Goal: Task Accomplishment & Management: Complete application form

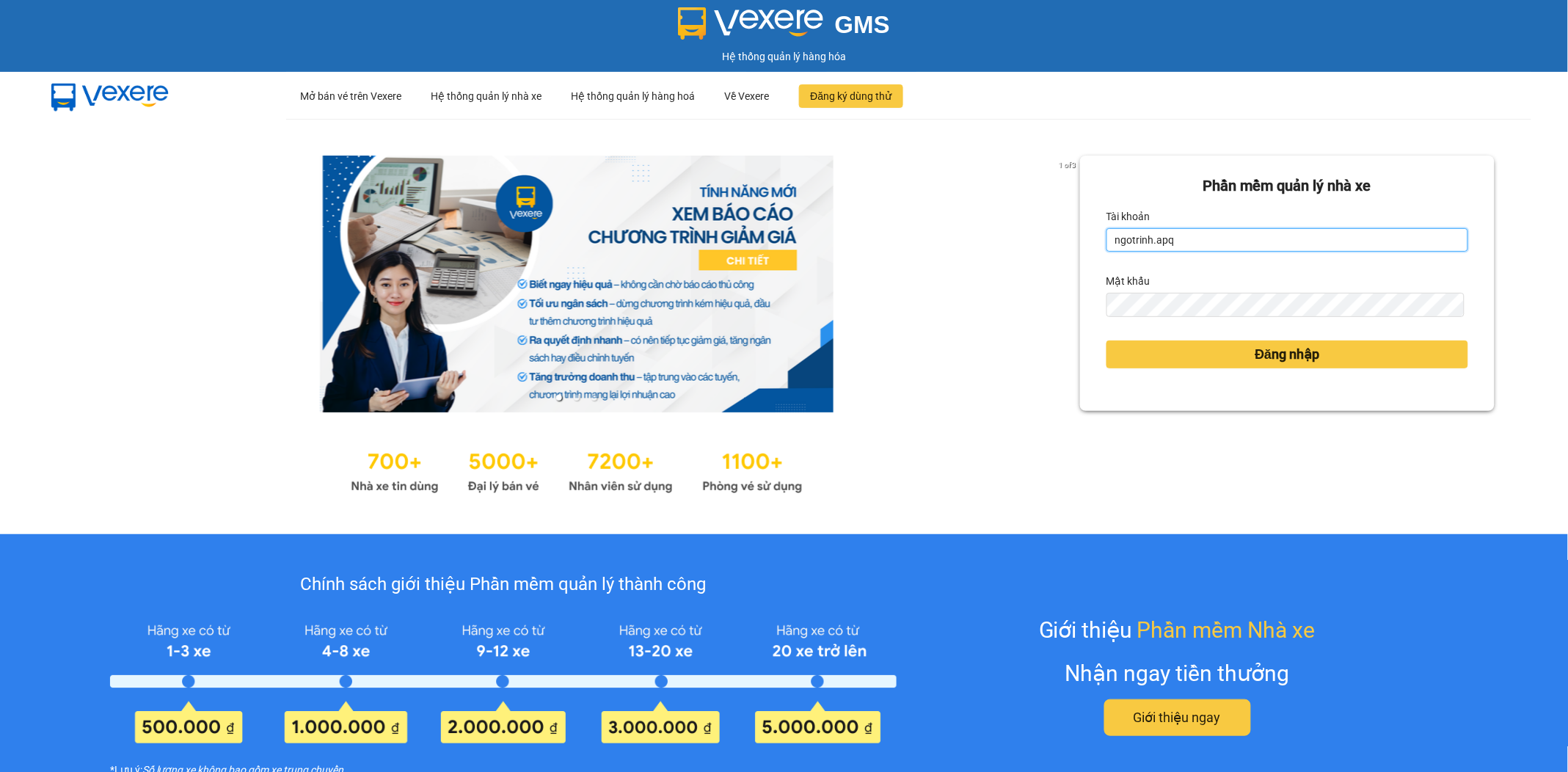
click at [1266, 243] on input "ngotrinh.apq" at bounding box center [1287, 240] width 361 height 23
type input "maisuong.apq"
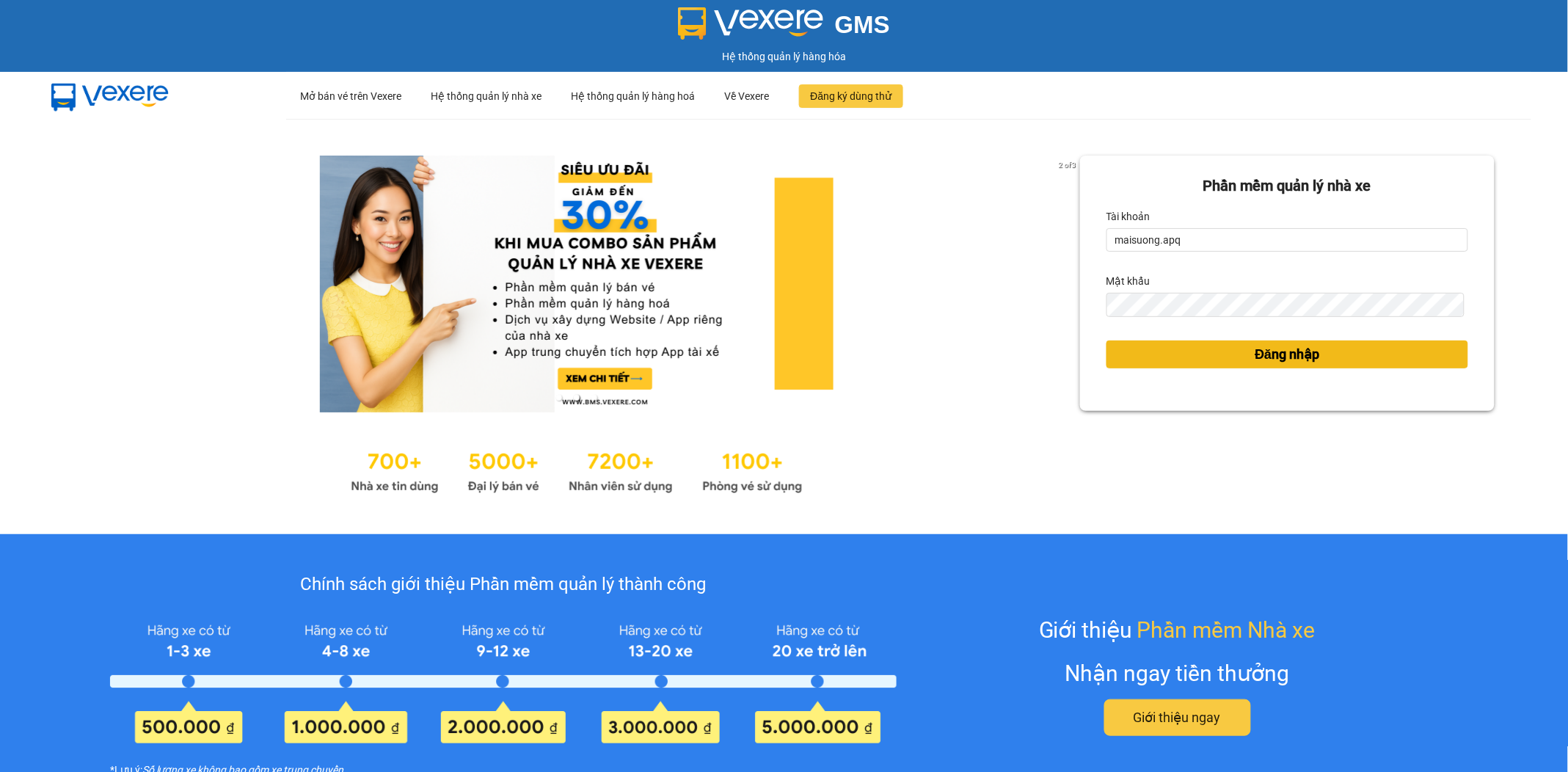
click at [1236, 352] on button "Đăng nhập" at bounding box center [1287, 354] width 361 height 28
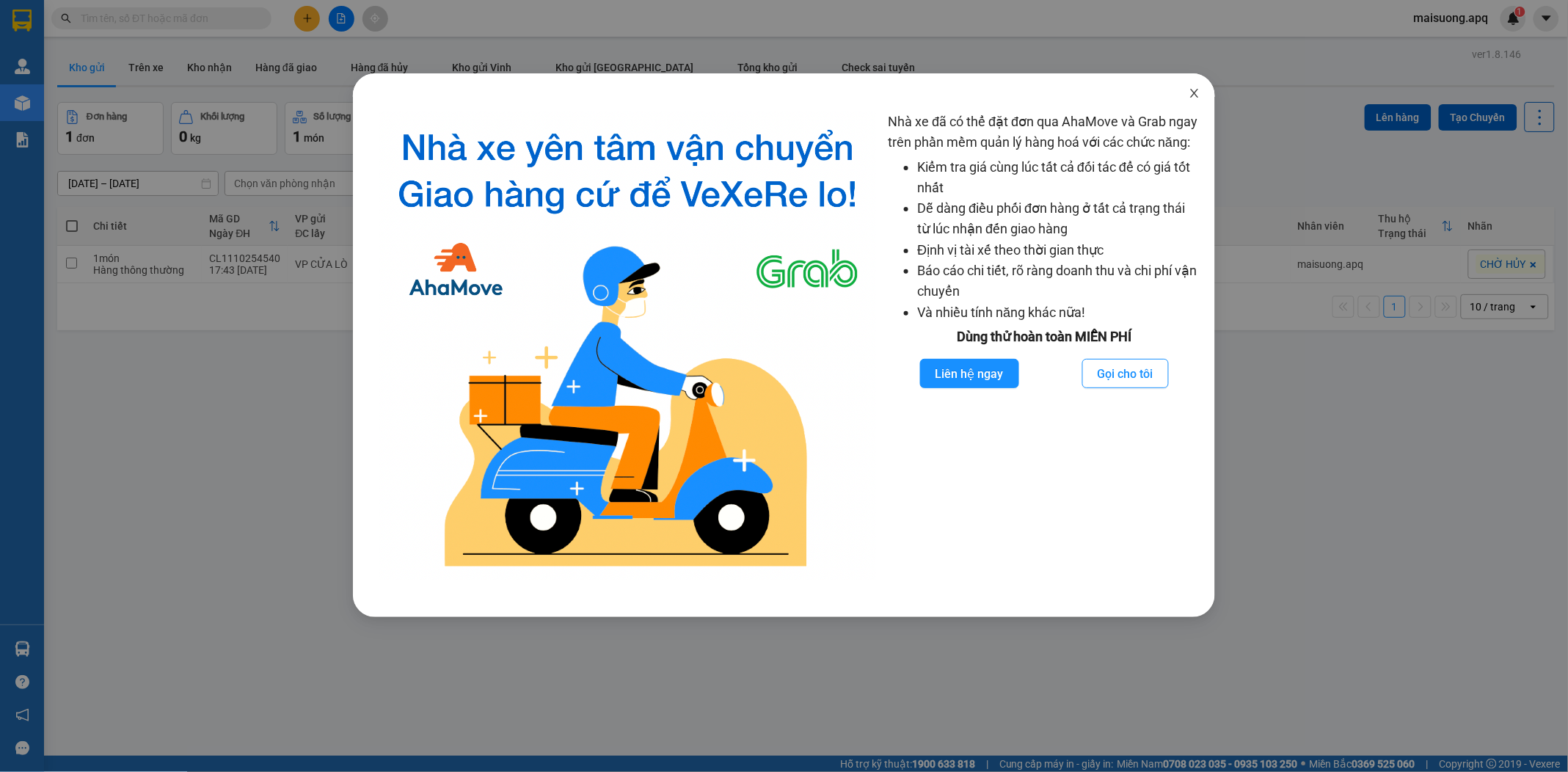
click at [1190, 90] on icon "close" at bounding box center [1195, 93] width 12 height 12
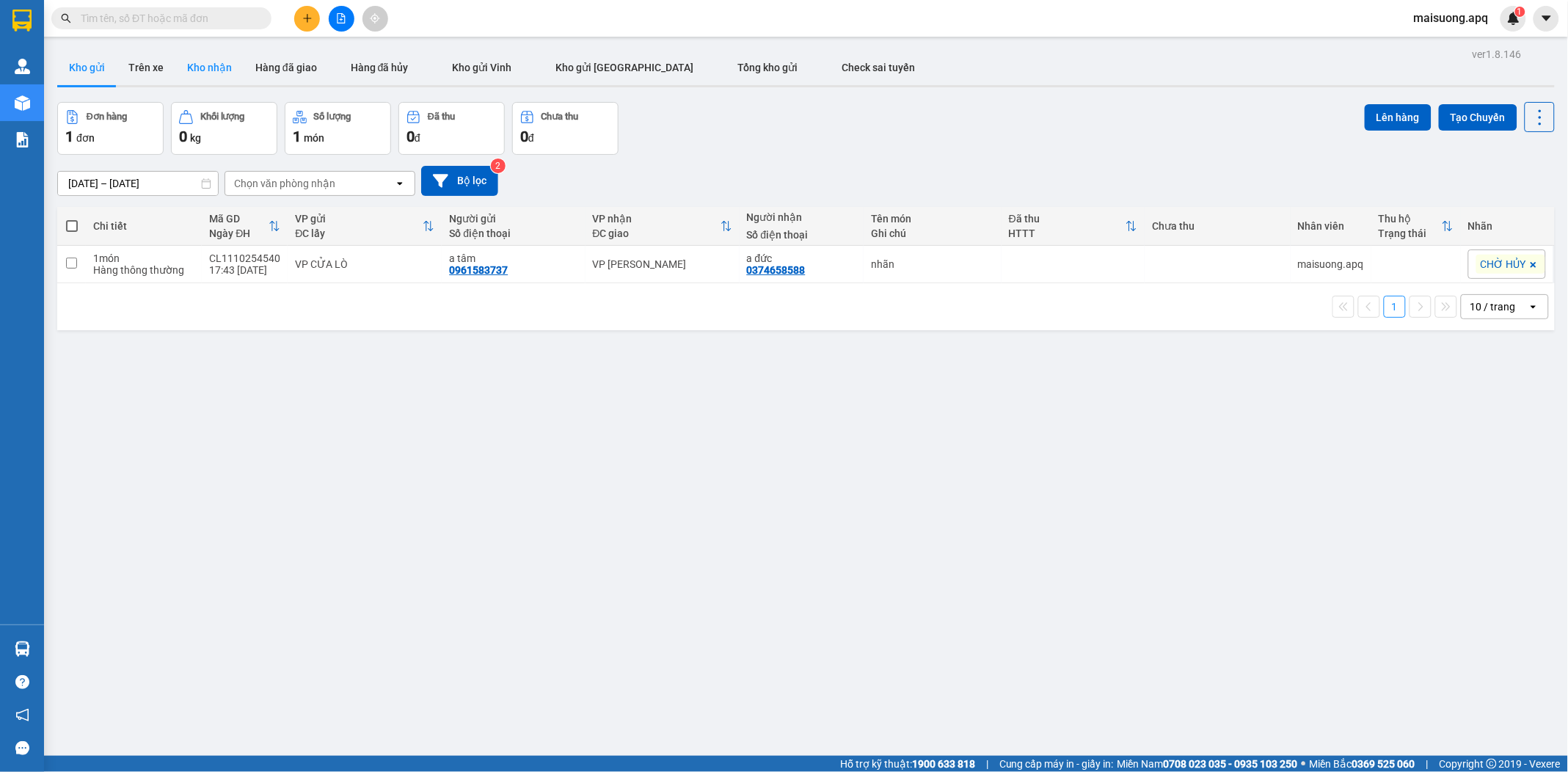
click at [206, 63] on button "Kho nhận" at bounding box center [209, 67] width 68 height 36
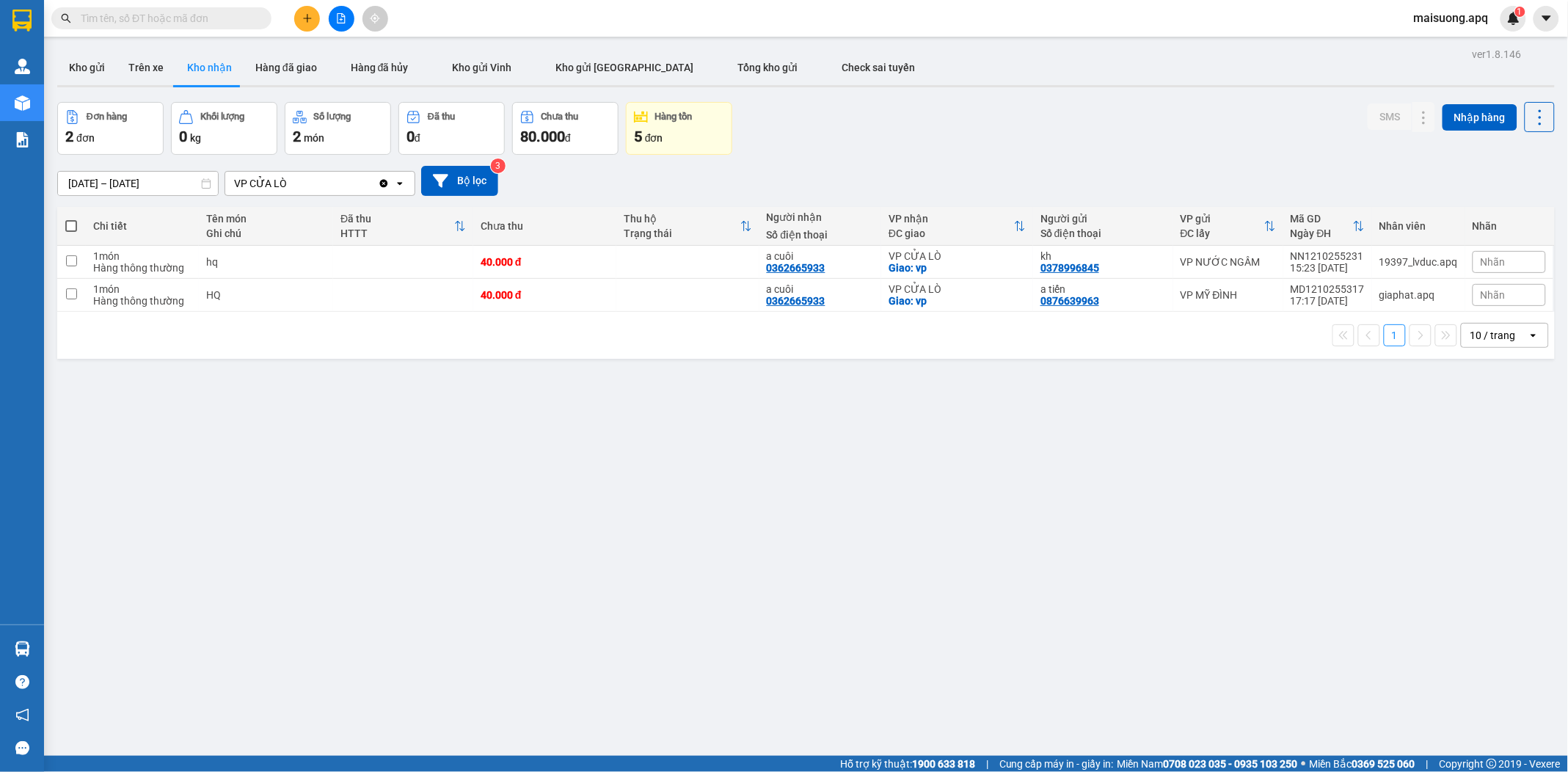
click at [649, 122] on div "Hàng tồn" at bounding box center [678, 117] width 90 height 14
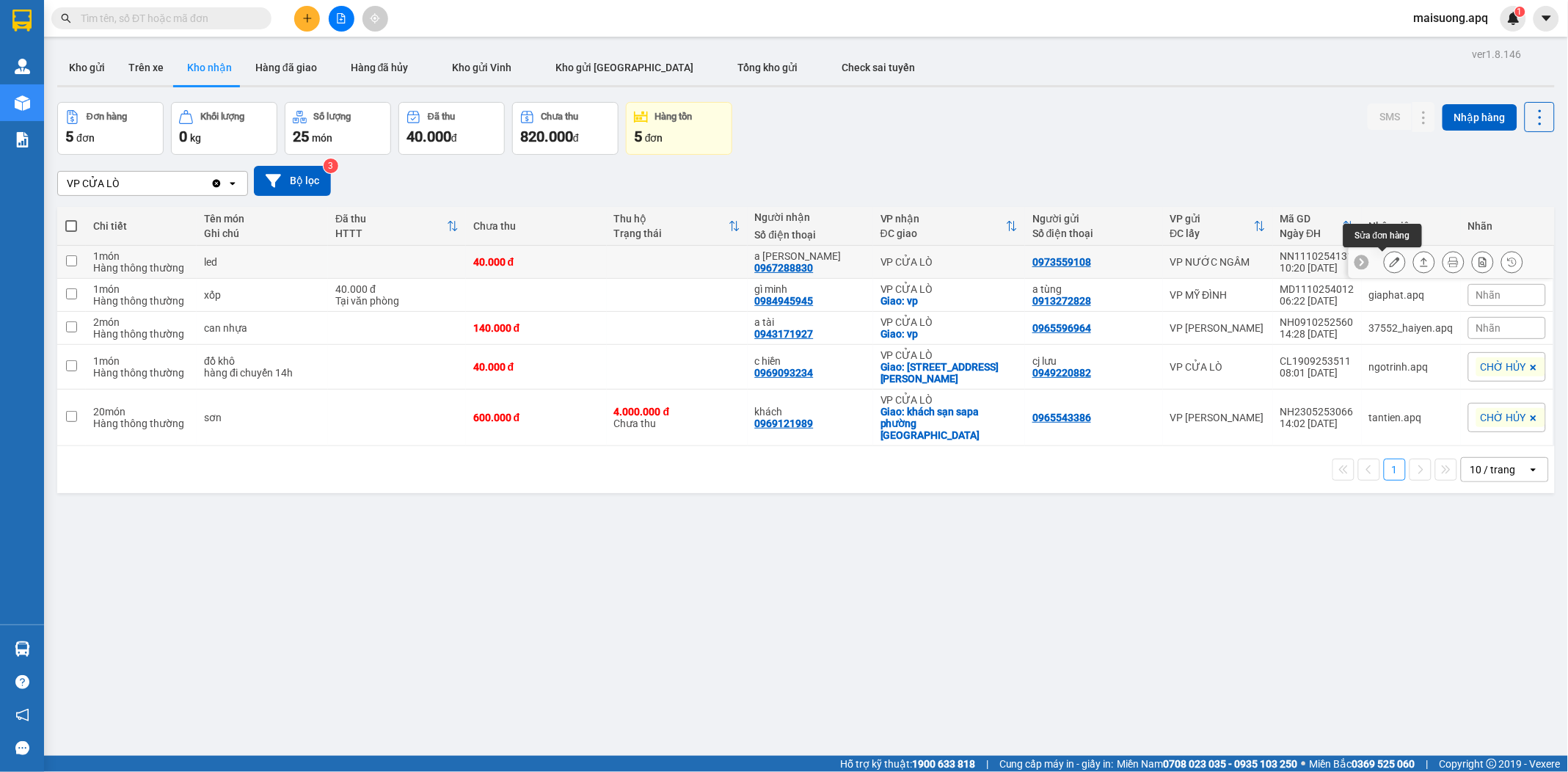
click at [1390, 259] on icon at bounding box center [1395, 262] width 11 height 11
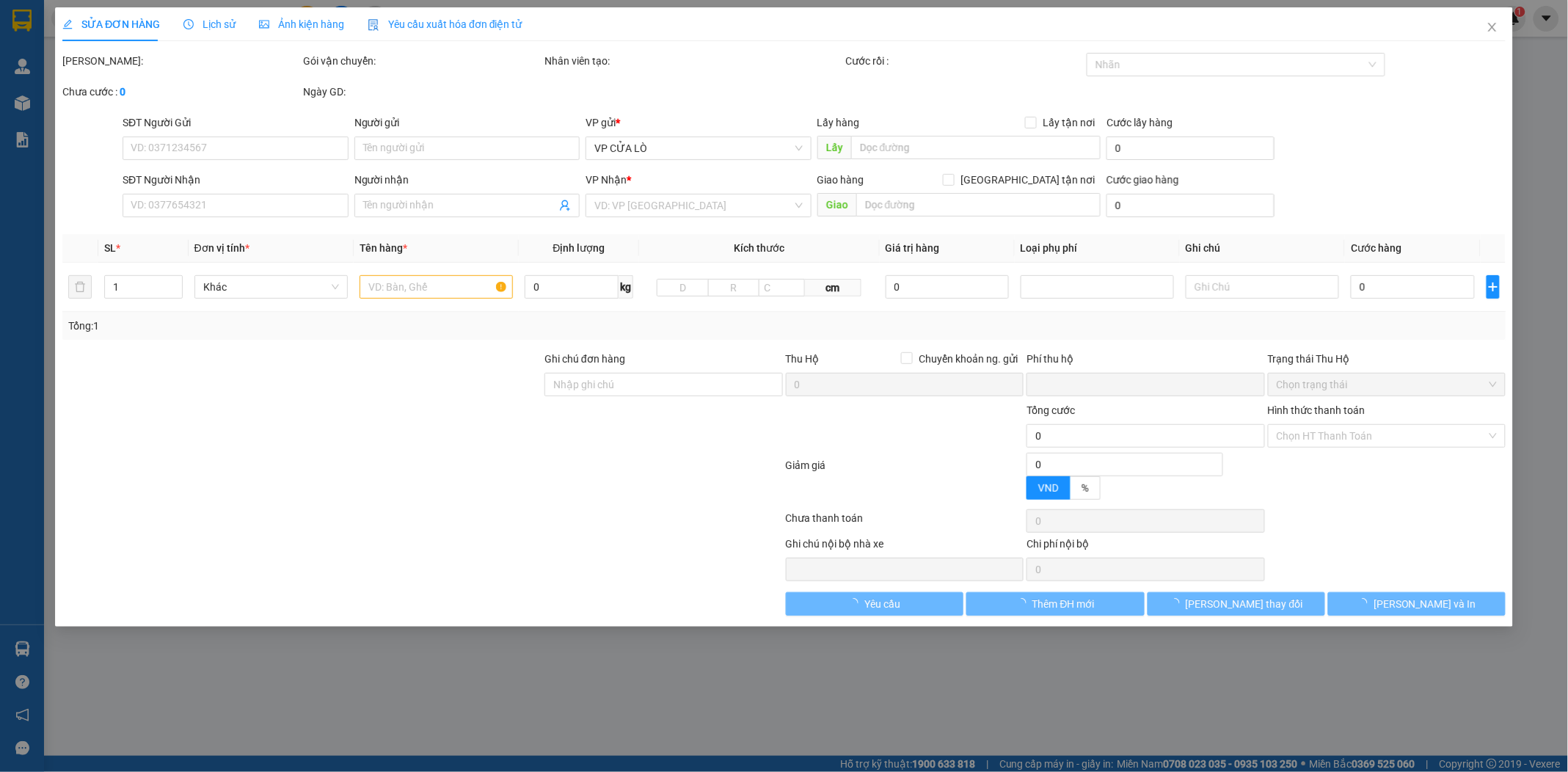
type input "0973559108"
type input "0967288830"
type input "a tùng hải"
type input "0"
type input "40.000"
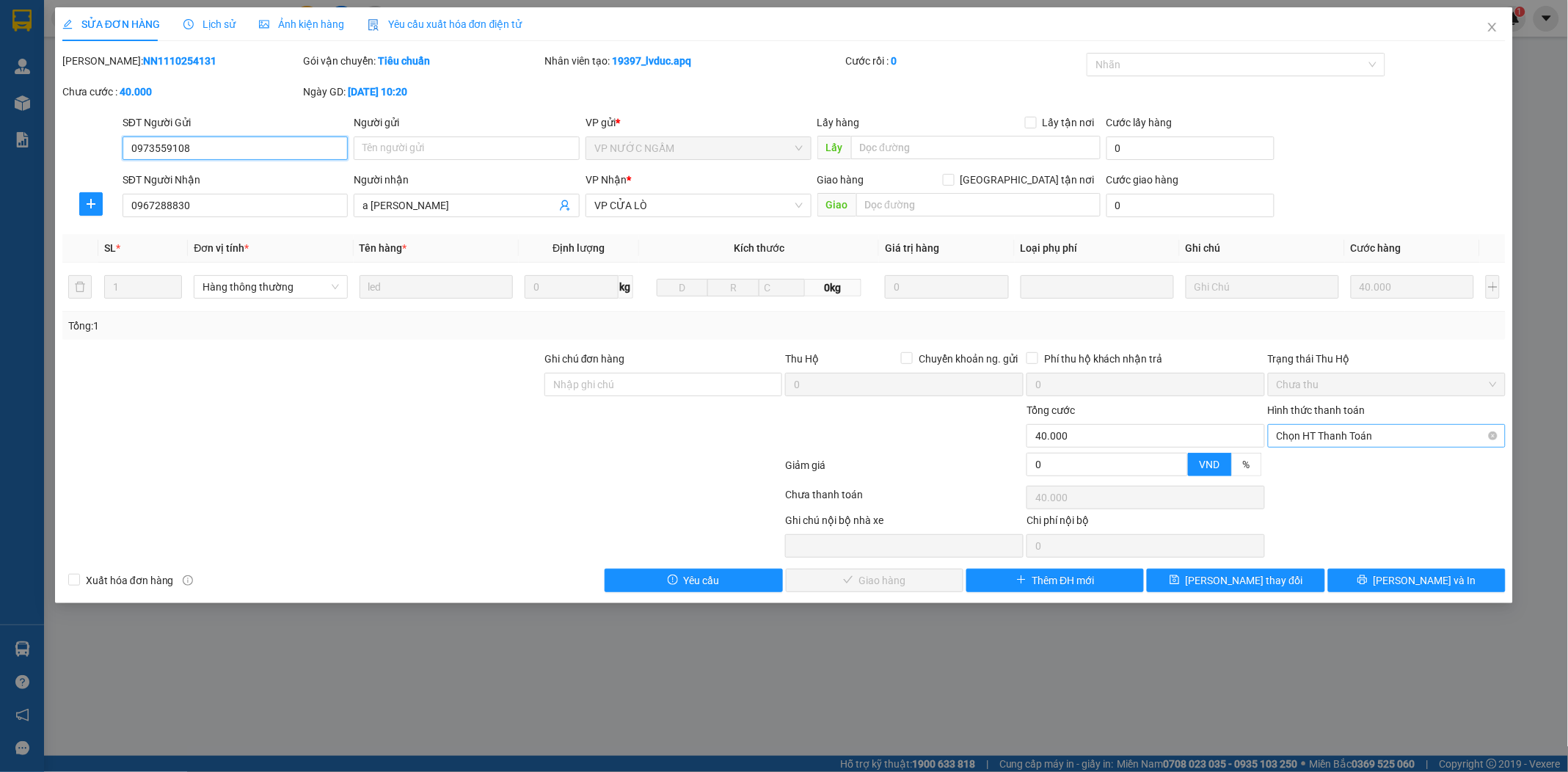
click at [1341, 436] on span "Chọn HT Thanh Toán" at bounding box center [1387, 436] width 221 height 22
click at [1336, 468] on div "Tại văn phòng" at bounding box center [1387, 465] width 221 height 16
type input "0"
click at [896, 575] on span "Lưu và Giao hàng" at bounding box center [884, 580] width 141 height 16
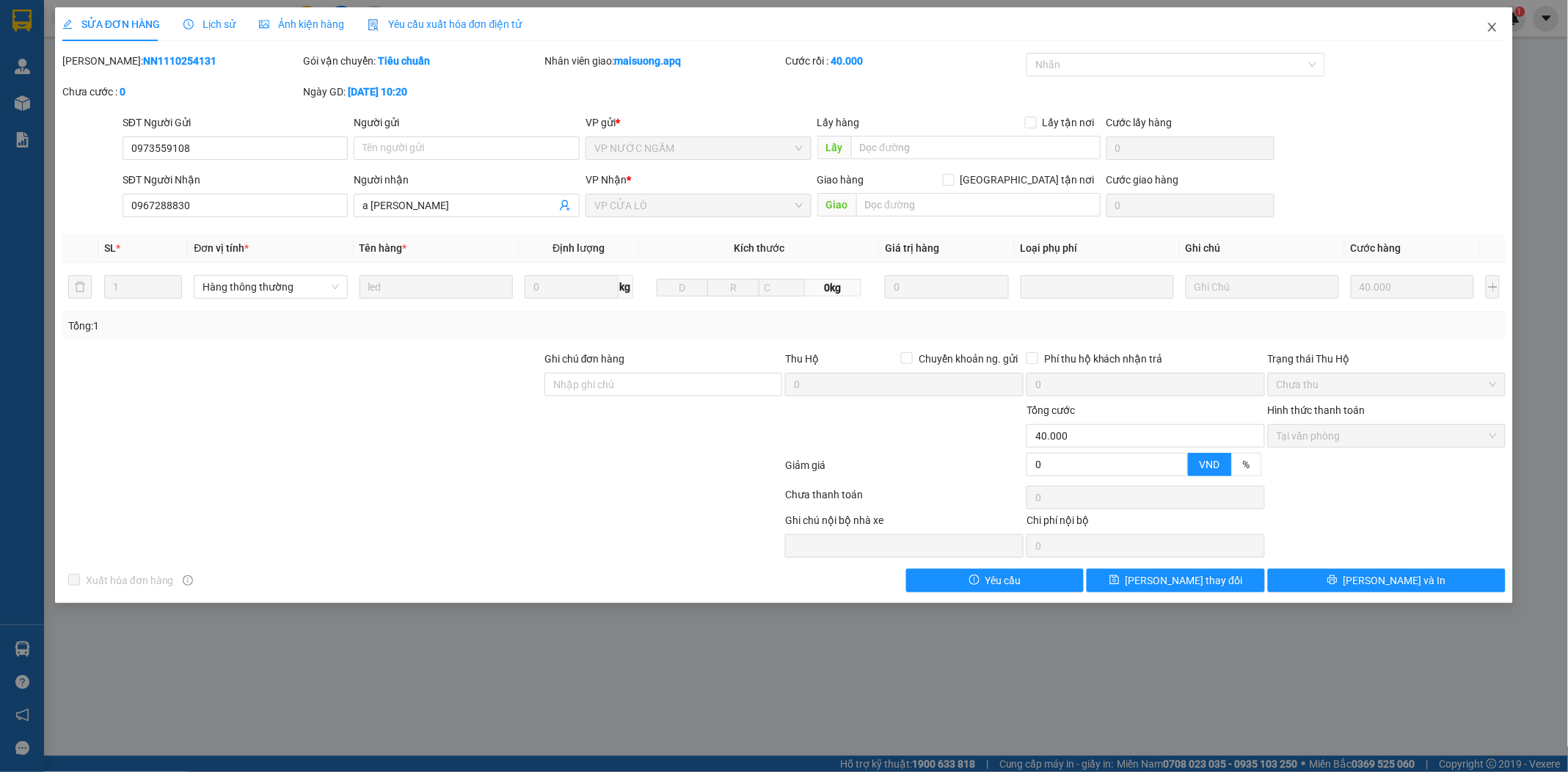
click at [1497, 24] on icon "close" at bounding box center [1492, 27] width 8 height 9
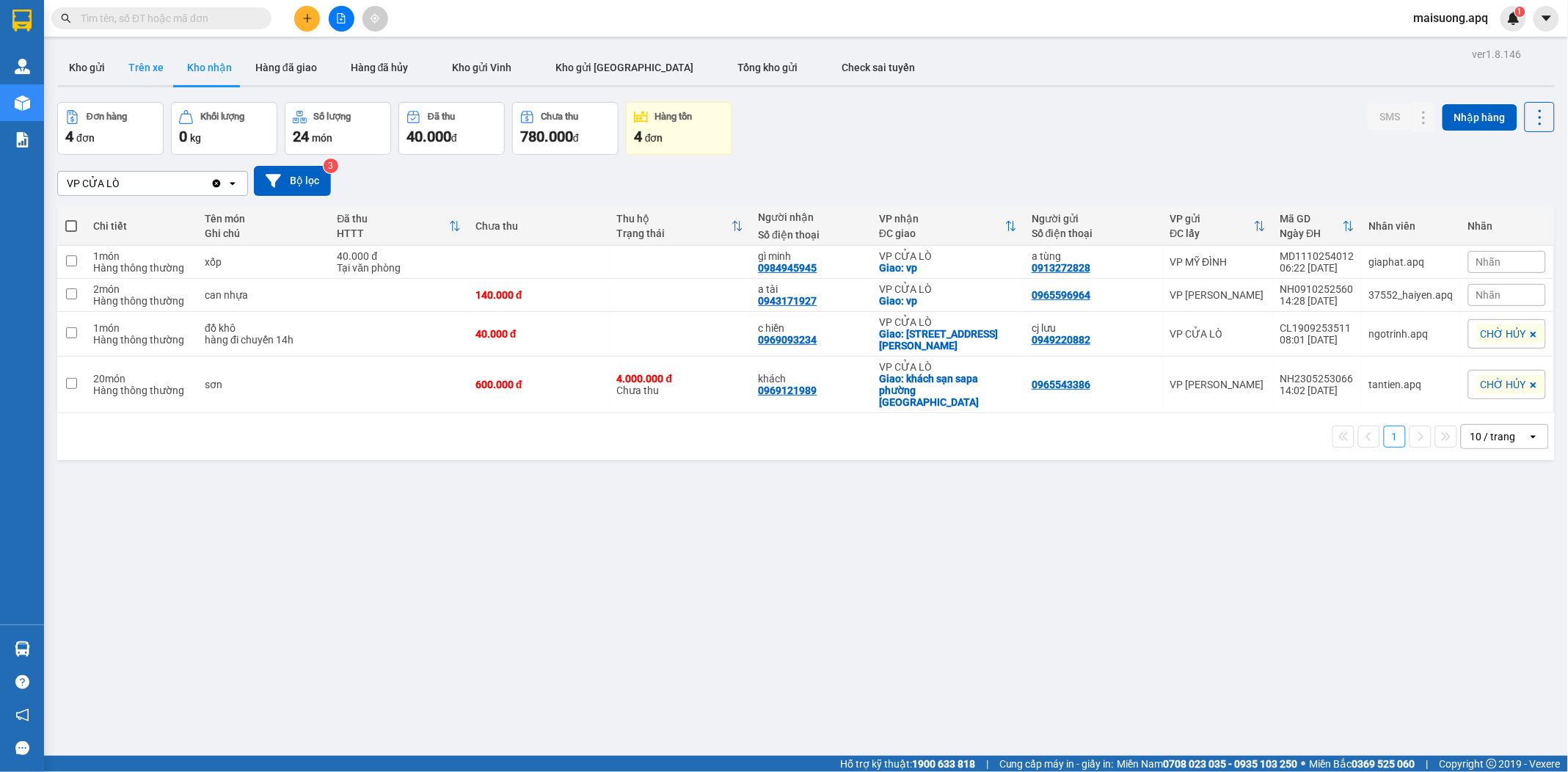
click at [143, 70] on button "Trên xe" at bounding box center [146, 67] width 59 height 36
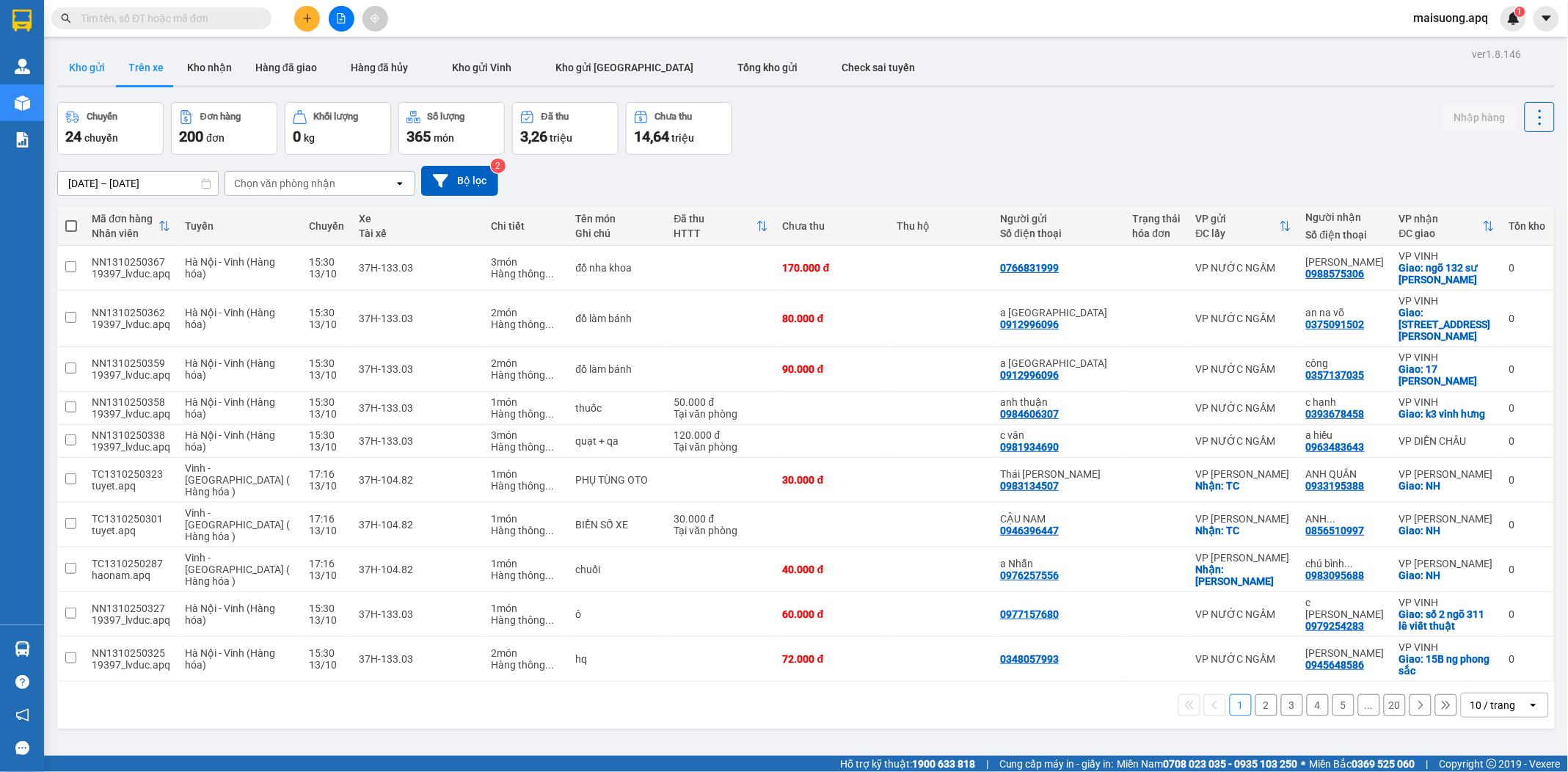
click at [104, 69] on button "Kho gửi" at bounding box center [87, 67] width 60 height 36
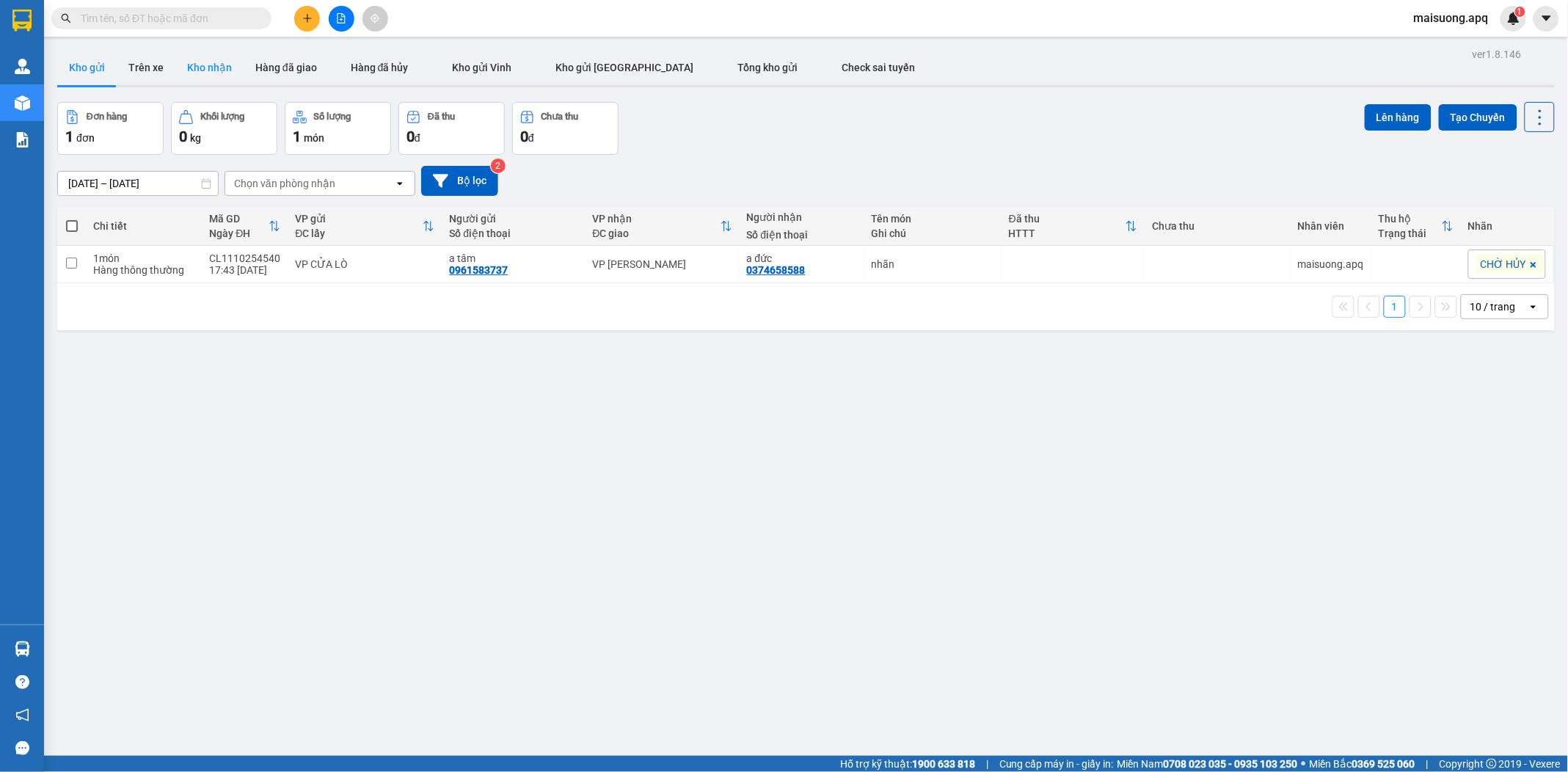
click at [204, 67] on button "Kho nhận" at bounding box center [209, 67] width 68 height 36
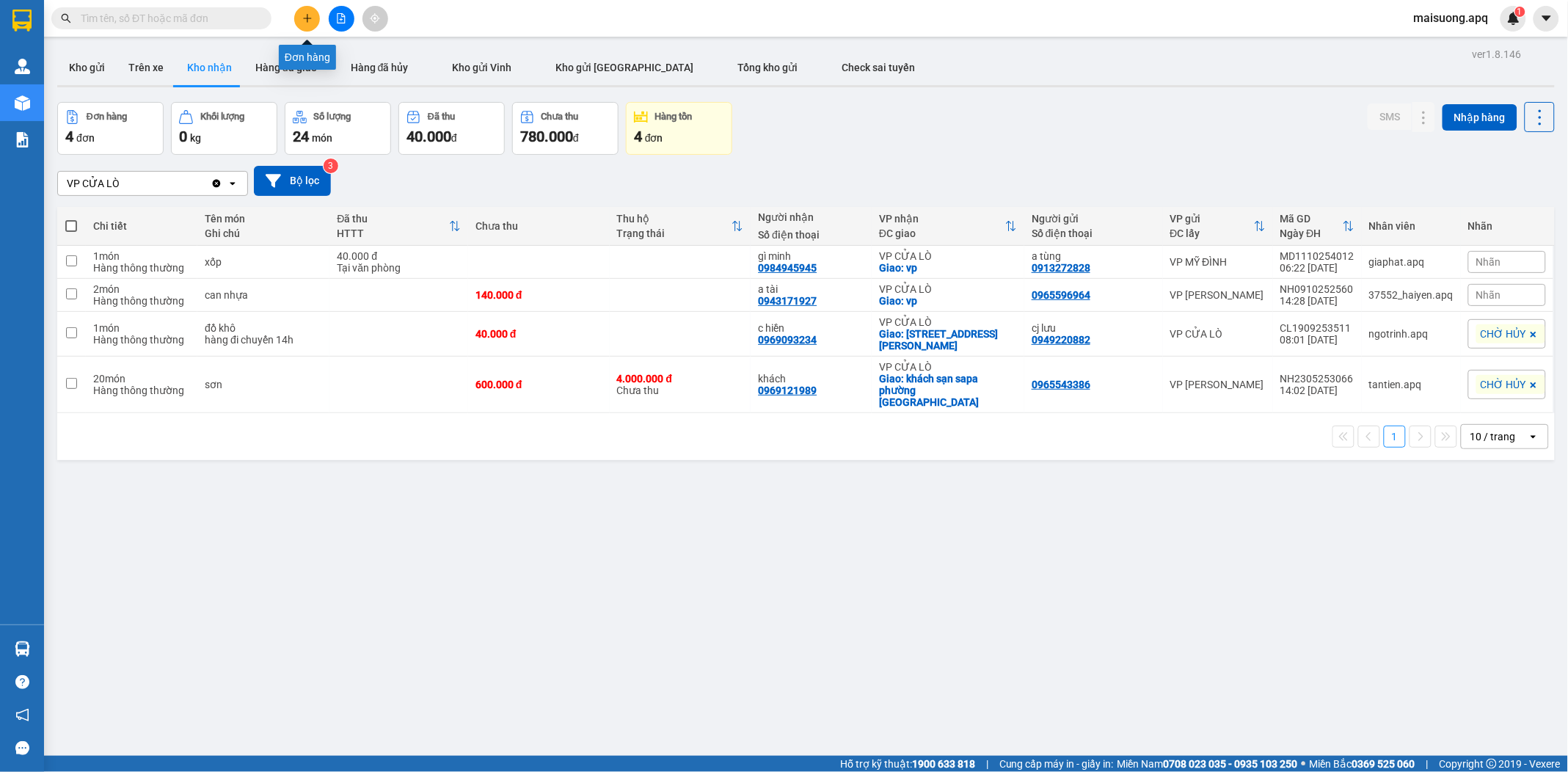
click at [303, 16] on icon "plus" at bounding box center [308, 18] width 11 height 11
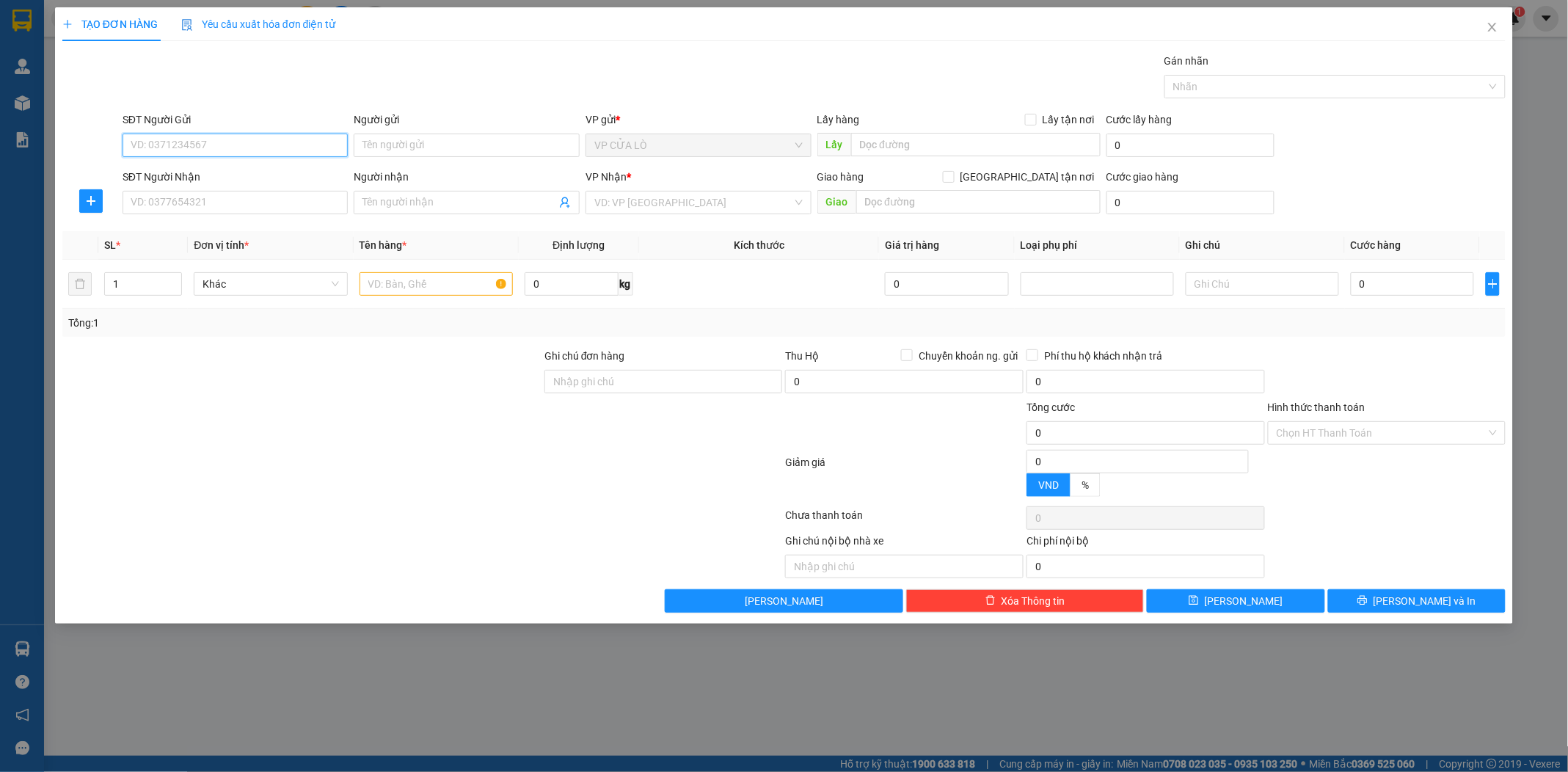
click at [288, 148] on input "SĐT Người Gửi" at bounding box center [235, 145] width 226 height 23
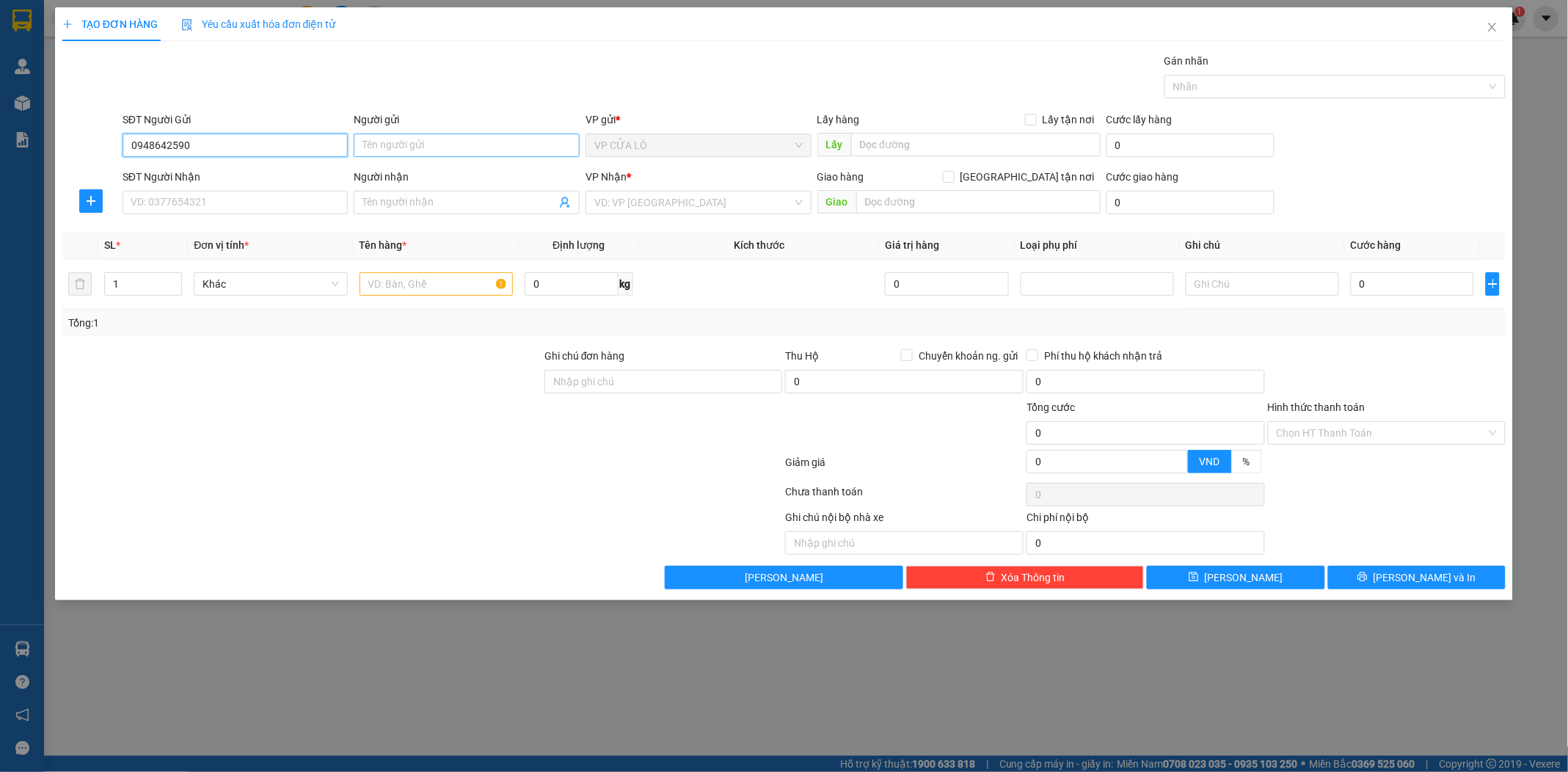
type input "0948642590"
click at [460, 144] on input "Người gửi" at bounding box center [466, 145] width 226 height 23
type input "ngọc hiền"
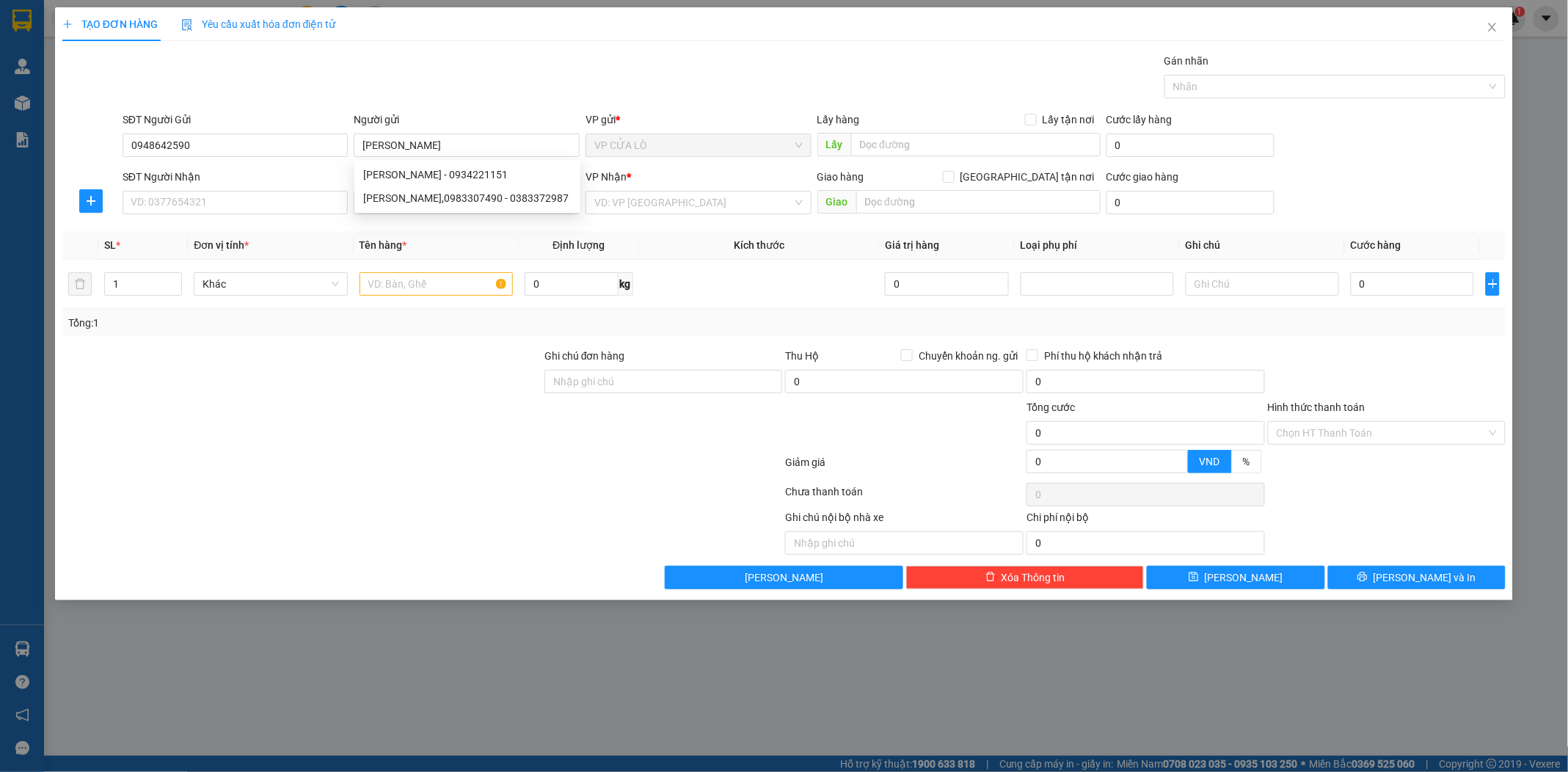
click at [494, 89] on div "Gói vận chuyển * Tiêu chuẩn Gán nhãn Nhãn" at bounding box center [813, 79] width 1389 height 51
click at [297, 200] on input "SĐT Người Nhận" at bounding box center [235, 202] width 226 height 23
type input "032838279191"
click at [415, 203] on input "Người nhận" at bounding box center [459, 202] width 194 height 16
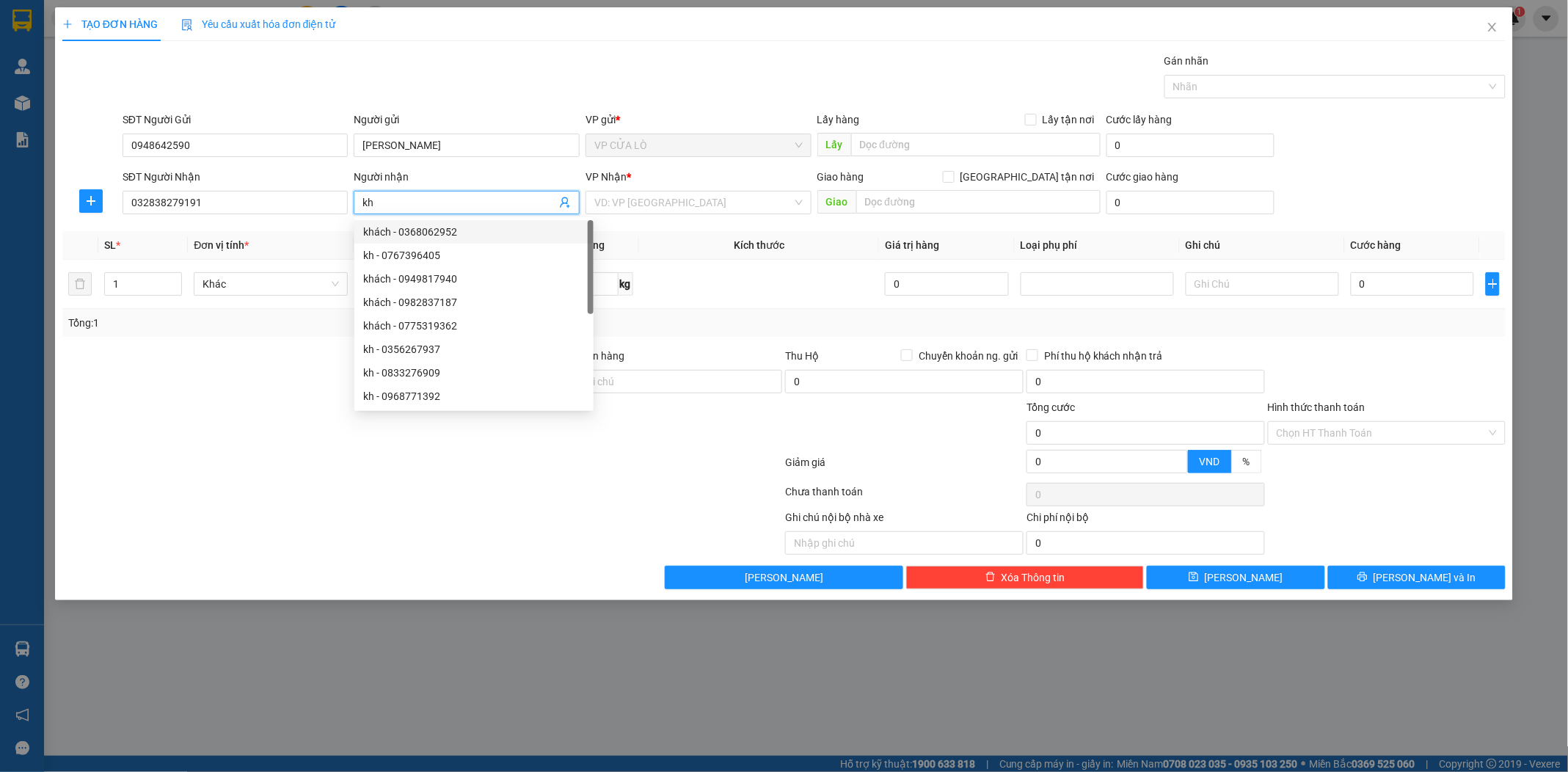
type input "kh"
click at [244, 401] on div at bounding box center [302, 425] width 482 height 51
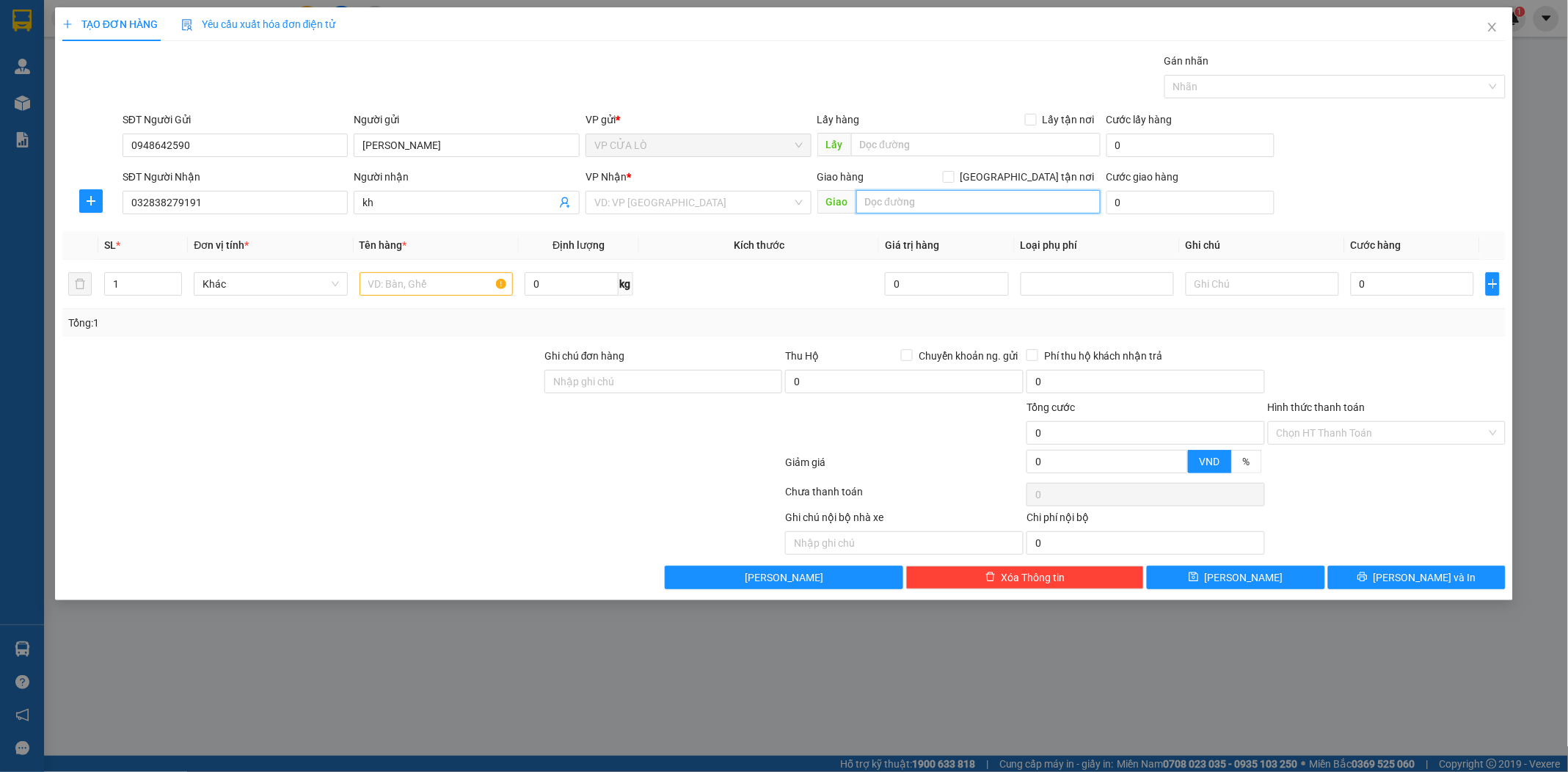
click at [874, 198] on input "text" at bounding box center [978, 201] width 244 height 23
type input "t"
type input "tầng 3,toà nhà ảtemis,số 3 lê trọng tấn ,phường khương mai,quận thanh xuân,hà n…"
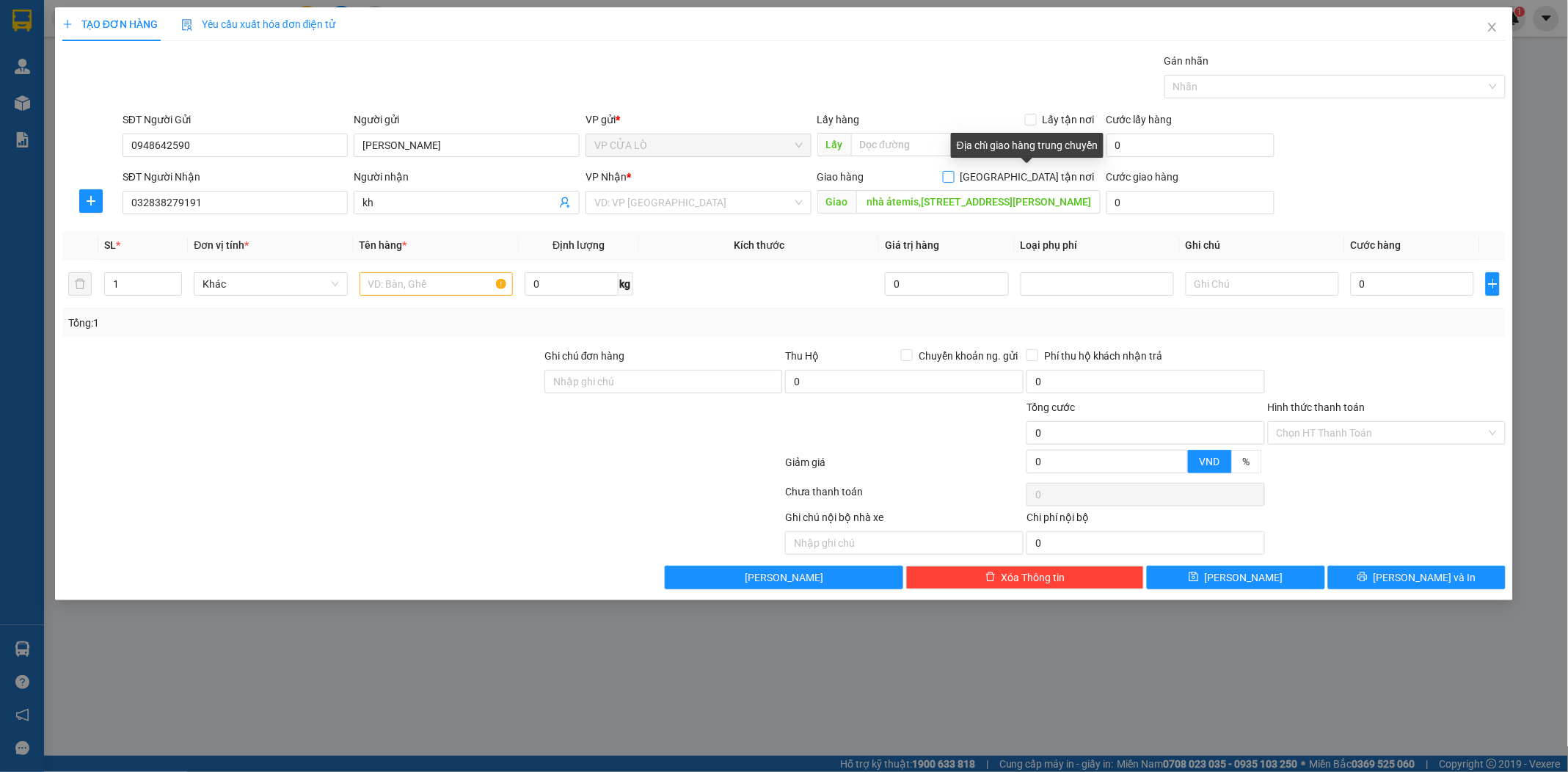
scroll to position [0, 0]
click at [953, 178] on input "Giao tận nơi" at bounding box center [948, 176] width 11 height 11
checkbox input "true"
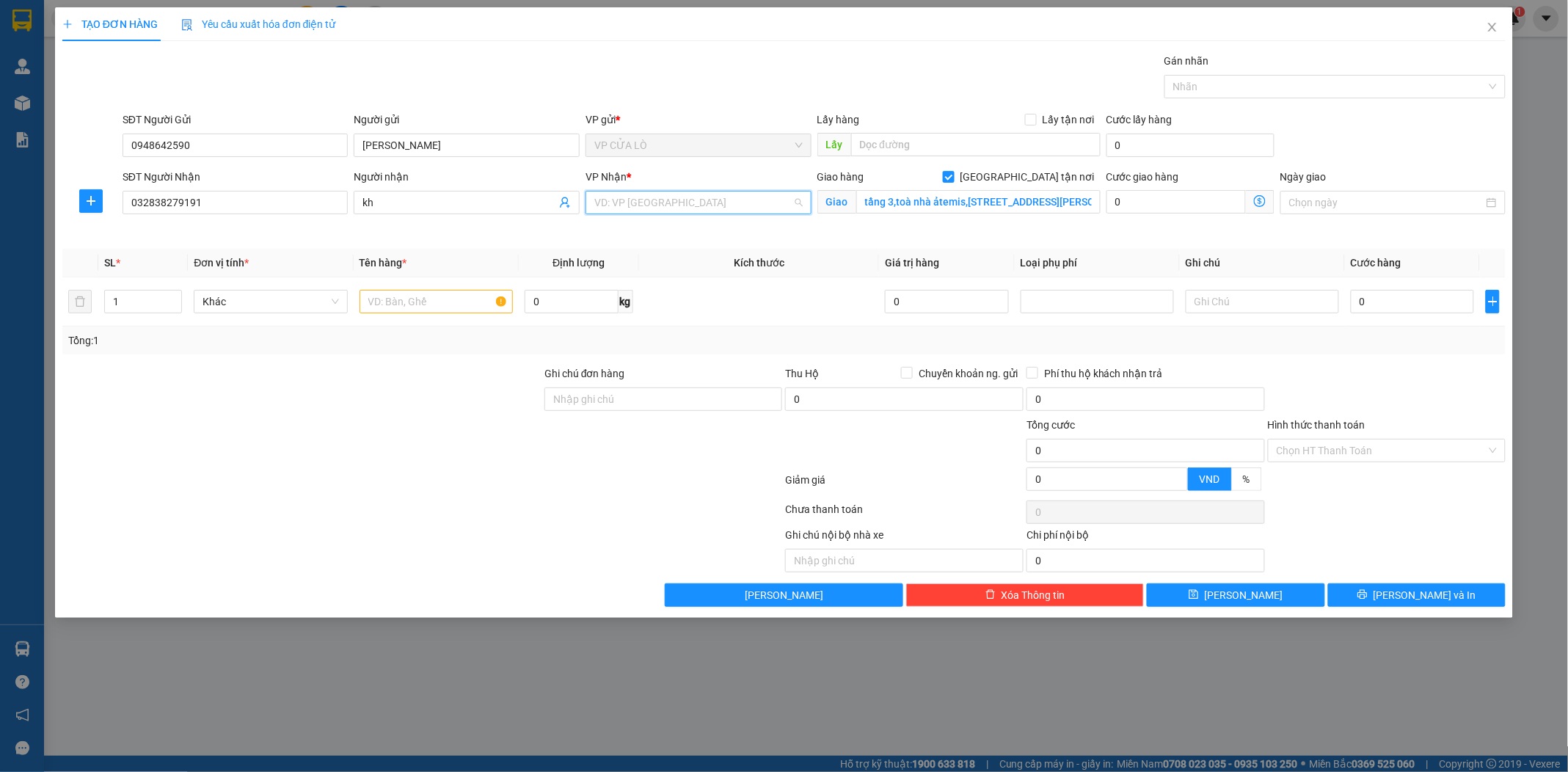
click at [733, 202] on input "search" at bounding box center [693, 202] width 198 height 22
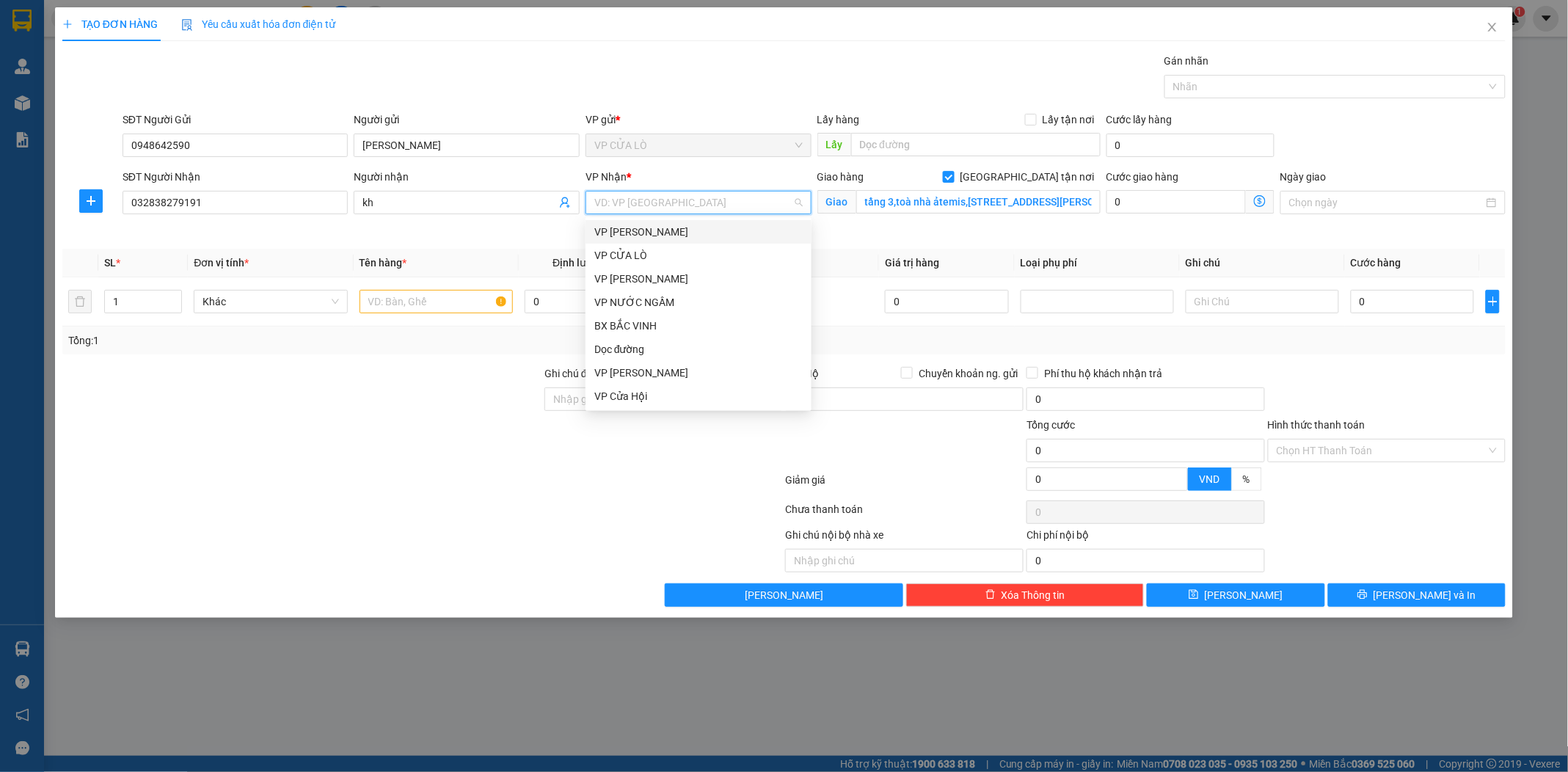
type input "m"
click at [709, 273] on div "VP MỸ ĐÌNH" at bounding box center [699, 278] width 209 height 16
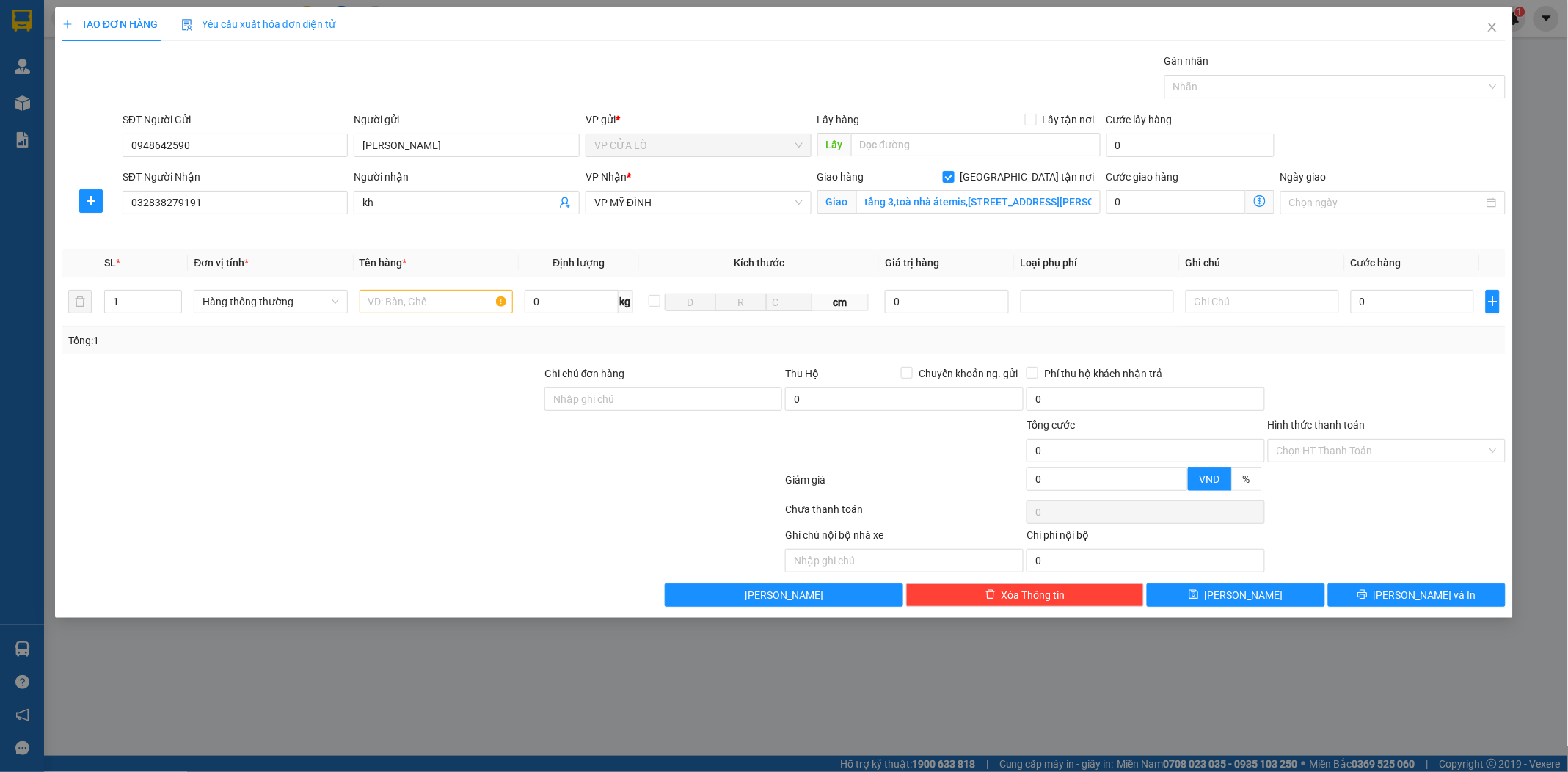
click at [1264, 202] on icon "dollar-circle" at bounding box center [1260, 201] width 12 height 12
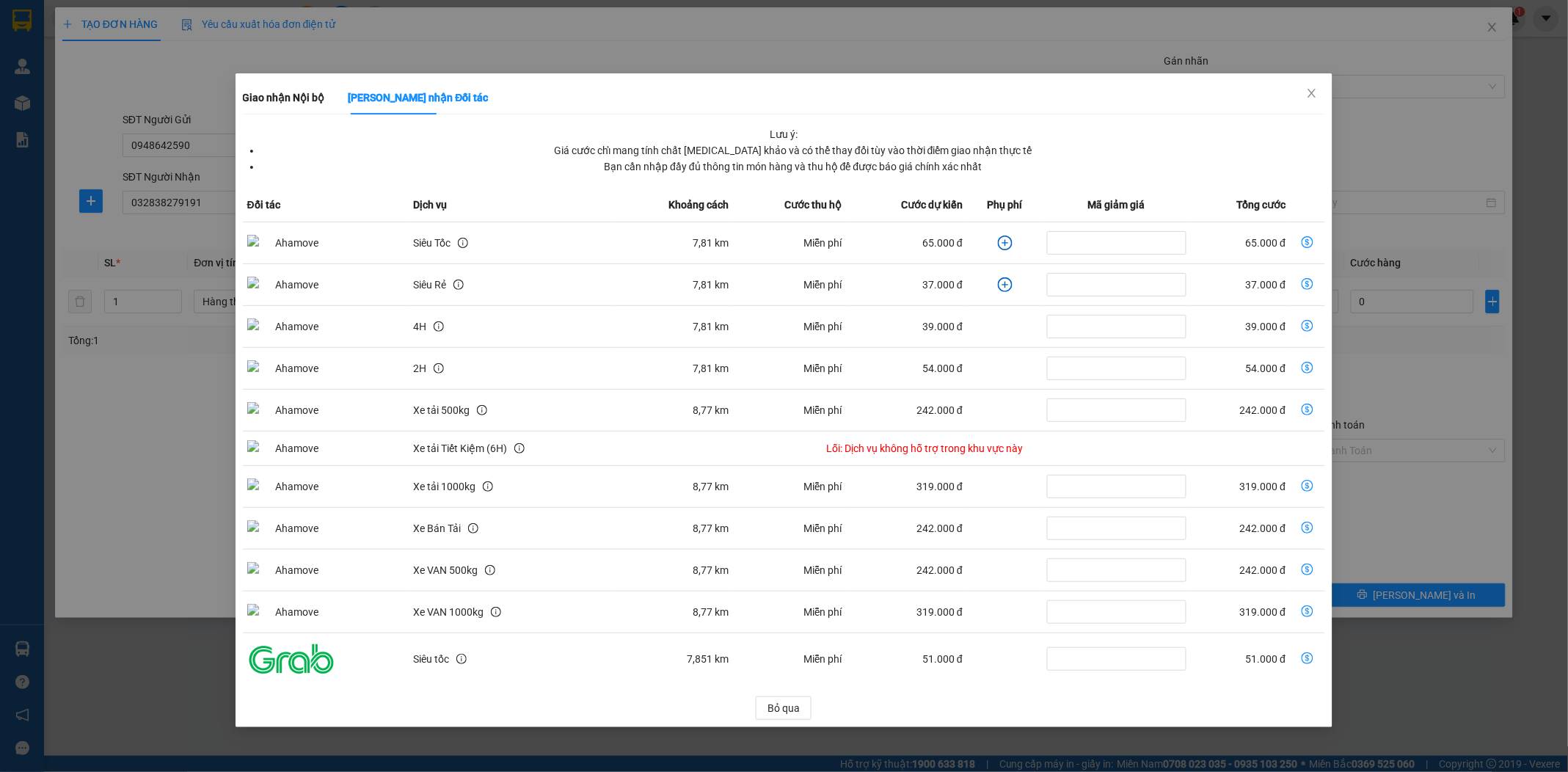
click at [1306, 240] on icon "dollar-circle" at bounding box center [1308, 242] width 12 height 12
type input "65.000"
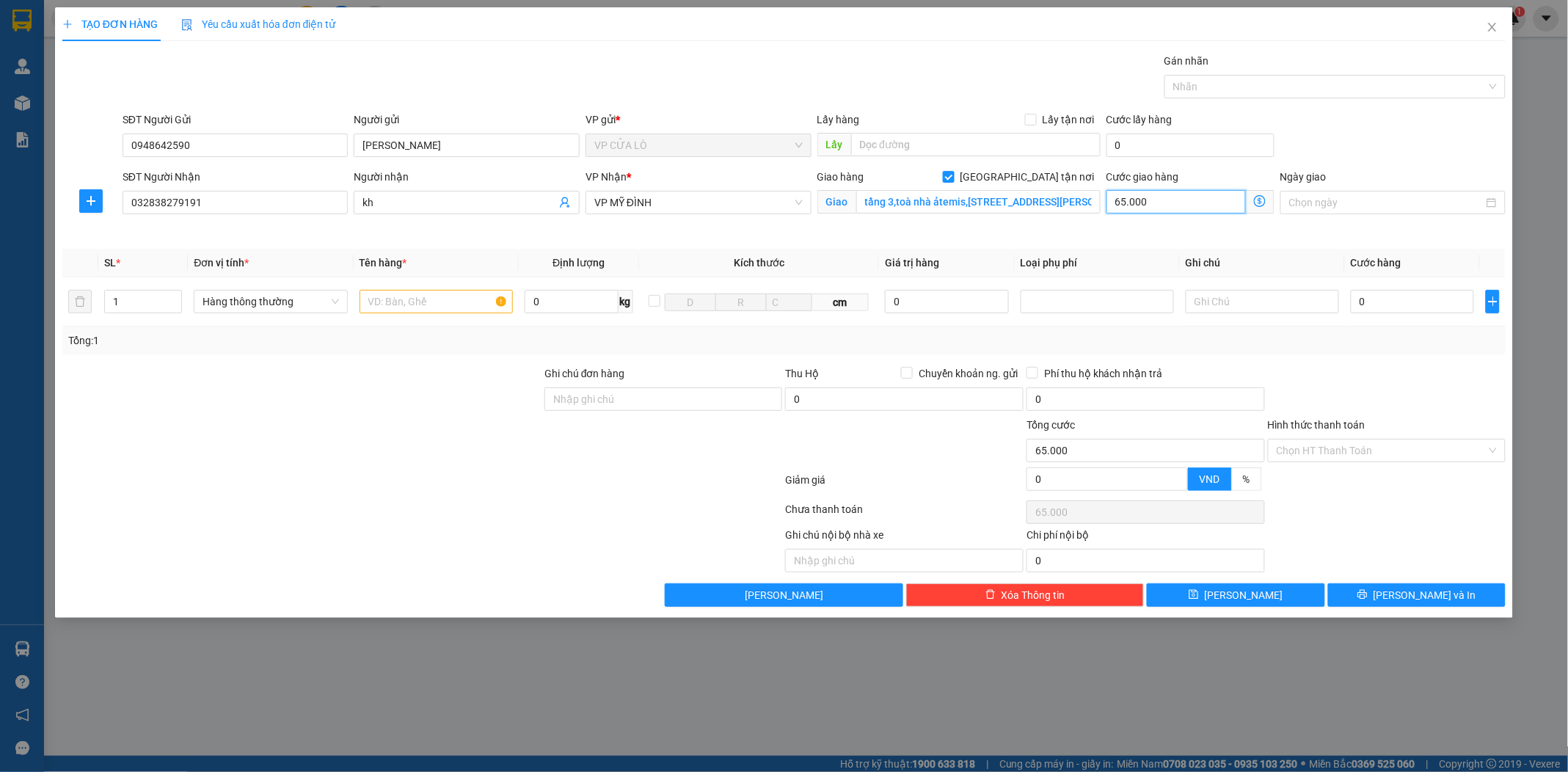
click at [1201, 203] on input "65.000" at bounding box center [1176, 201] width 139 height 23
type input "0"
type input "8"
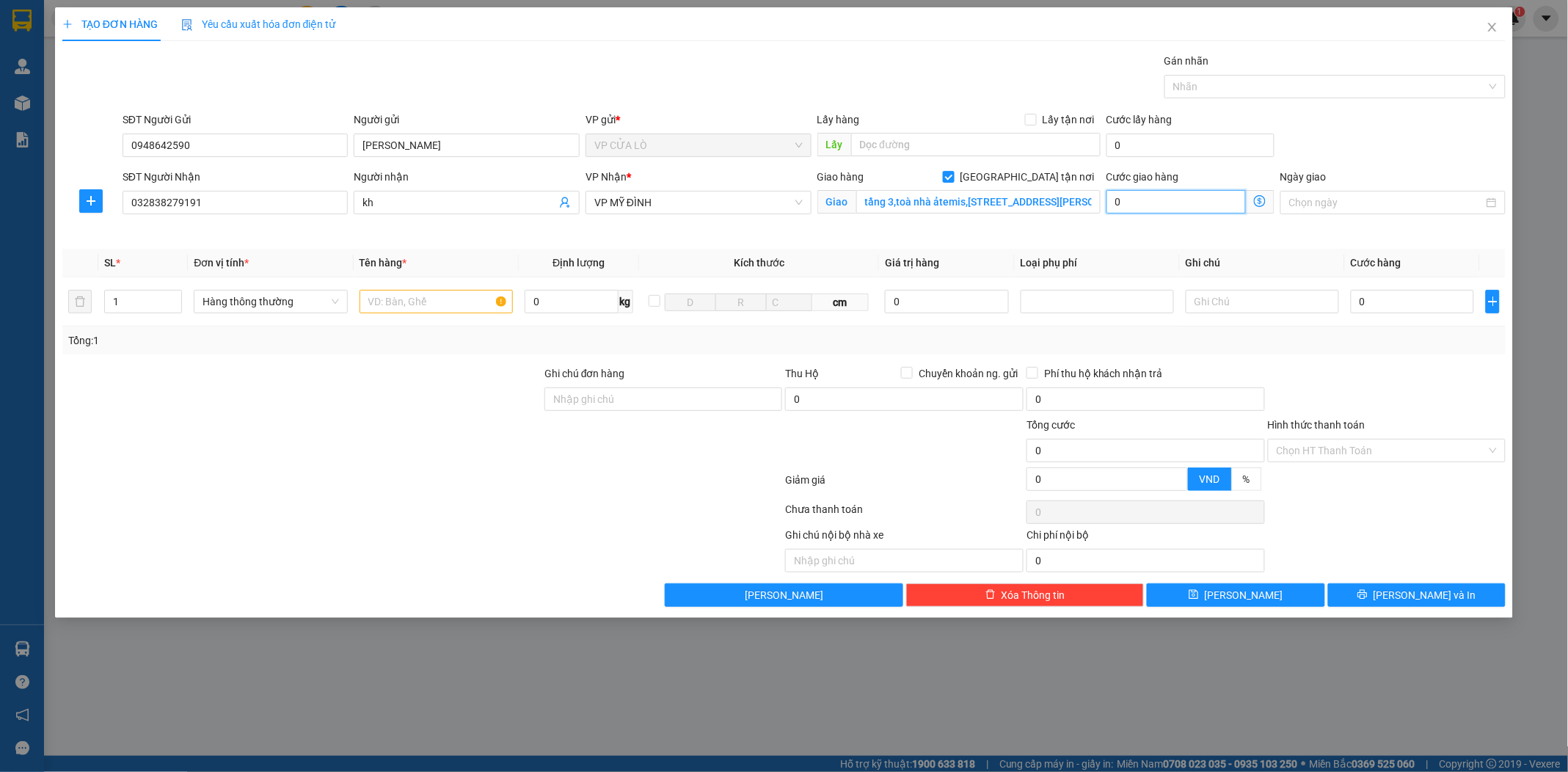
type input "8"
type input "80"
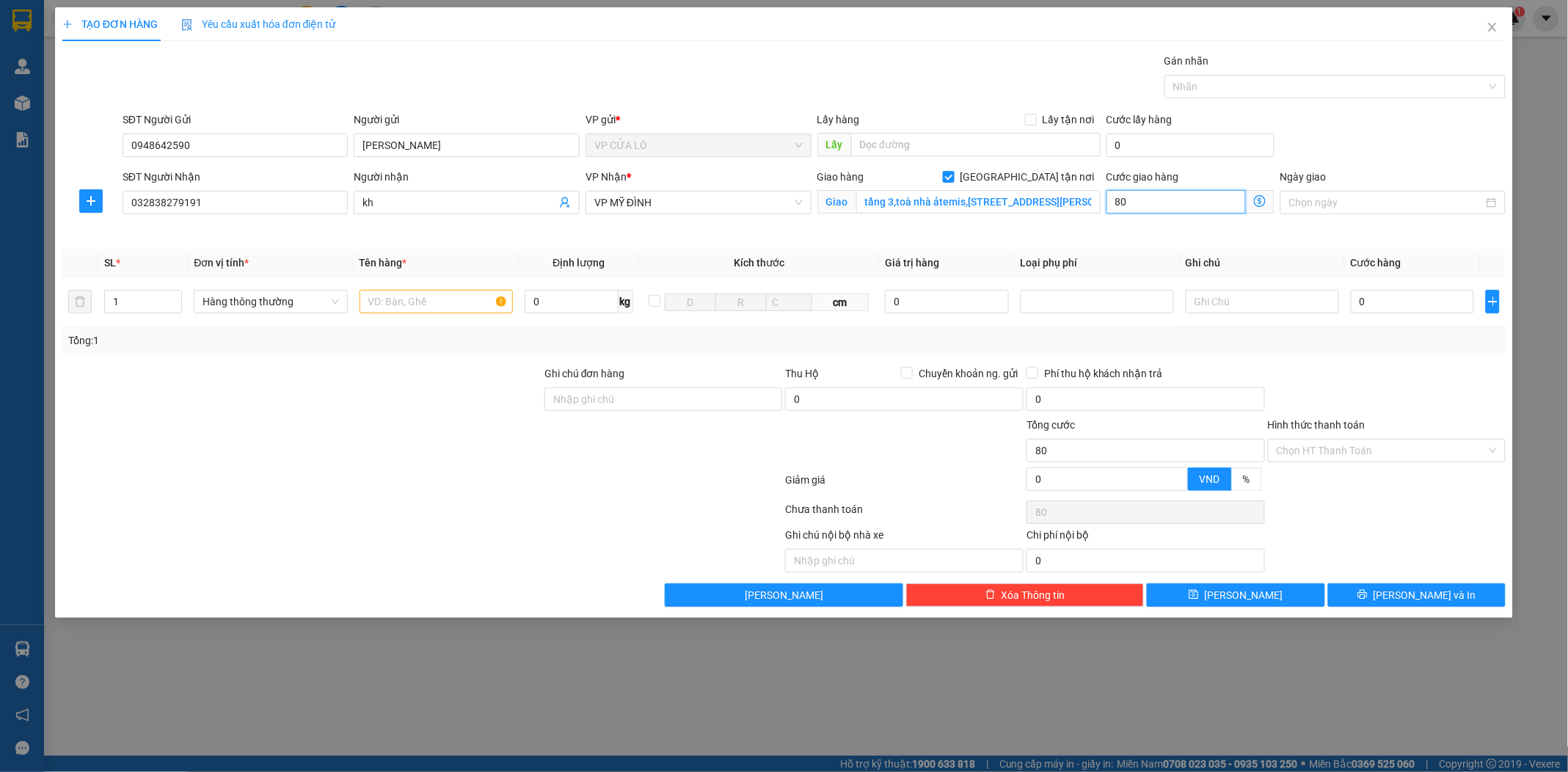
type input "800"
type input "8.000"
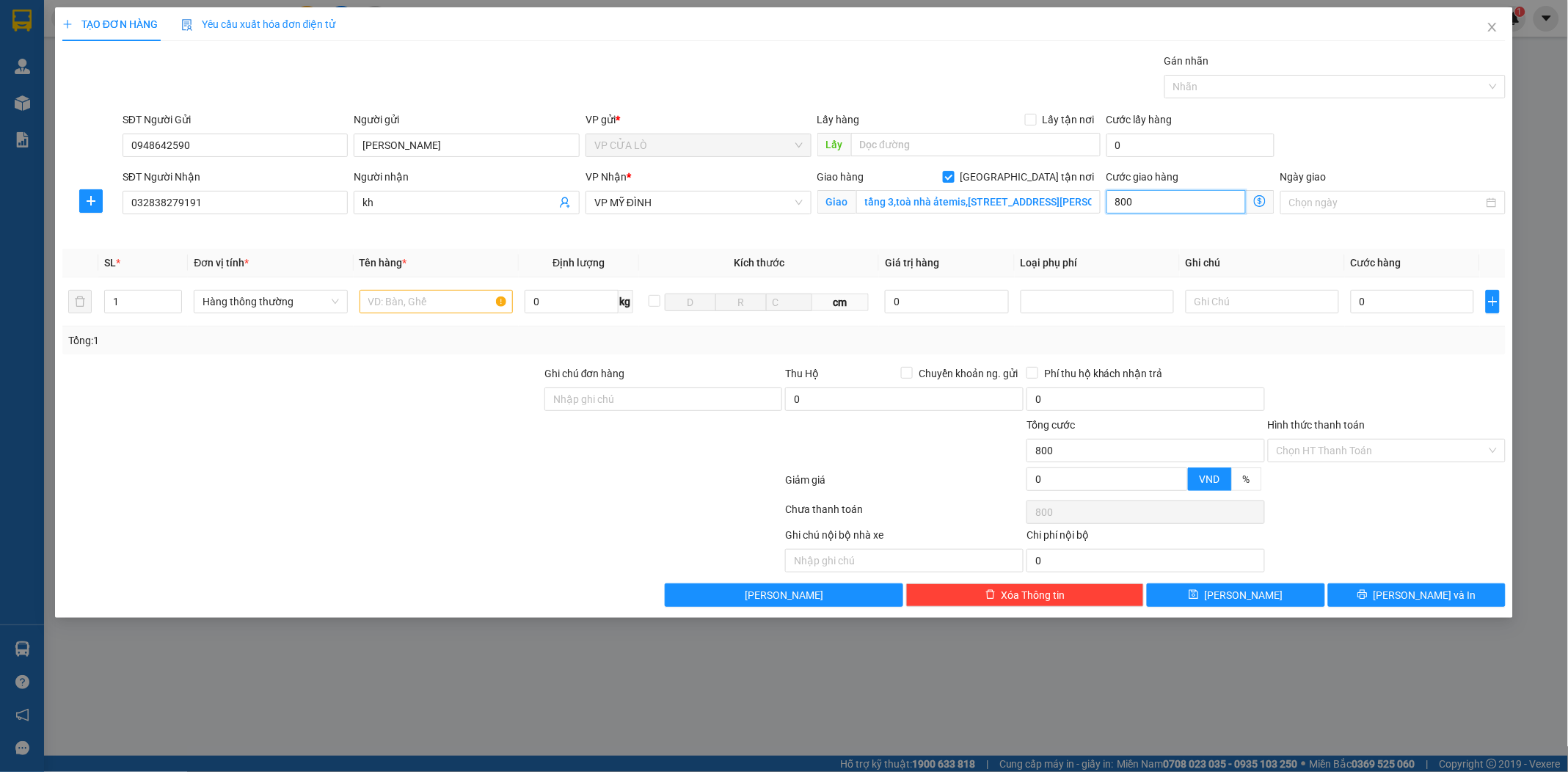
type input "8.000"
type input "80.000"
click at [429, 303] on input "text" at bounding box center [436, 301] width 153 height 23
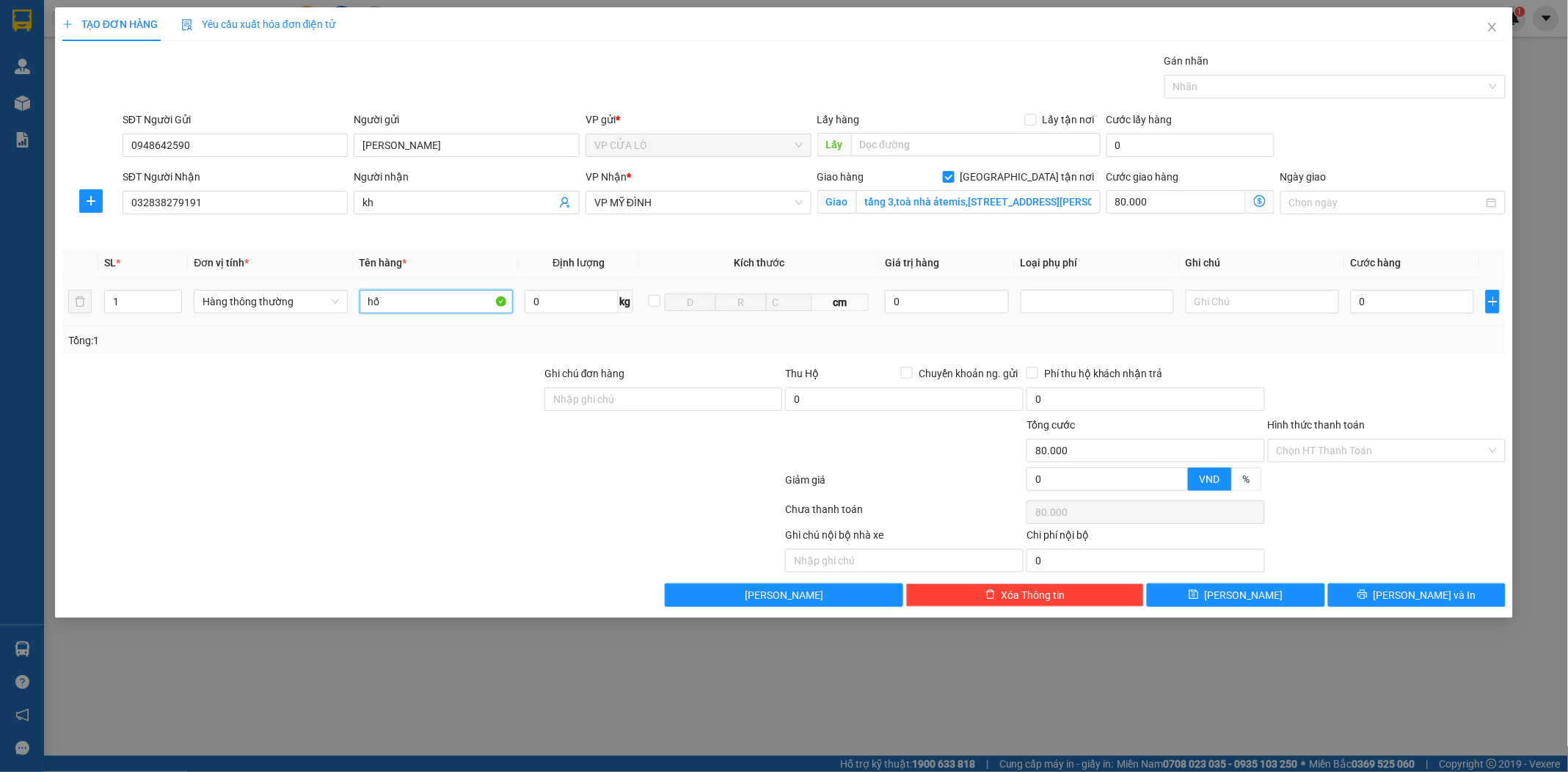
type input "h"
type input "giấy tờ"
click at [1382, 293] on input "0" at bounding box center [1412, 301] width 123 height 23
type input "3"
type input "80.003"
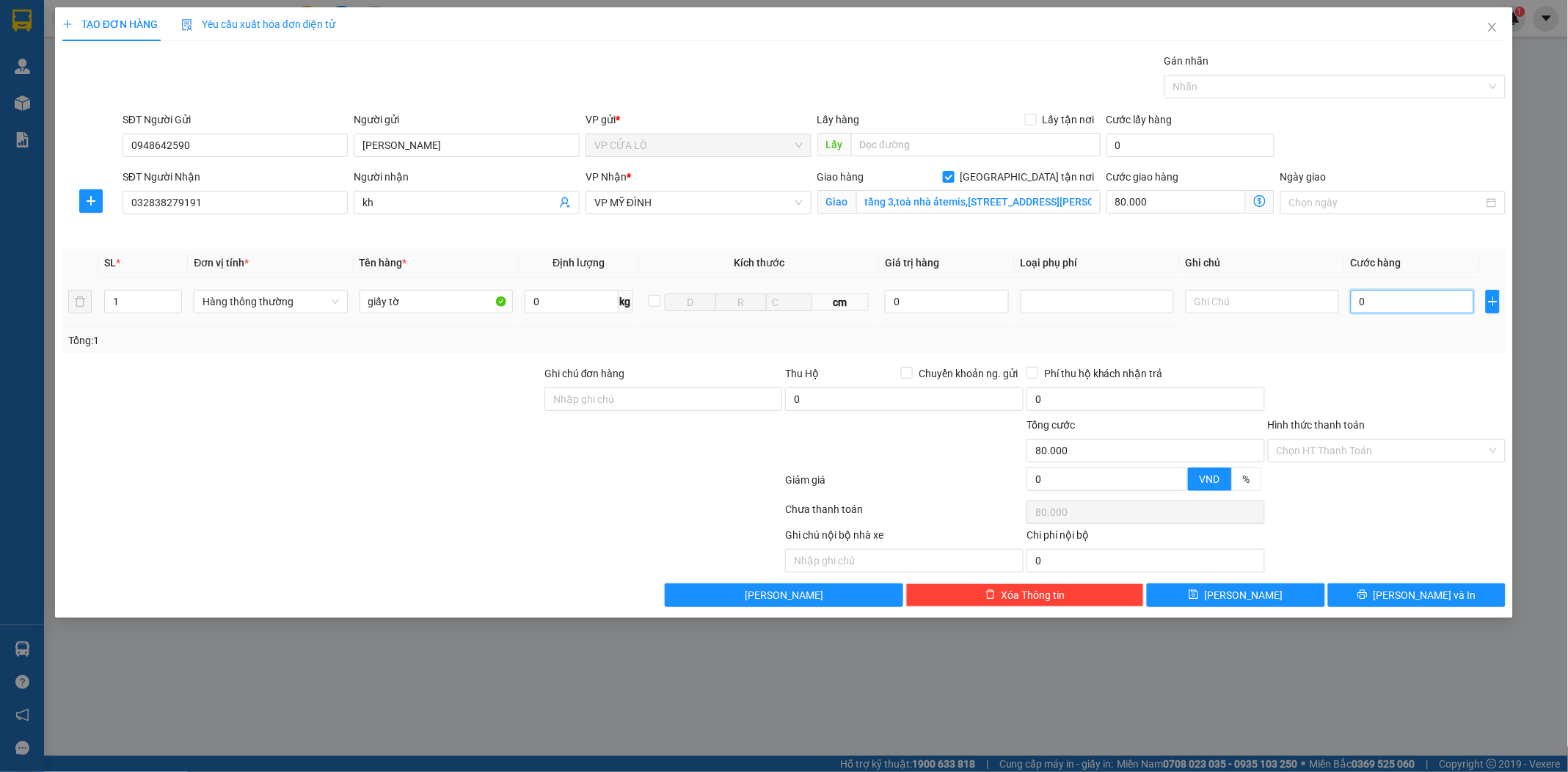
type input "80.003"
type input "30"
type input "80.030"
type input "300"
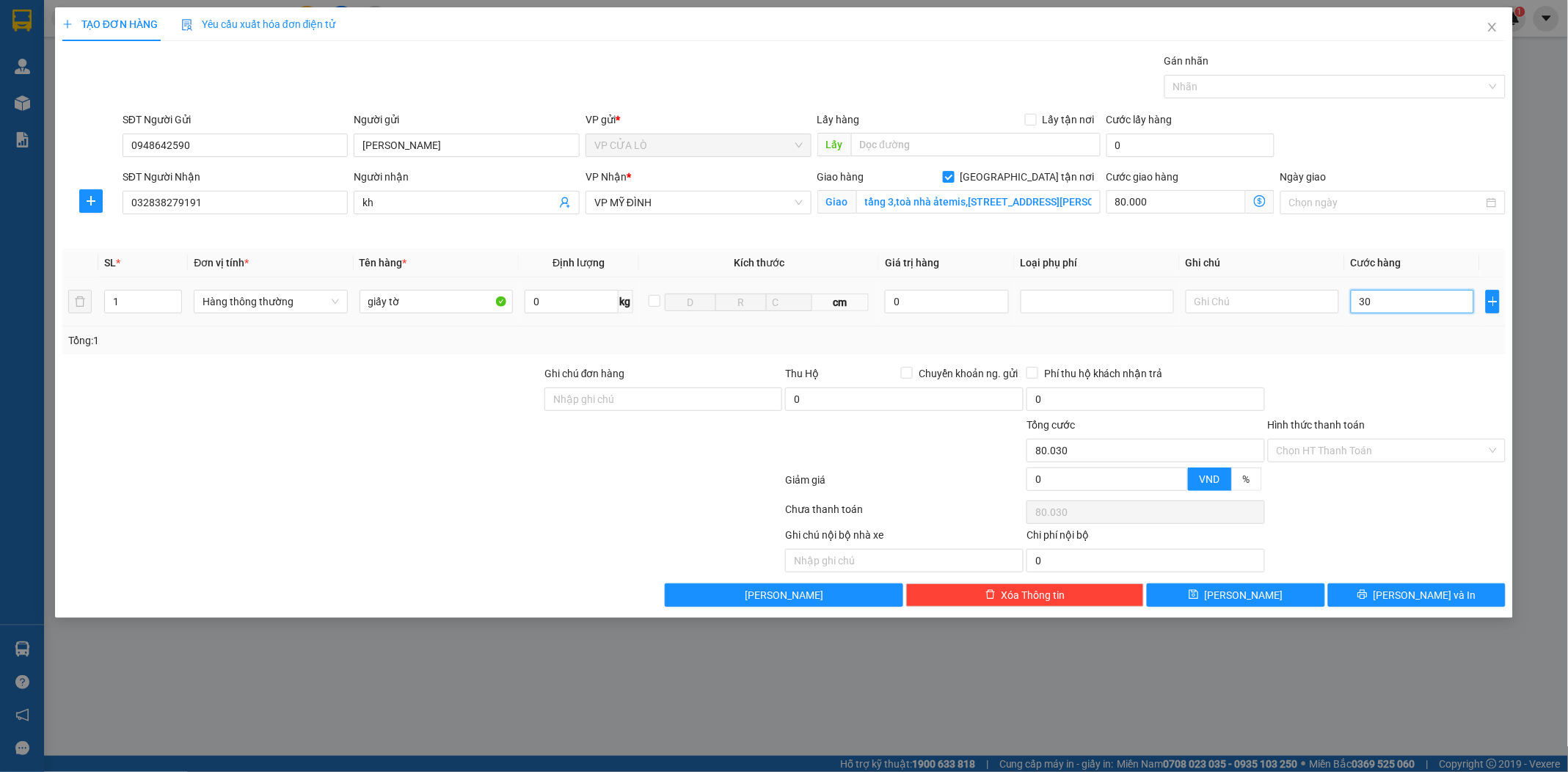
type input "80.300"
type input "3.000"
type input "83.000"
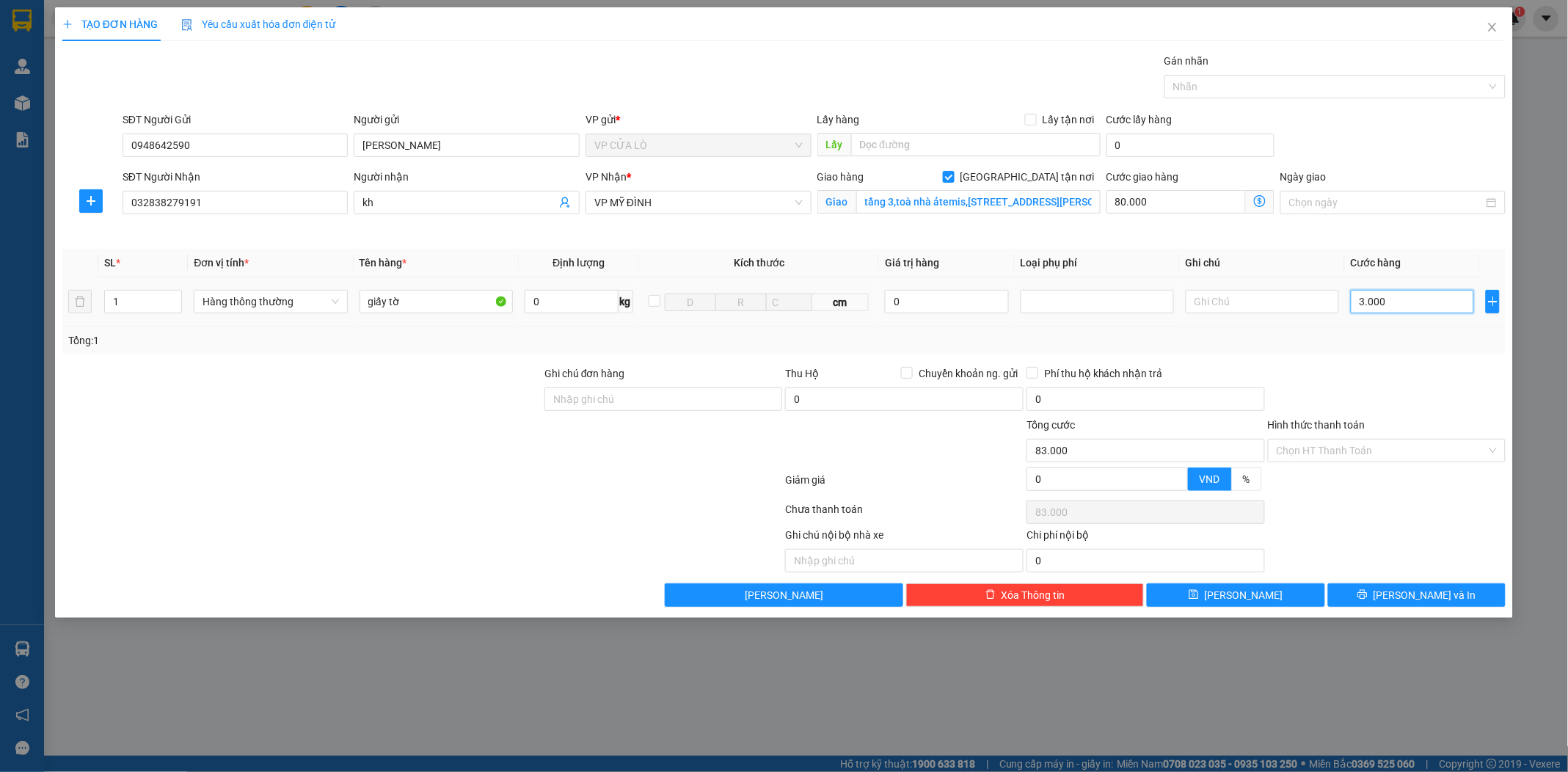
type input "30.000"
type input "110.000"
click at [731, 197] on span "VP MỸ ĐÌNH" at bounding box center [699, 202] width 209 height 22
type input "30.000"
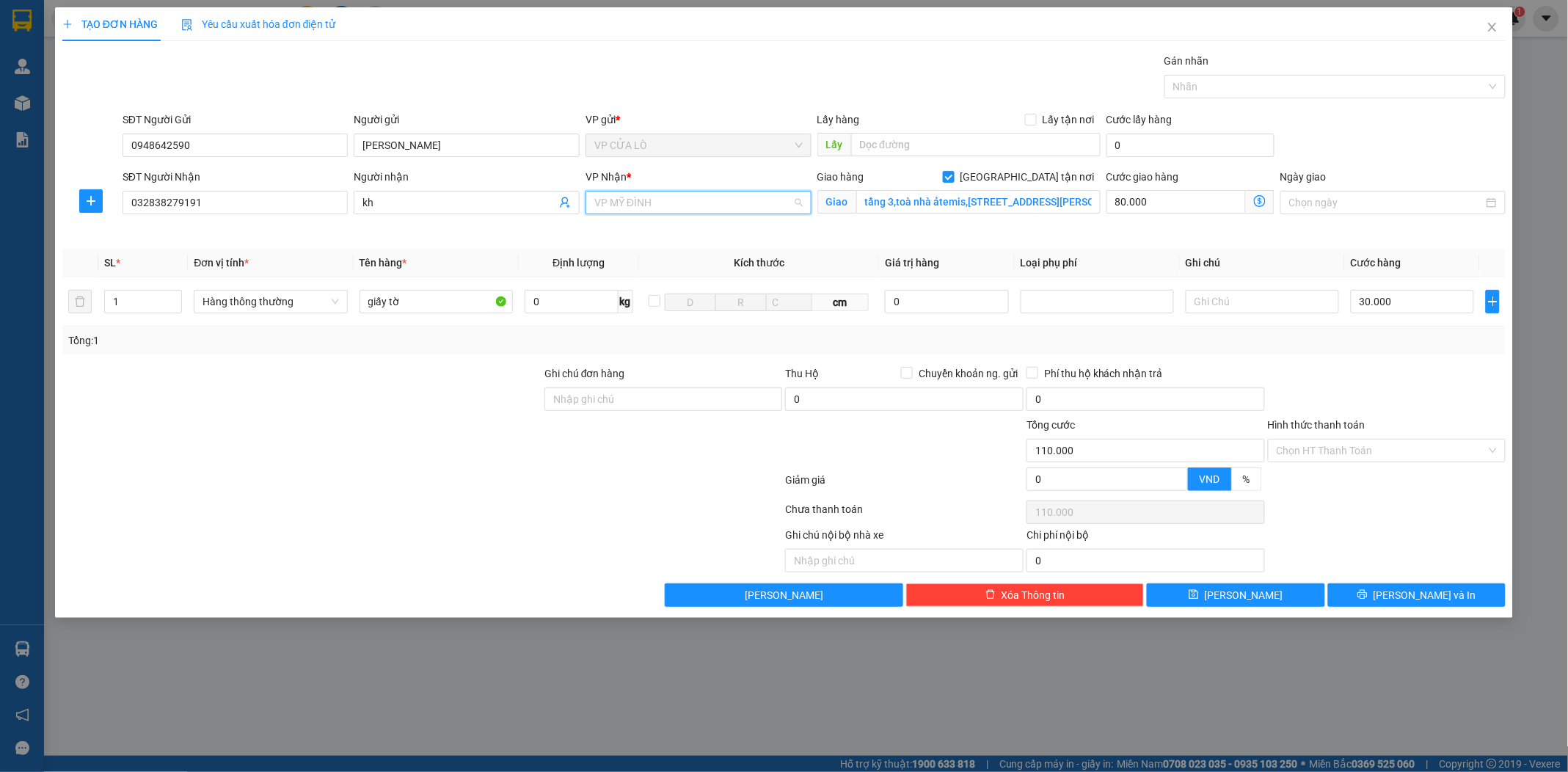
scroll to position [141, 0]
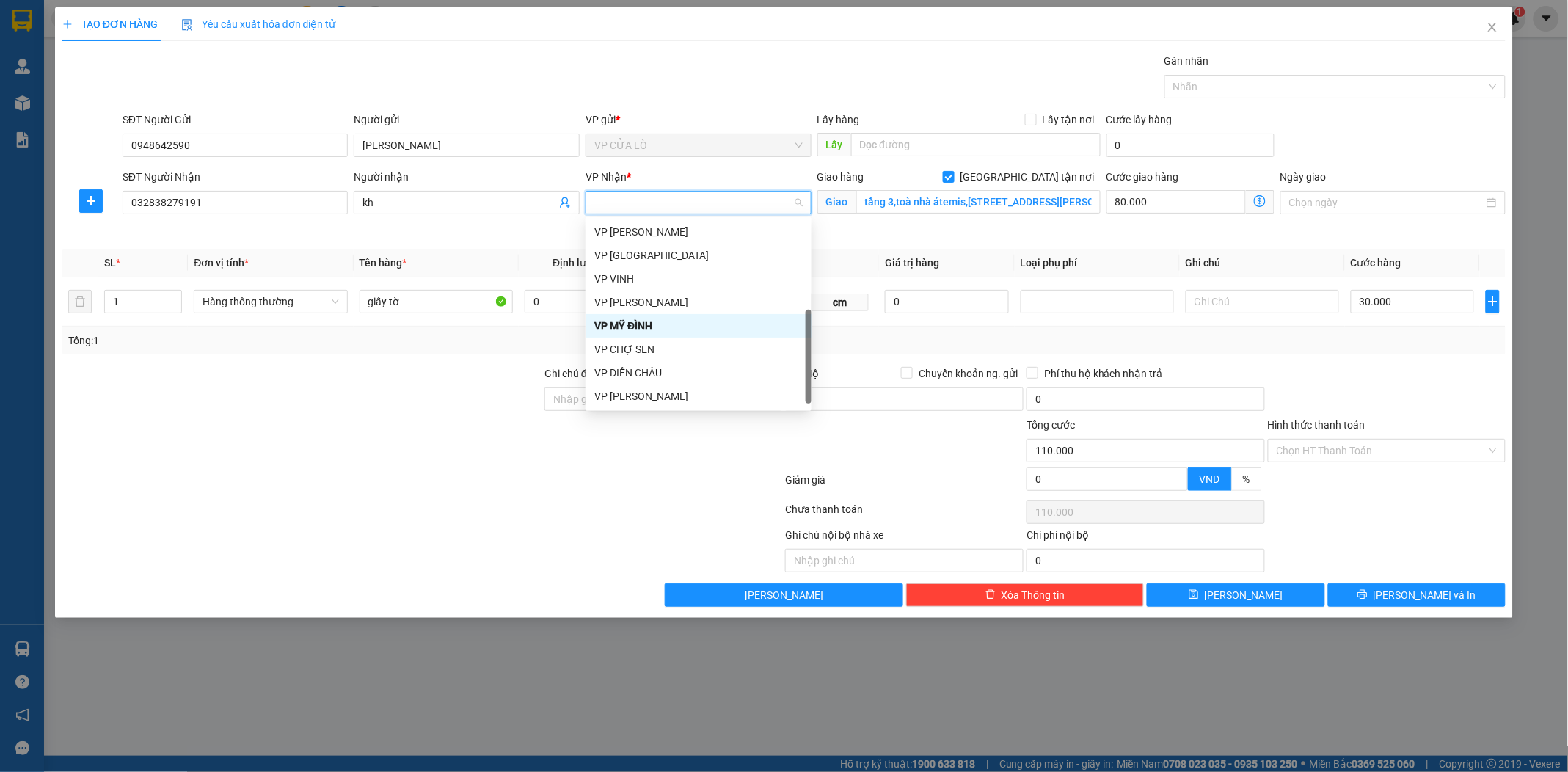
type input "n"
click at [693, 309] on div "VP NGỌC HỒI" at bounding box center [699, 308] width 209 height 16
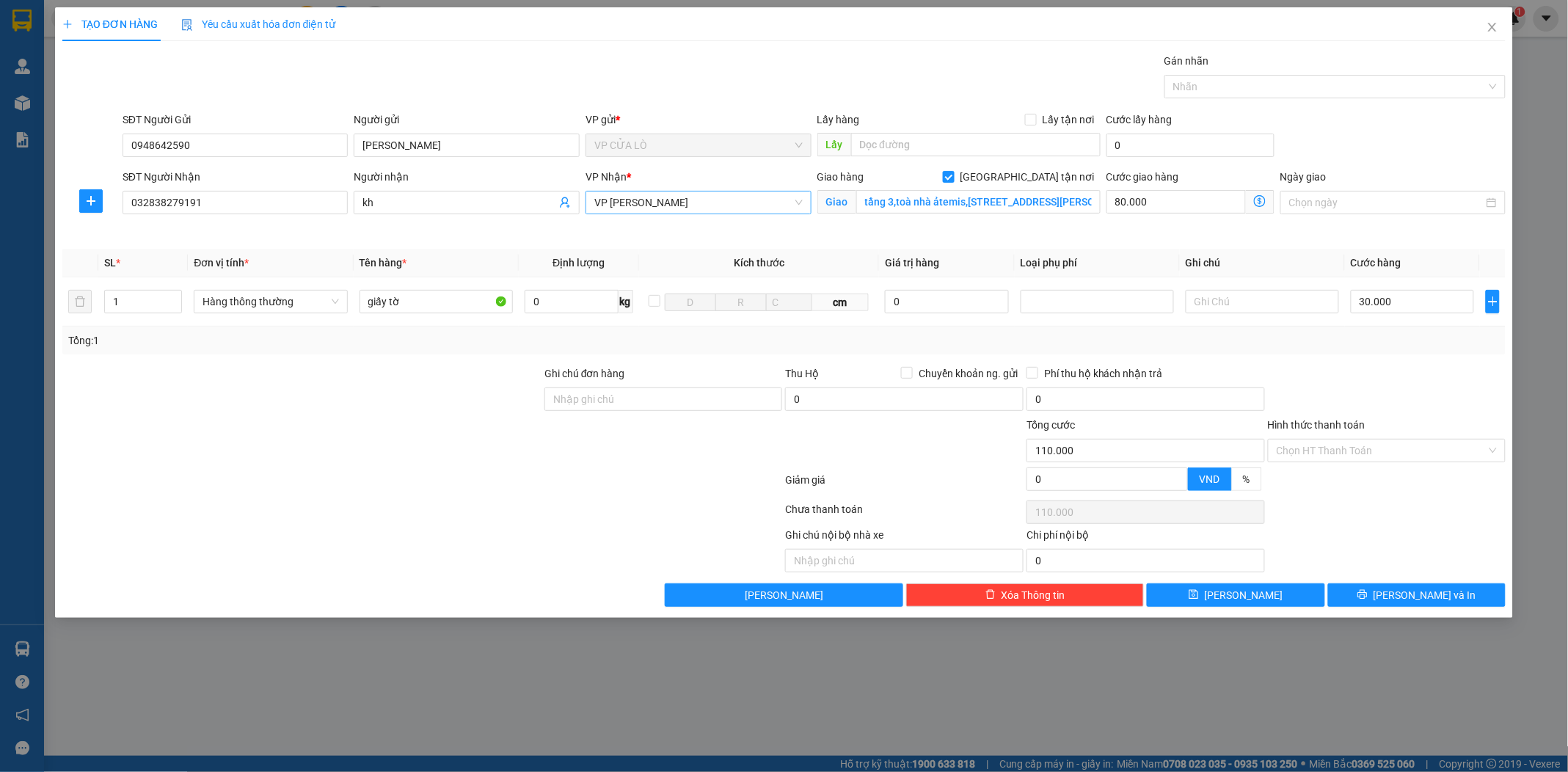
click at [1258, 195] on icon "dollar-circle" at bounding box center [1260, 201] width 12 height 12
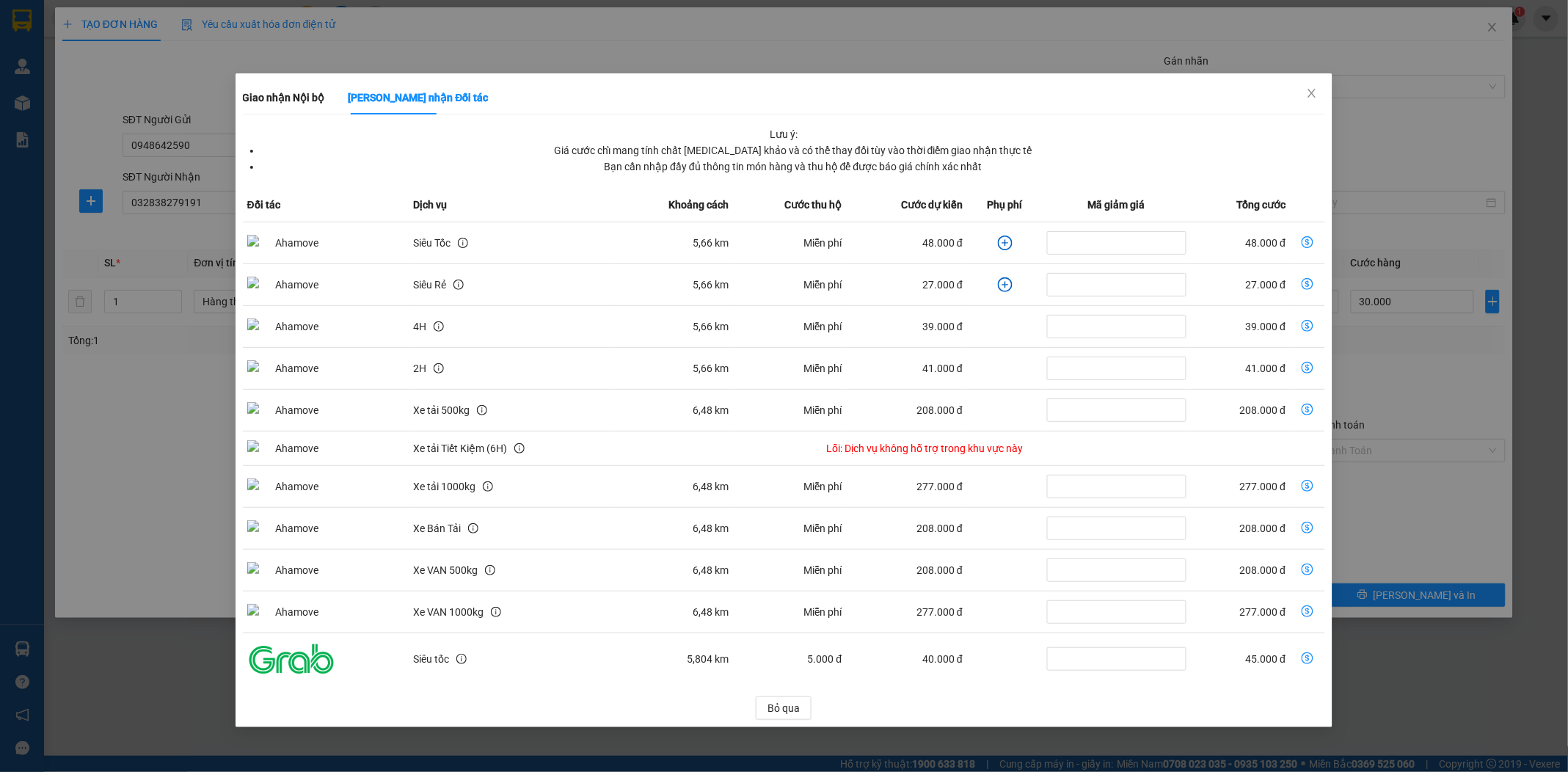
click at [1310, 239] on icon "dollar-circle" at bounding box center [1308, 242] width 12 height 12
type input "78.000"
type input "48.000"
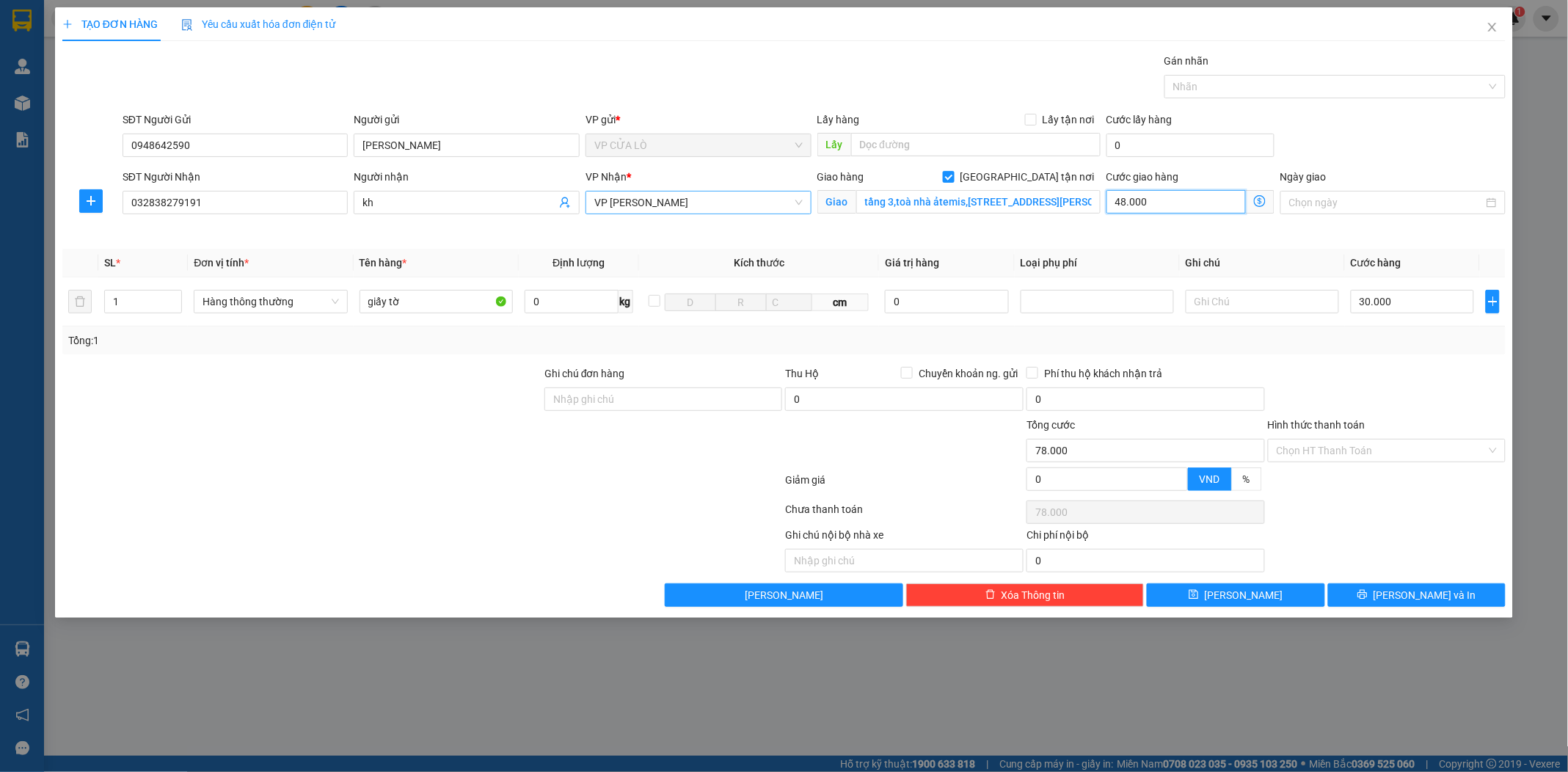
click at [1157, 203] on input "48.000" at bounding box center [1176, 201] width 139 height 23
type input "30.007"
type input "7"
type input "30.070"
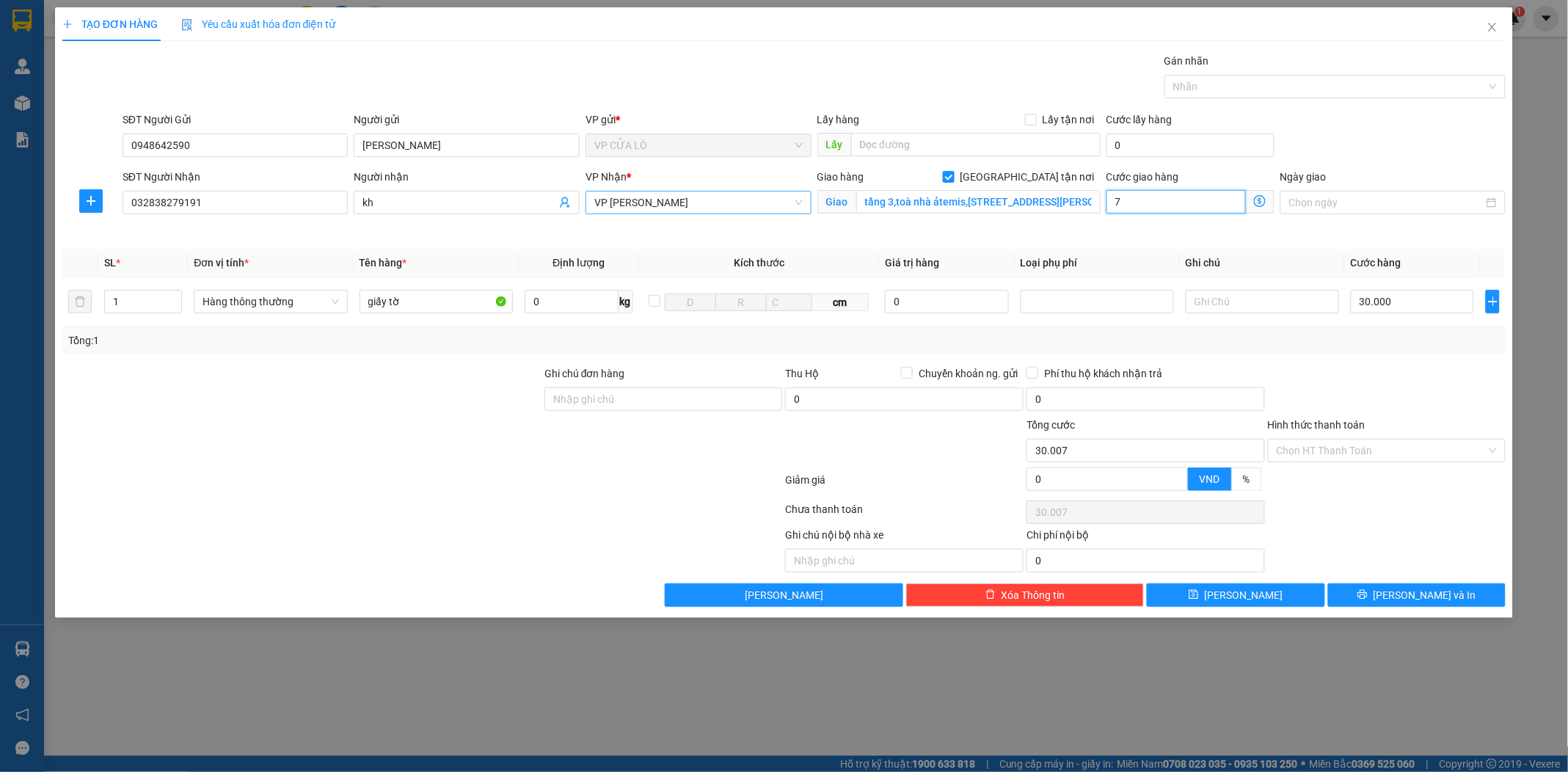
type input "30.070"
type input "70"
type input "30.700"
type input "700"
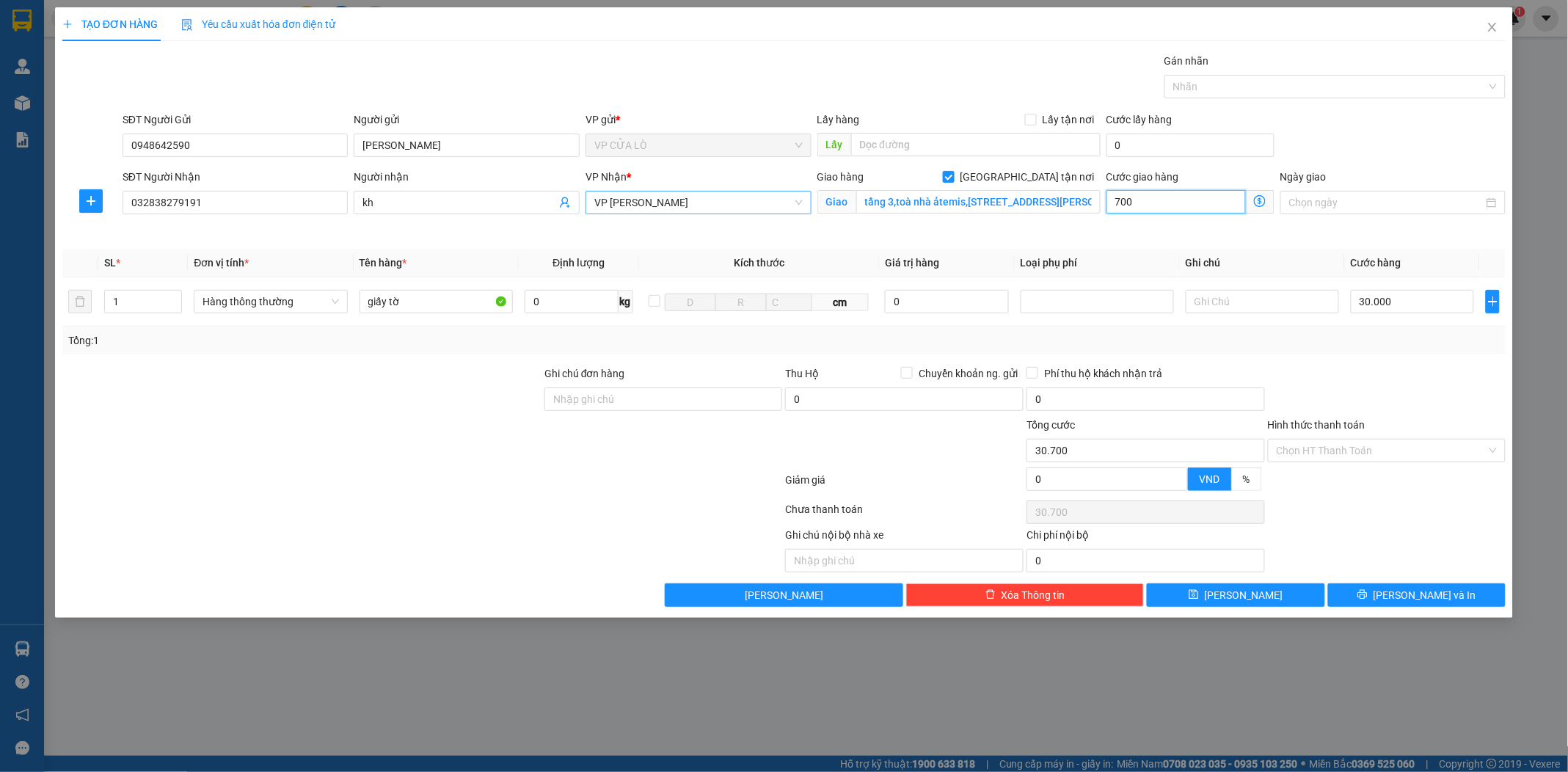
type input "37.000"
type input "7.000"
type input "100.000"
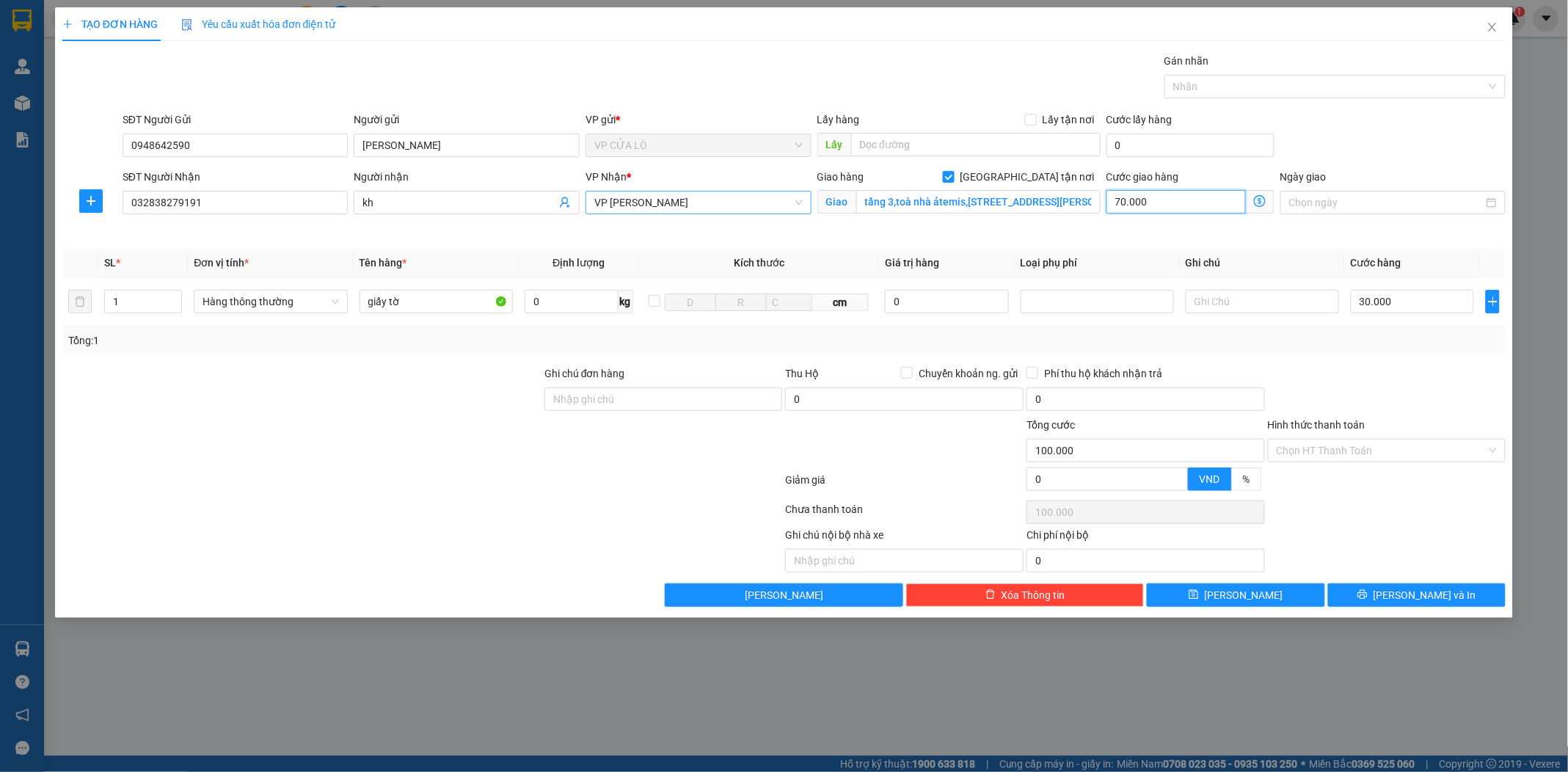
click at [727, 196] on span "VP NGỌC HỒI" at bounding box center [699, 202] width 209 height 22
type input "70.000"
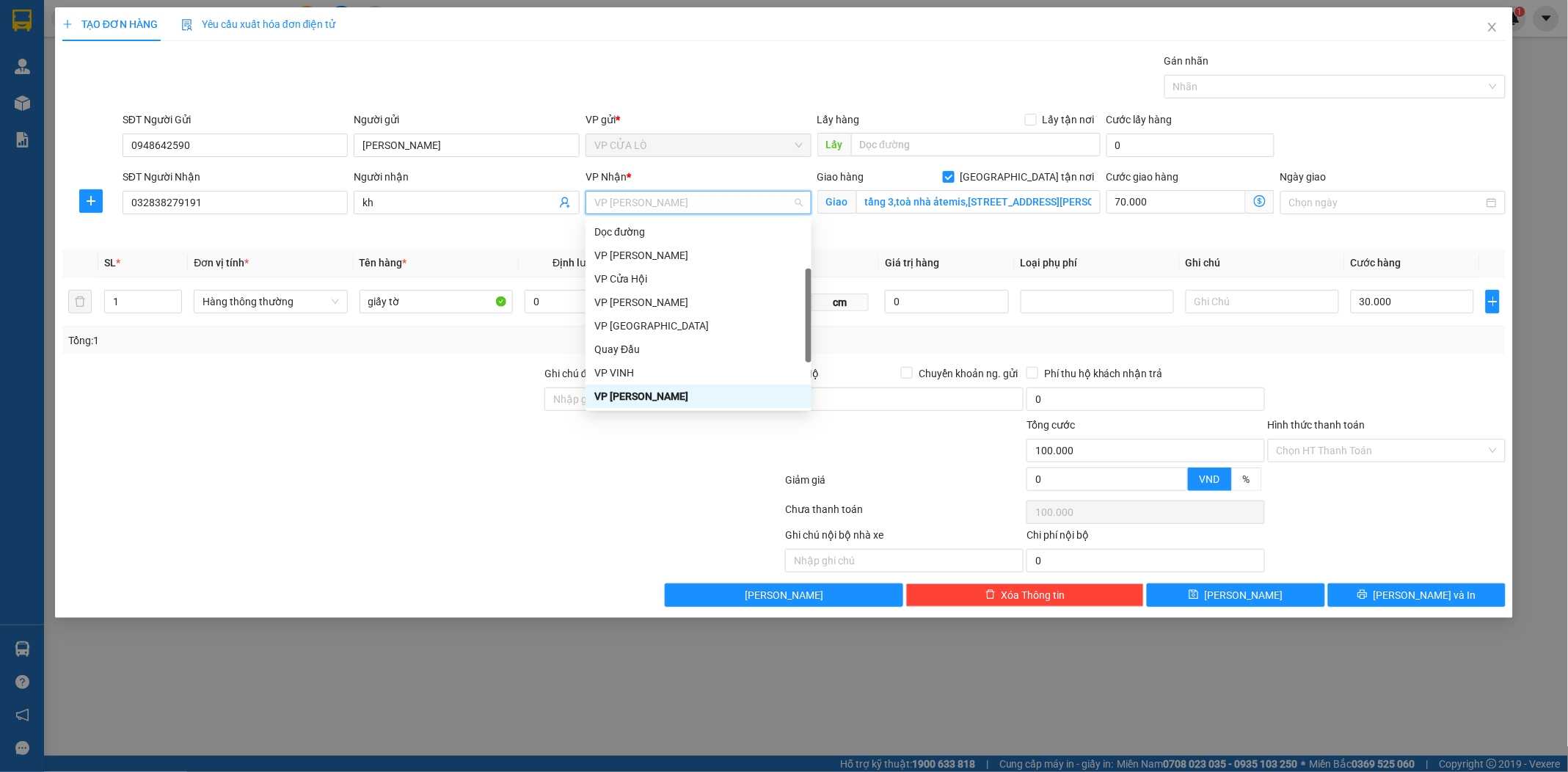
type input "g"
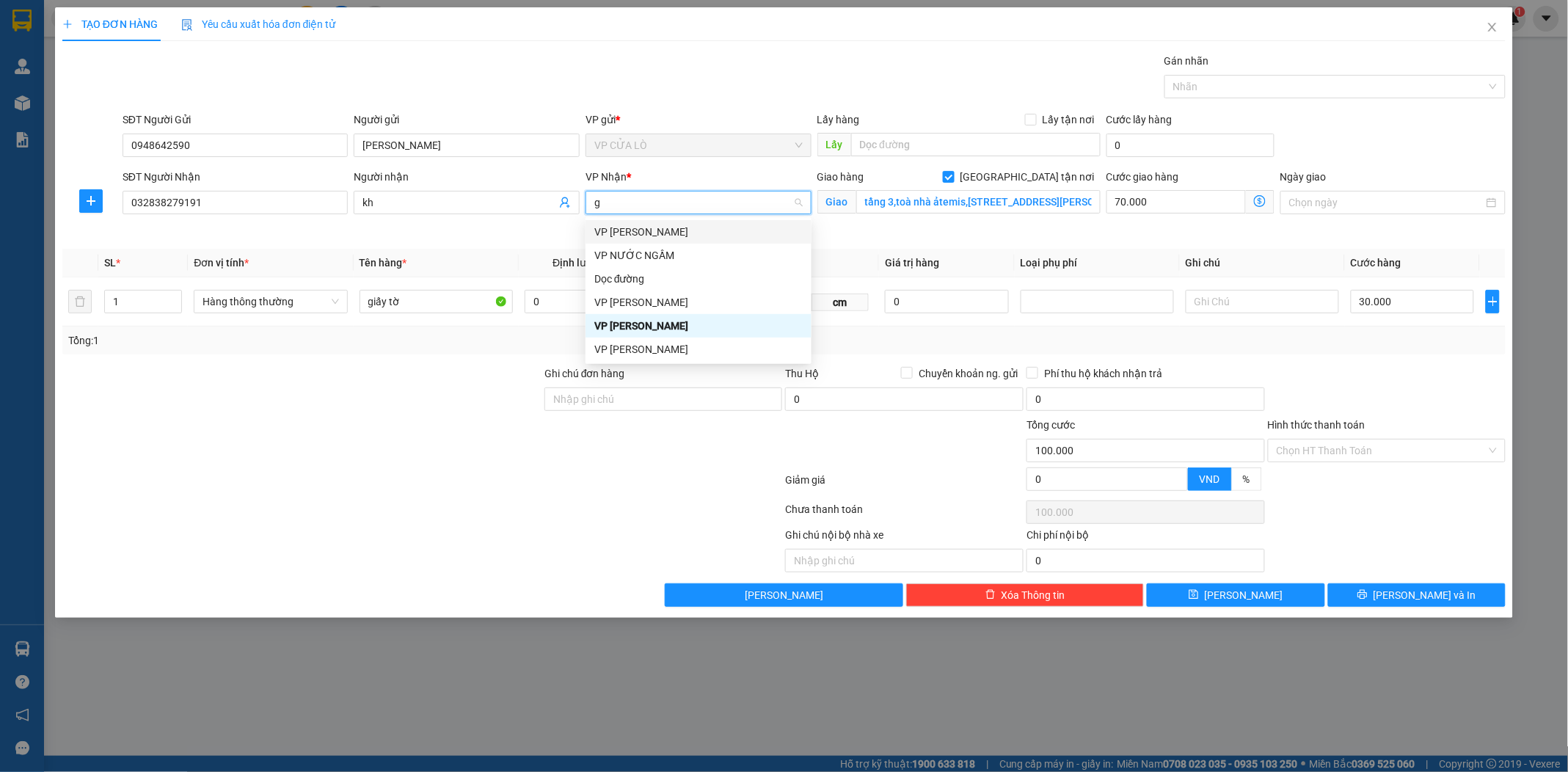
click at [721, 222] on div "VP GIA LÂM" at bounding box center [698, 231] width 226 height 23
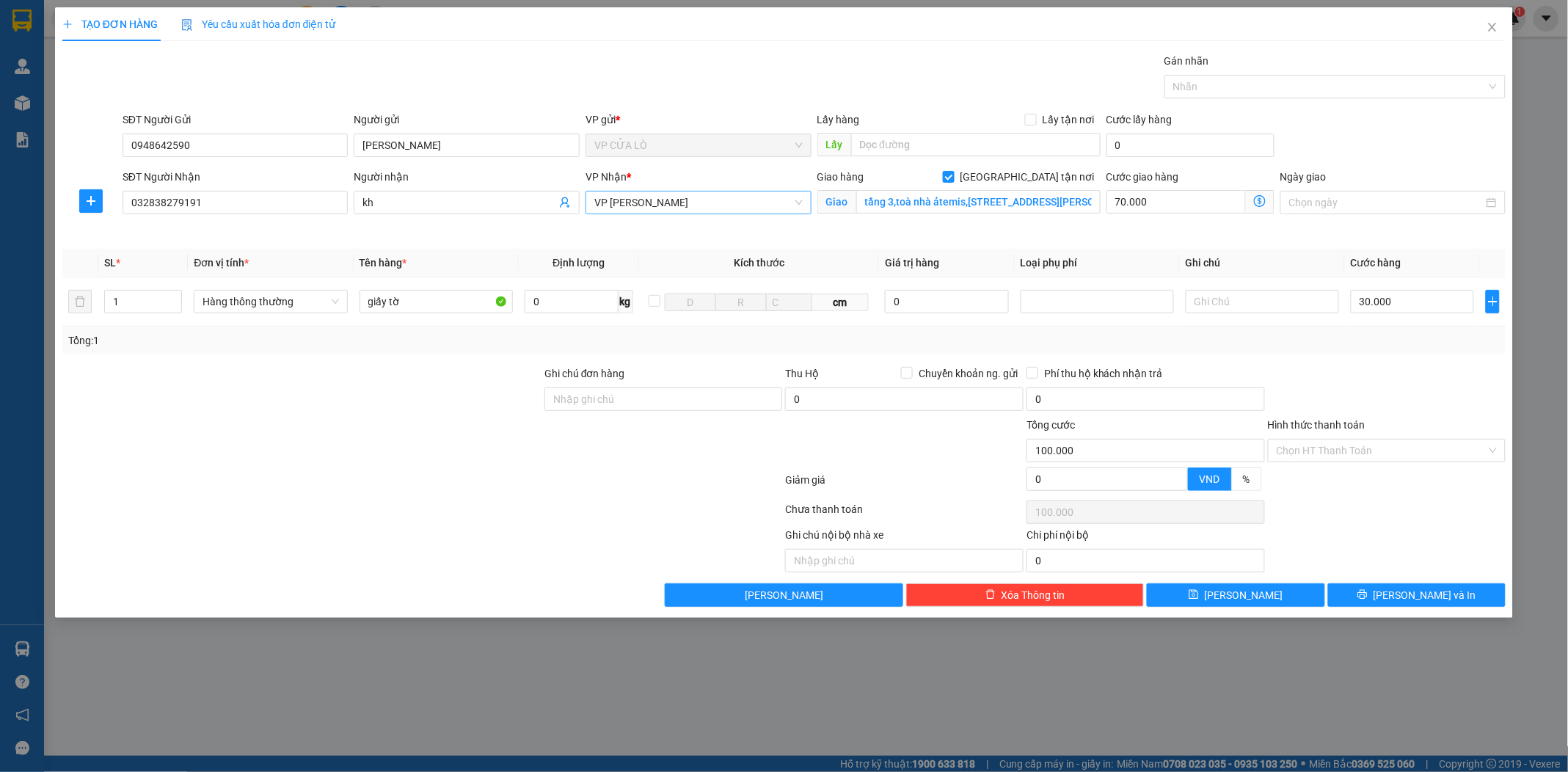
click at [1262, 203] on icon "dollar-circle" at bounding box center [1260, 201] width 12 height 12
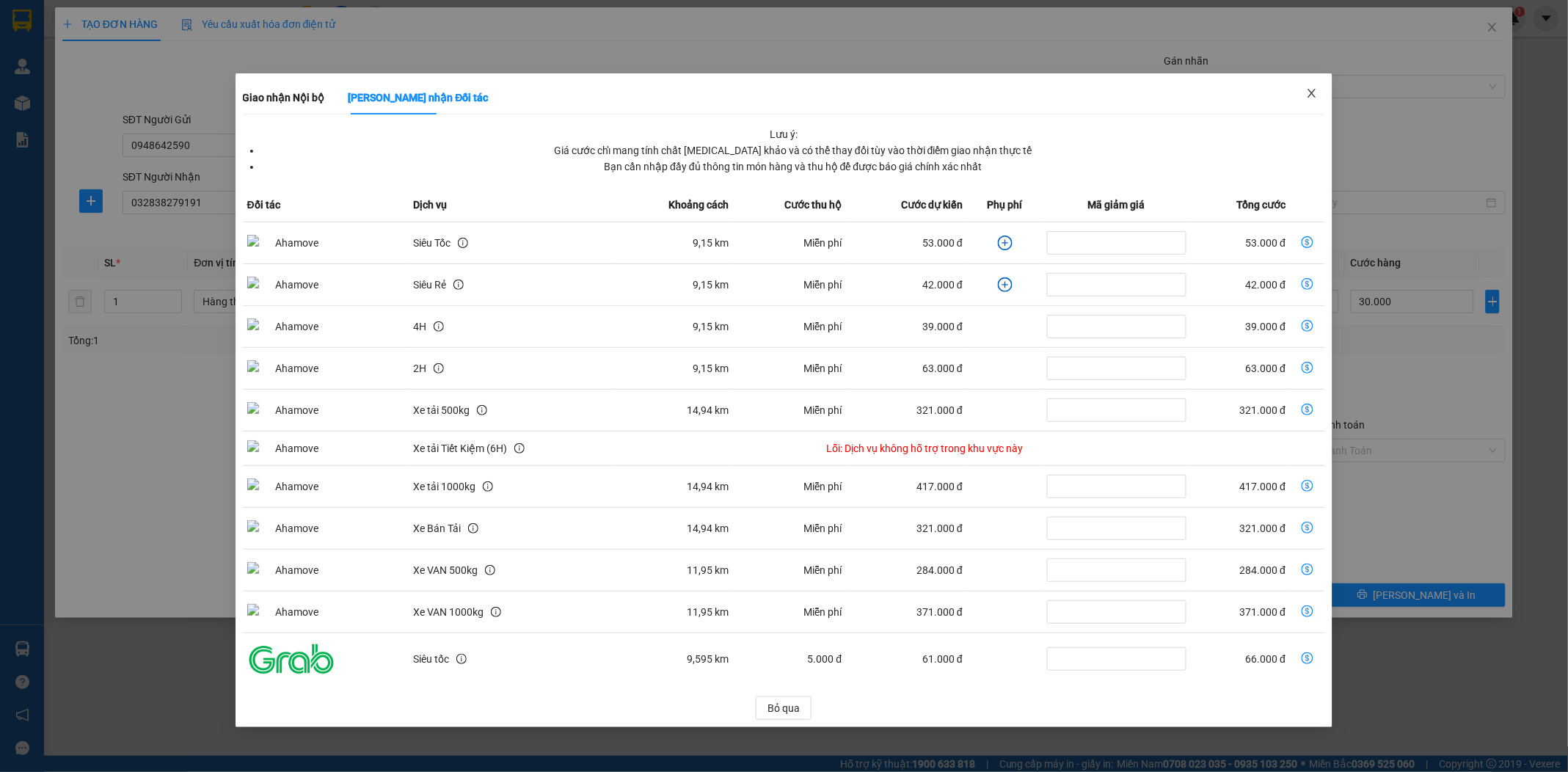
click at [1311, 91] on icon "close" at bounding box center [1312, 93] width 12 height 12
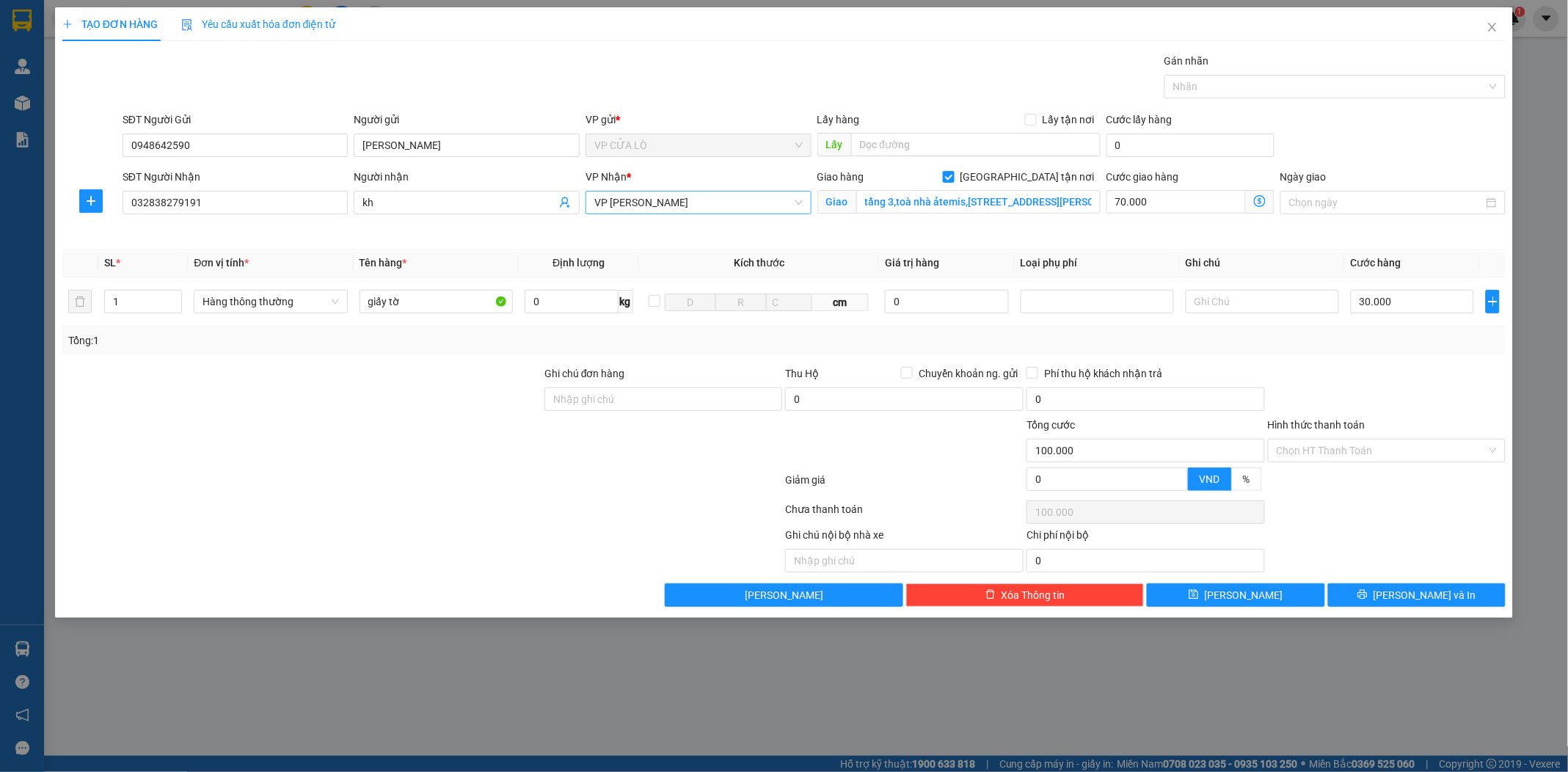
click at [727, 202] on span "VP GIA LÂM" at bounding box center [699, 202] width 209 height 22
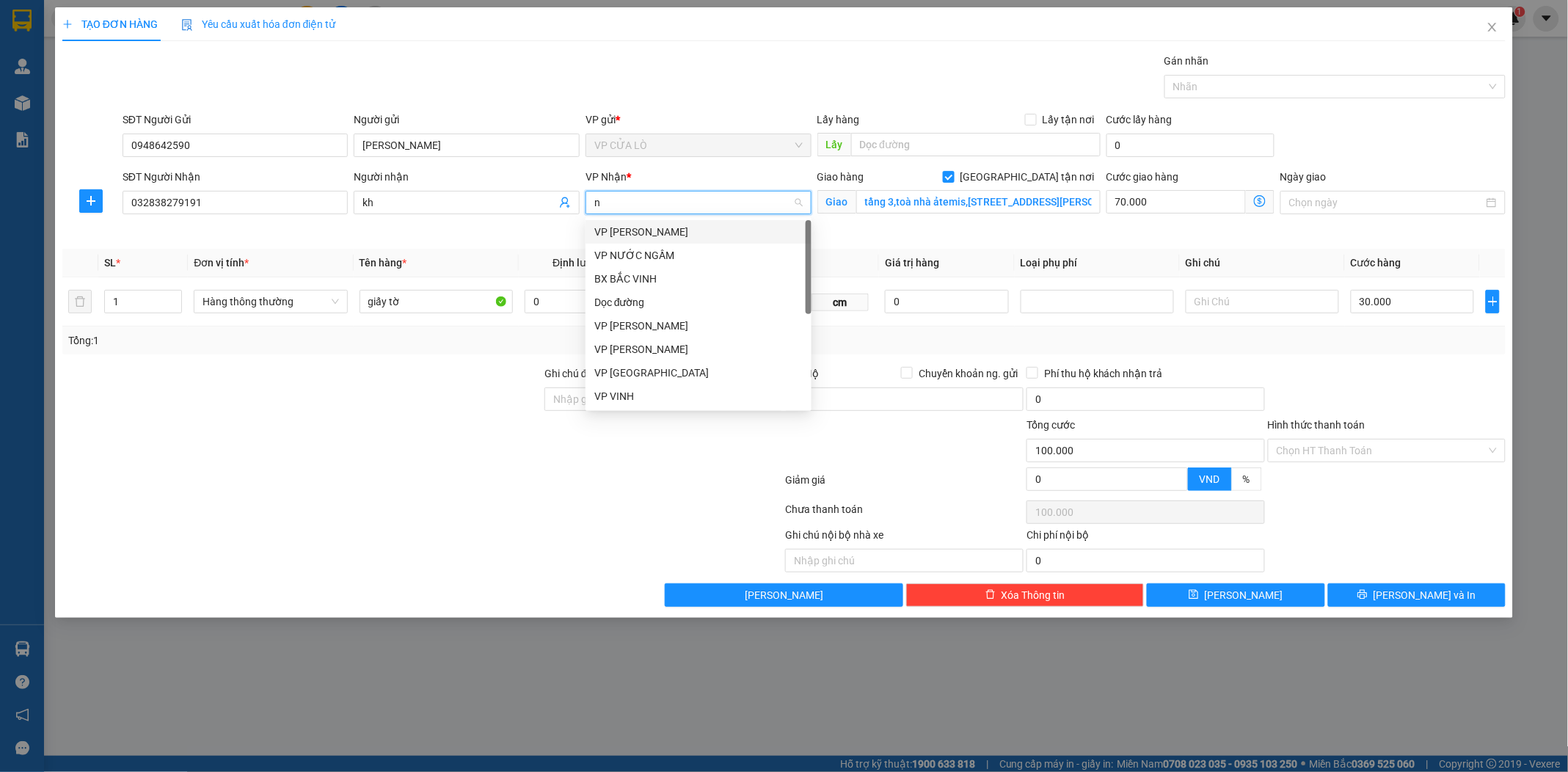
type input "ng"
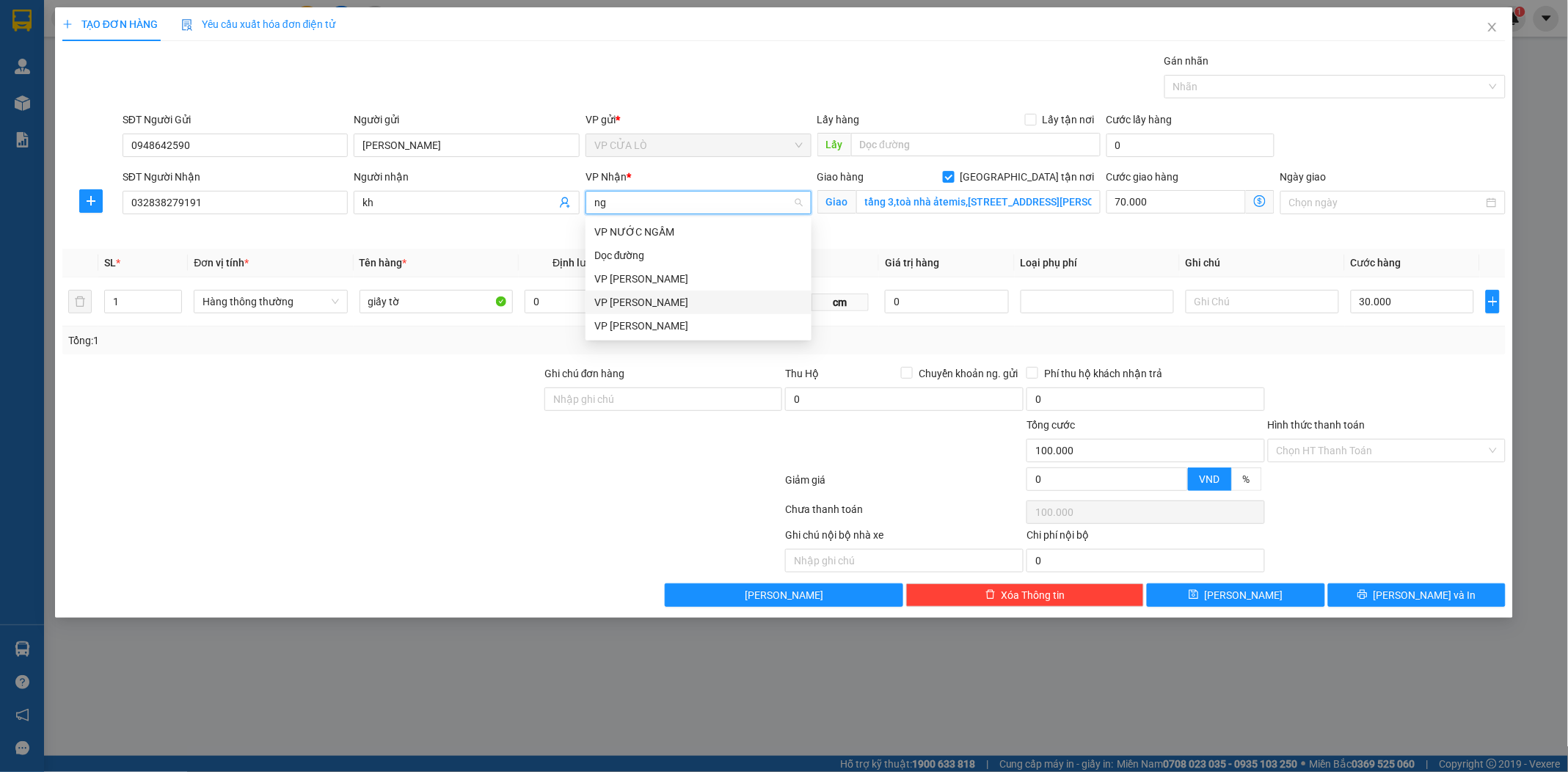
click at [676, 306] on div "VP NGỌC HỒI" at bounding box center [699, 302] width 209 height 16
click at [1259, 200] on icon "dollar-circle" at bounding box center [1260, 201] width 12 height 12
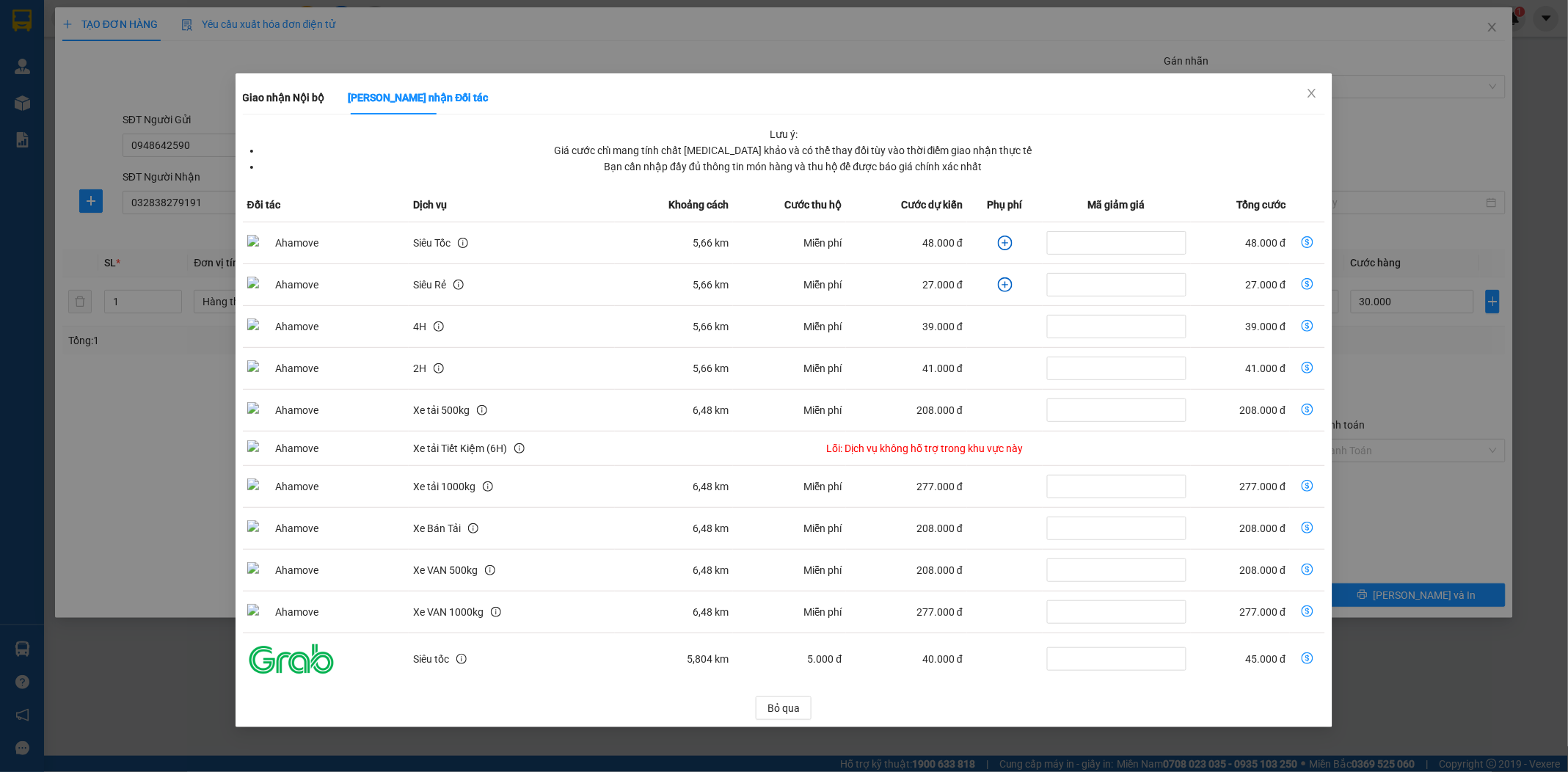
click at [1308, 237] on icon "dollar-circle" at bounding box center [1308, 242] width 12 height 12
type input "78.000"
type input "48.000"
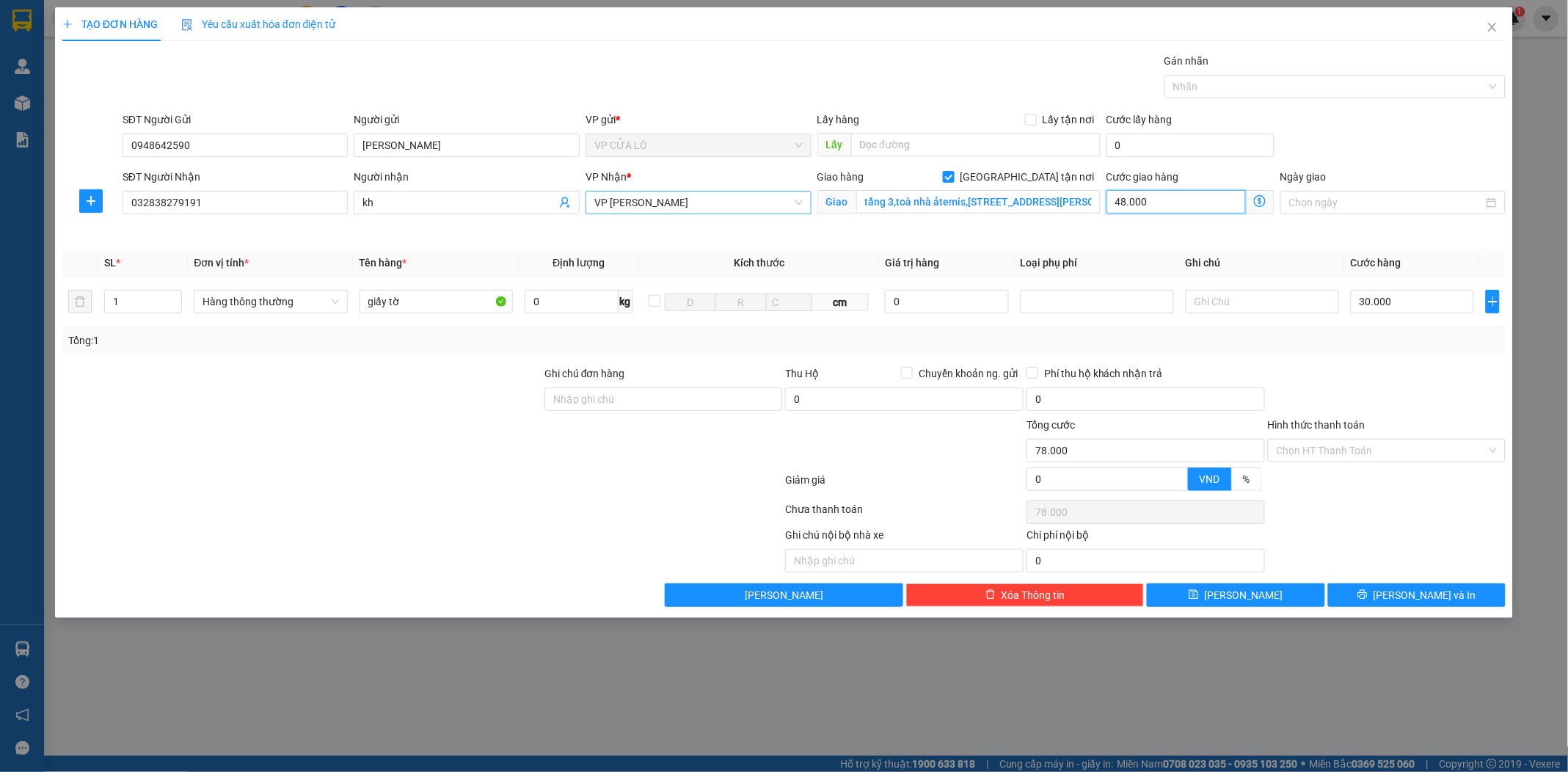
click at [1179, 197] on input "48.000" at bounding box center [1176, 201] width 139 height 23
type input "30.006"
type input "6"
type input "30.060"
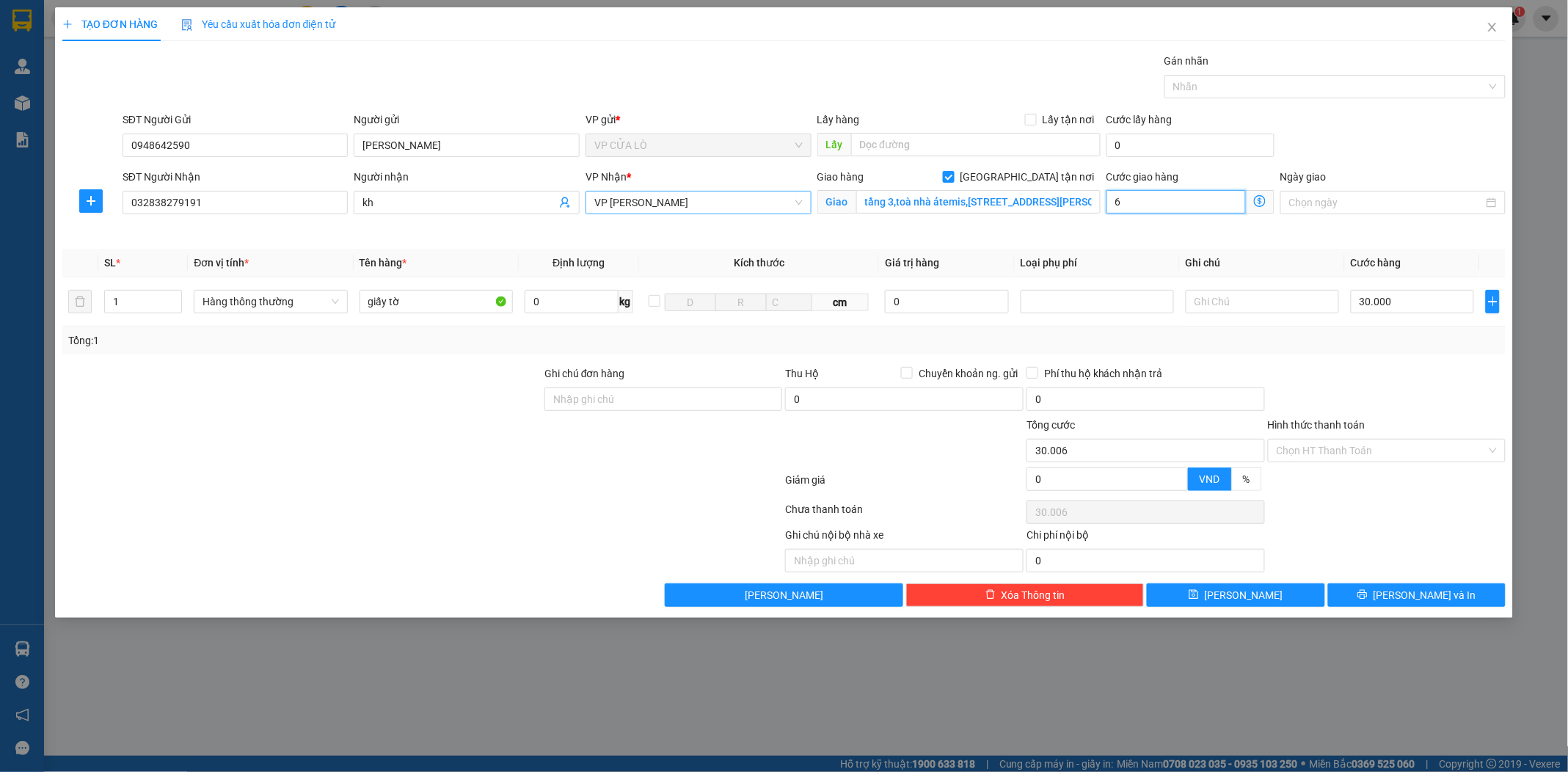
type input "30.060"
type input "60"
type input "30.600"
type input "600"
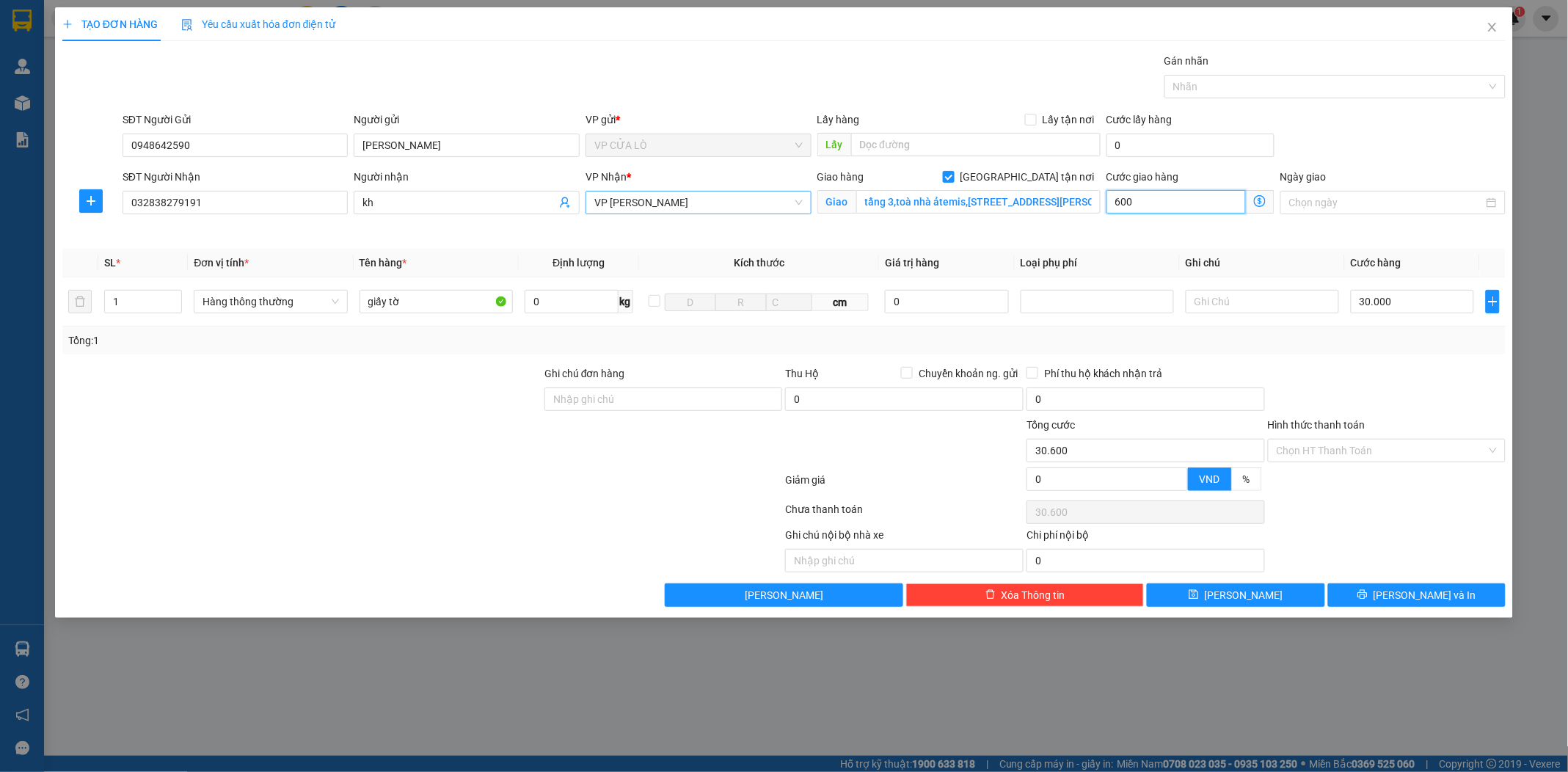
type input "36.000"
type input "6.000"
type input "90.000"
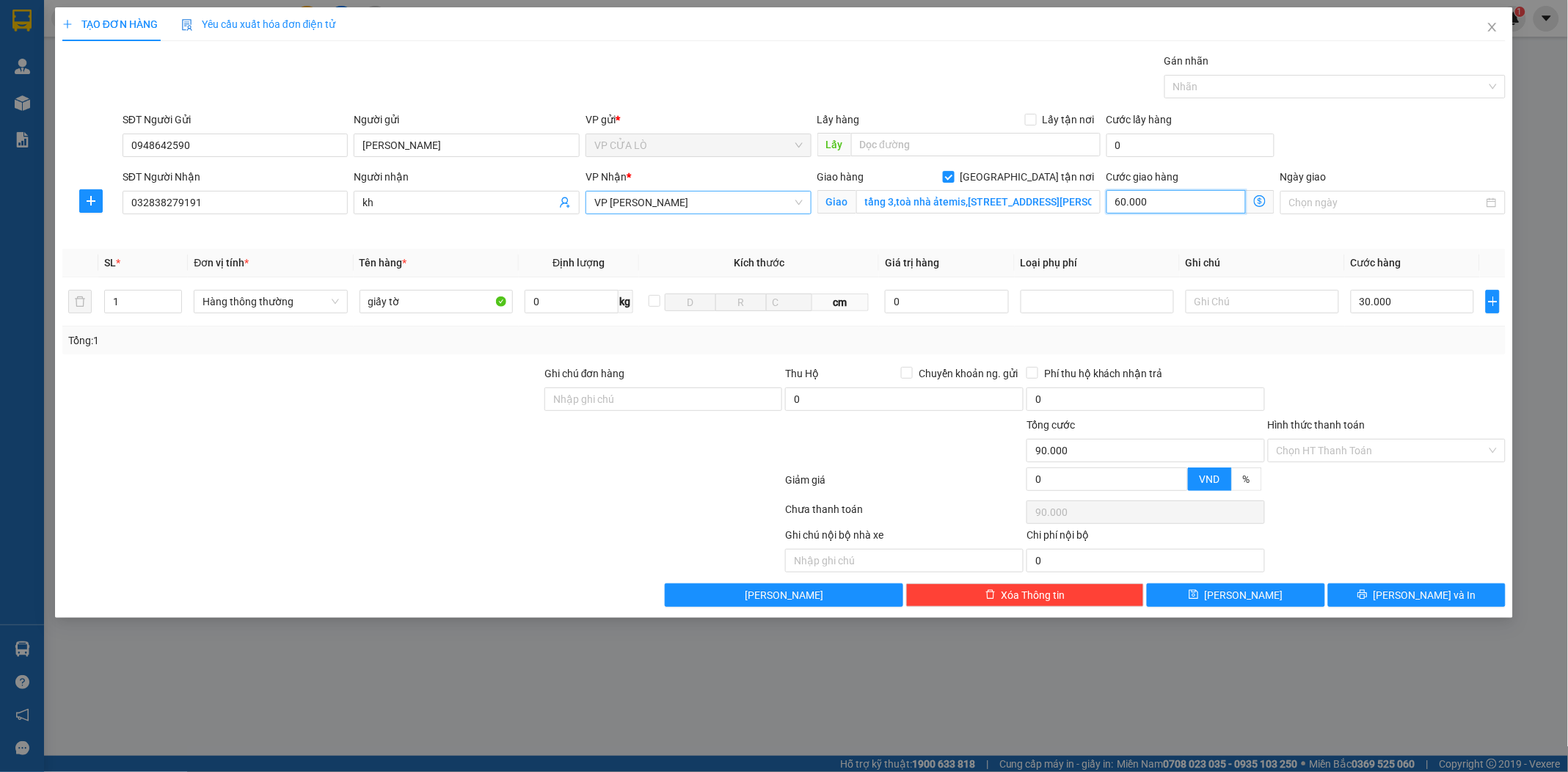
type input "60.000"
click at [1255, 199] on icon "dollar-circle" at bounding box center [1260, 201] width 12 height 12
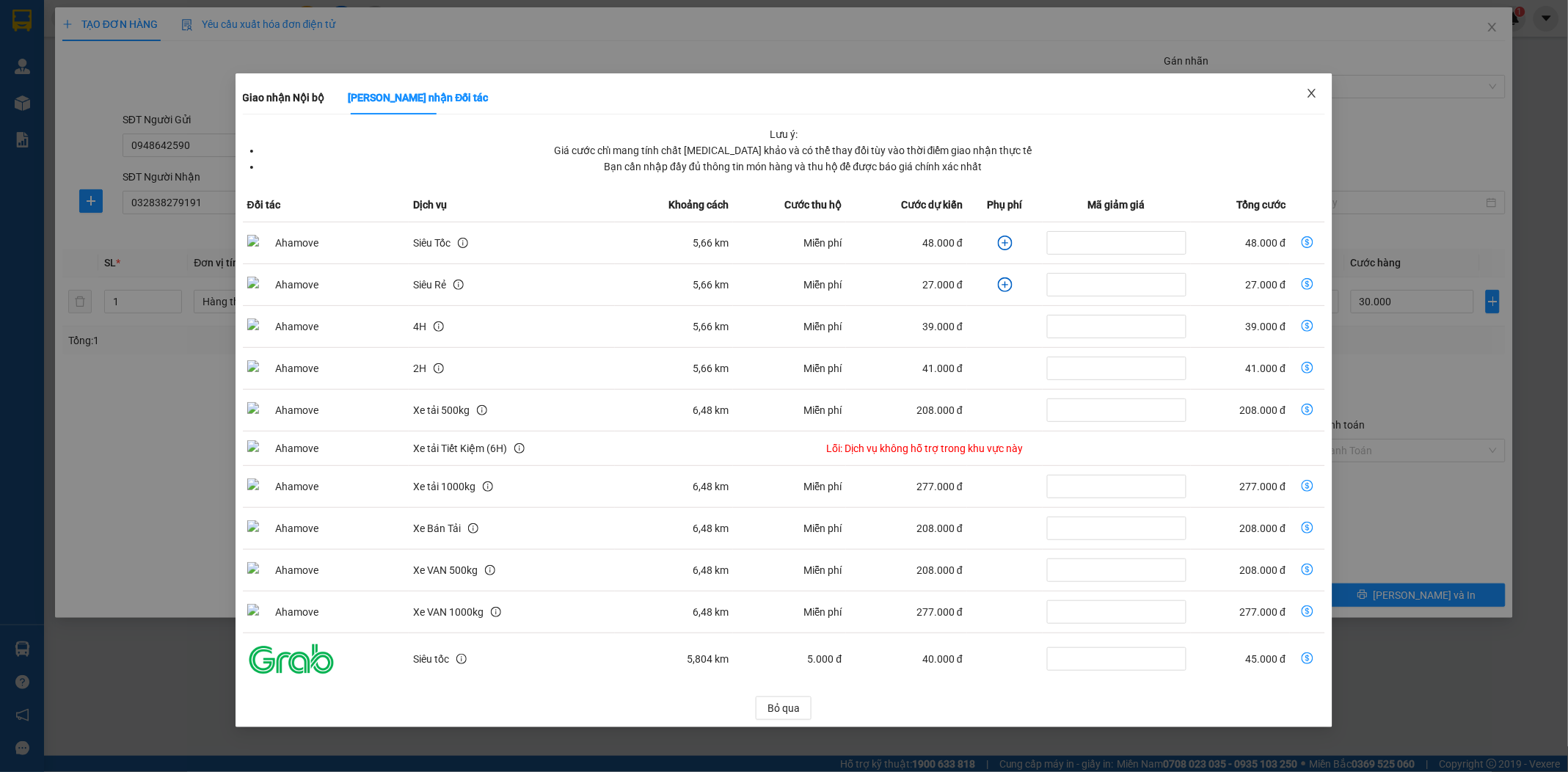
click at [1315, 91] on icon "close" at bounding box center [1312, 93] width 8 height 9
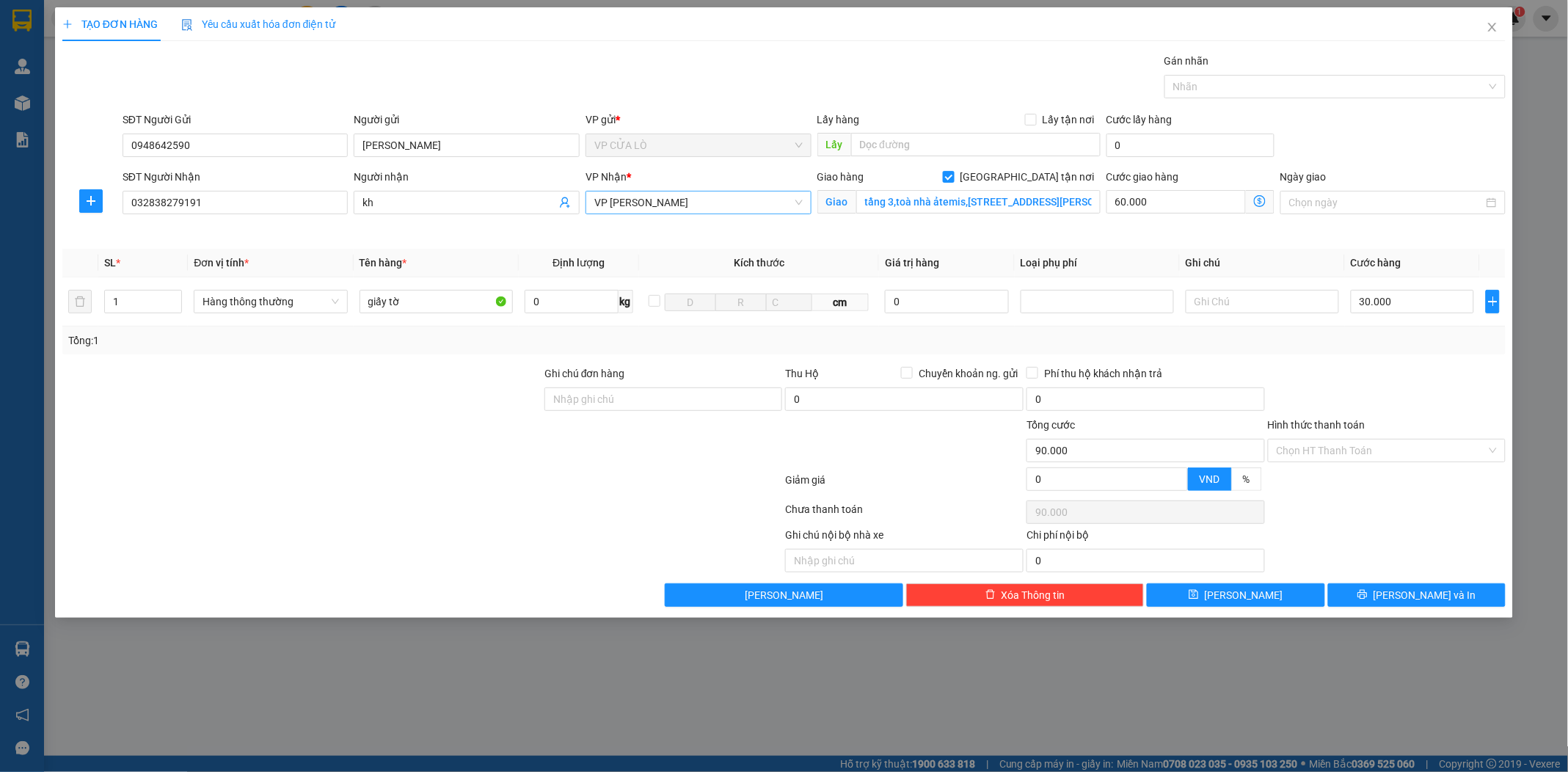
drag, startPoint x: 1125, startPoint y: 32, endPoint x: 1112, endPoint y: 30, distance: 13.2
click at [1124, 32] on div "TẠO ĐƠN HÀNG Yêu cầu xuất hóa đơn điện tử" at bounding box center [783, 24] width 1443 height 34
click at [1111, 30] on div "TẠO ĐƠN HÀNG Yêu cầu xuất hóa đơn điện tử" at bounding box center [783, 24] width 1443 height 34
click at [1106, 31] on div "TẠO ĐƠN HÀNG Yêu cầu xuất hóa đơn điện tử" at bounding box center [783, 24] width 1443 height 34
click at [1093, 31] on div "TẠO ĐƠN HÀNG Yêu cầu xuất hóa đơn điện tử" at bounding box center [783, 24] width 1443 height 34
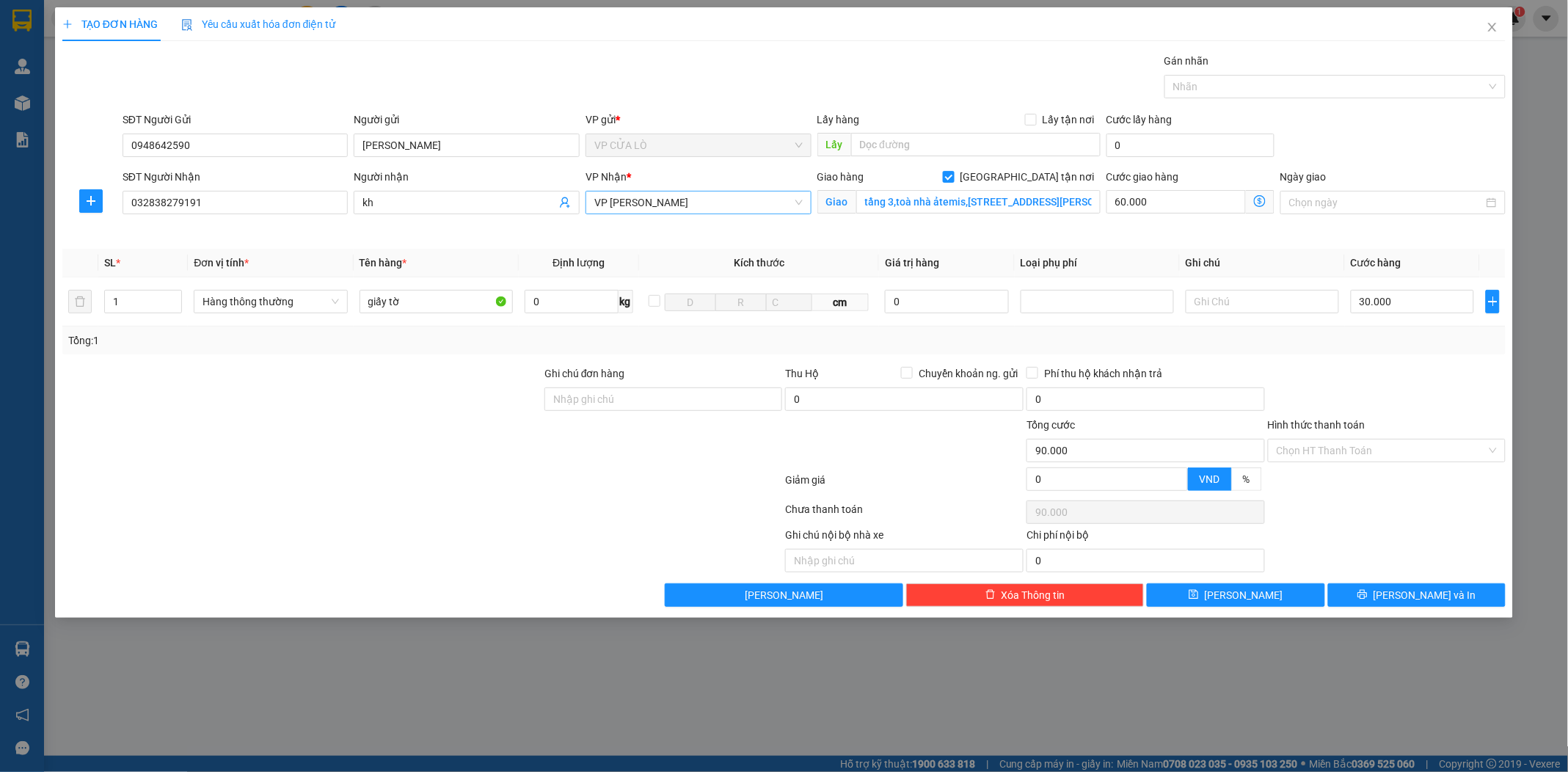
click at [1084, 33] on div "TẠO ĐƠN HÀNG Yêu cầu xuất hóa đơn điện tử" at bounding box center [783, 24] width 1443 height 34
click at [1083, 33] on div "TẠO ĐƠN HÀNG Yêu cầu xuất hóa đơn điện tử" at bounding box center [783, 24] width 1443 height 34
drag, startPoint x: 1082, startPoint y: 34, endPoint x: 1021, endPoint y: 82, distance: 77.6
click at [1080, 37] on div "TẠO ĐƠN HÀNG Yêu cầu xuất hóa đơn điện tử" at bounding box center [783, 24] width 1443 height 34
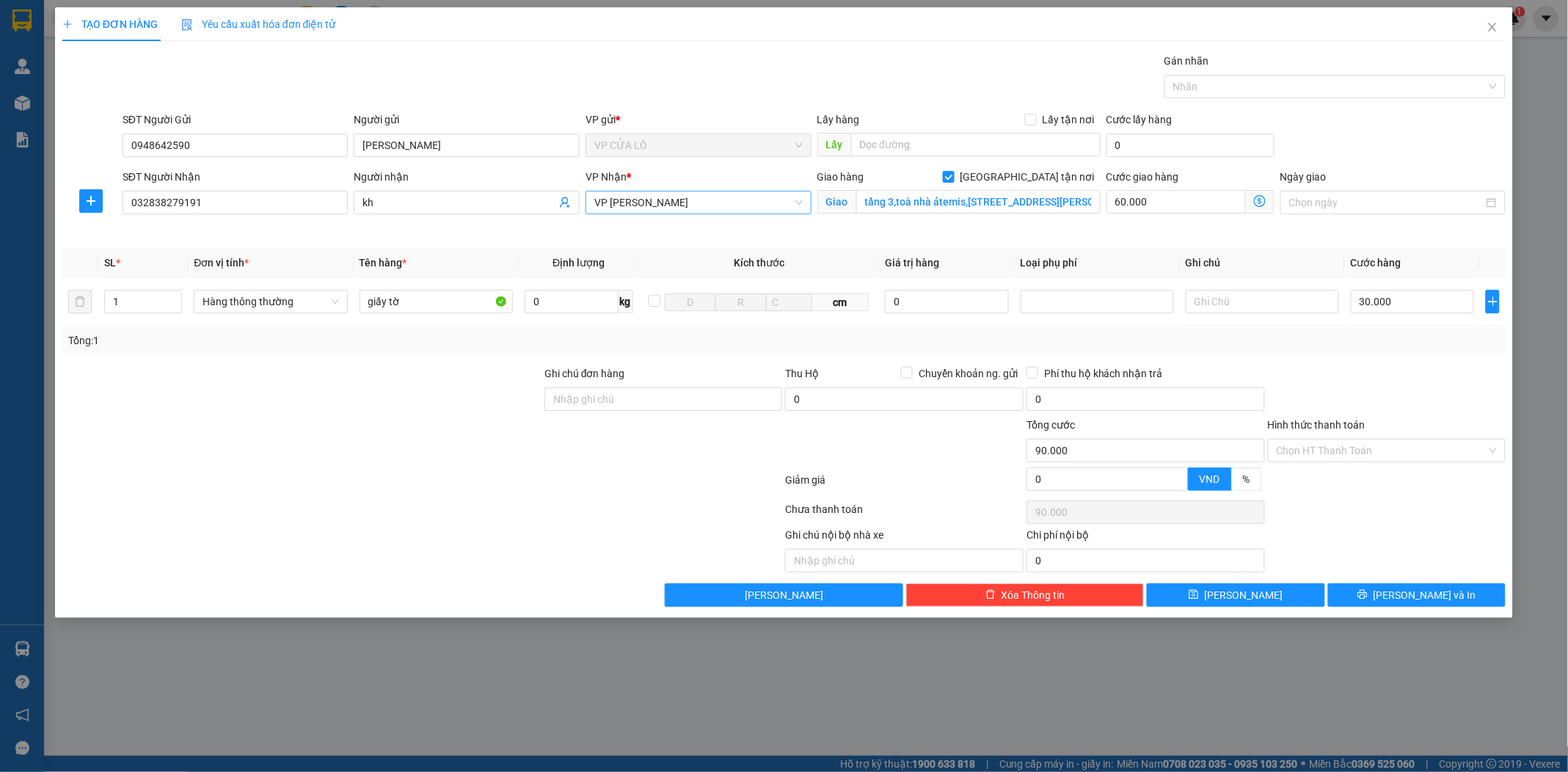
click at [1259, 200] on icon "dollar-circle" at bounding box center [1260, 201] width 12 height 12
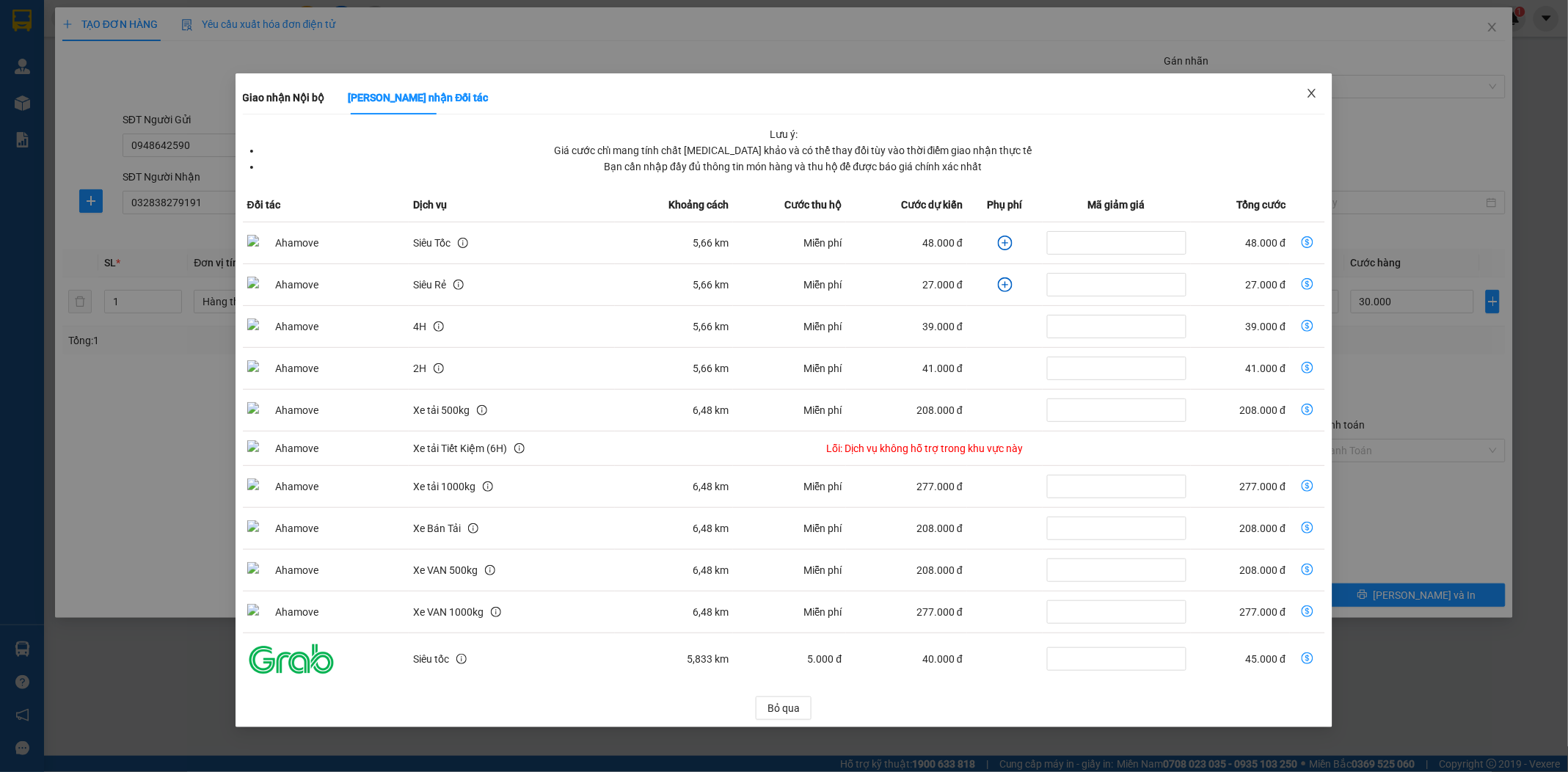
click at [1309, 94] on icon "close" at bounding box center [1312, 93] width 12 height 12
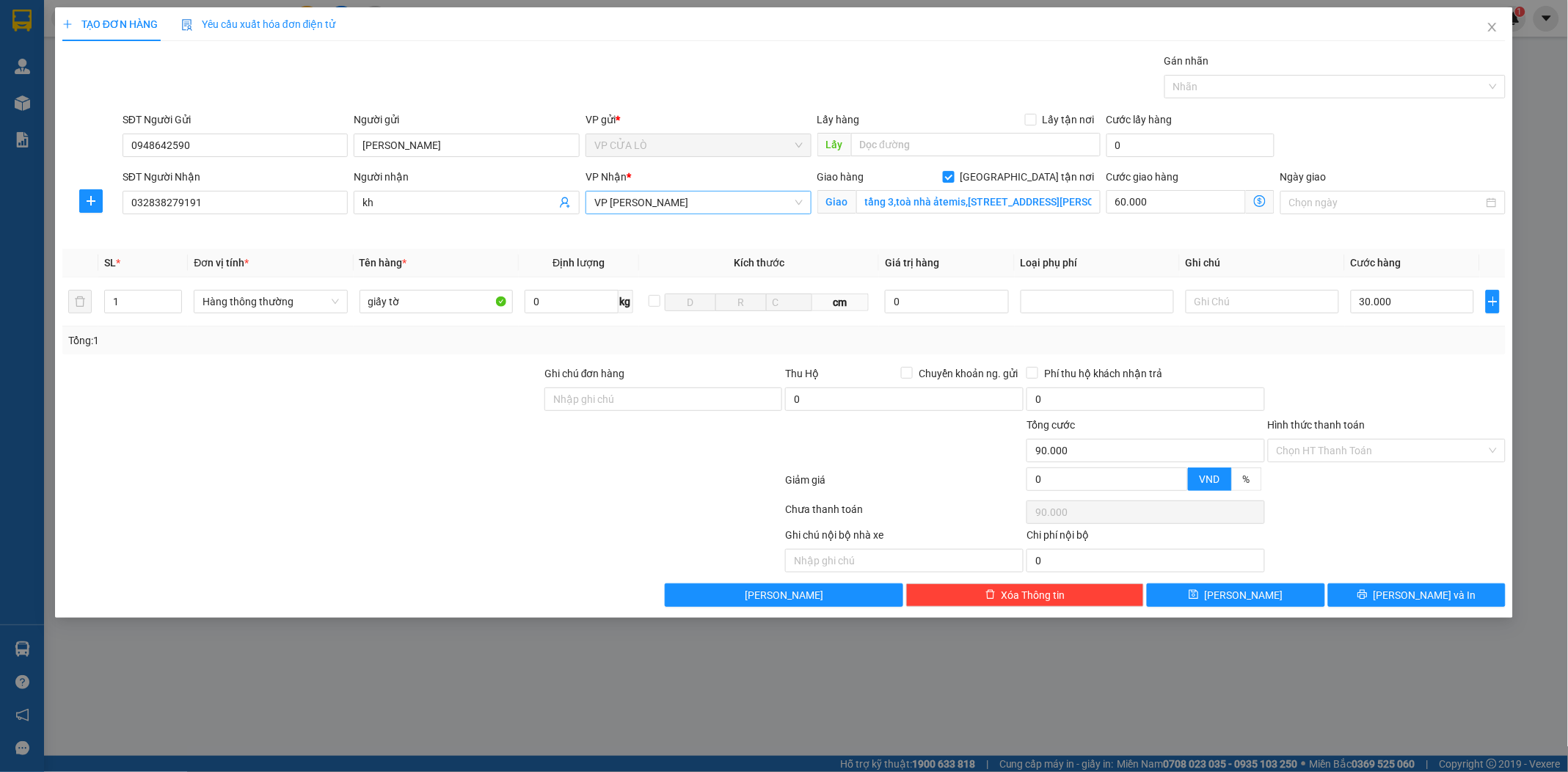
click at [712, 203] on span "VP NGỌC HỒI" at bounding box center [699, 202] width 209 height 22
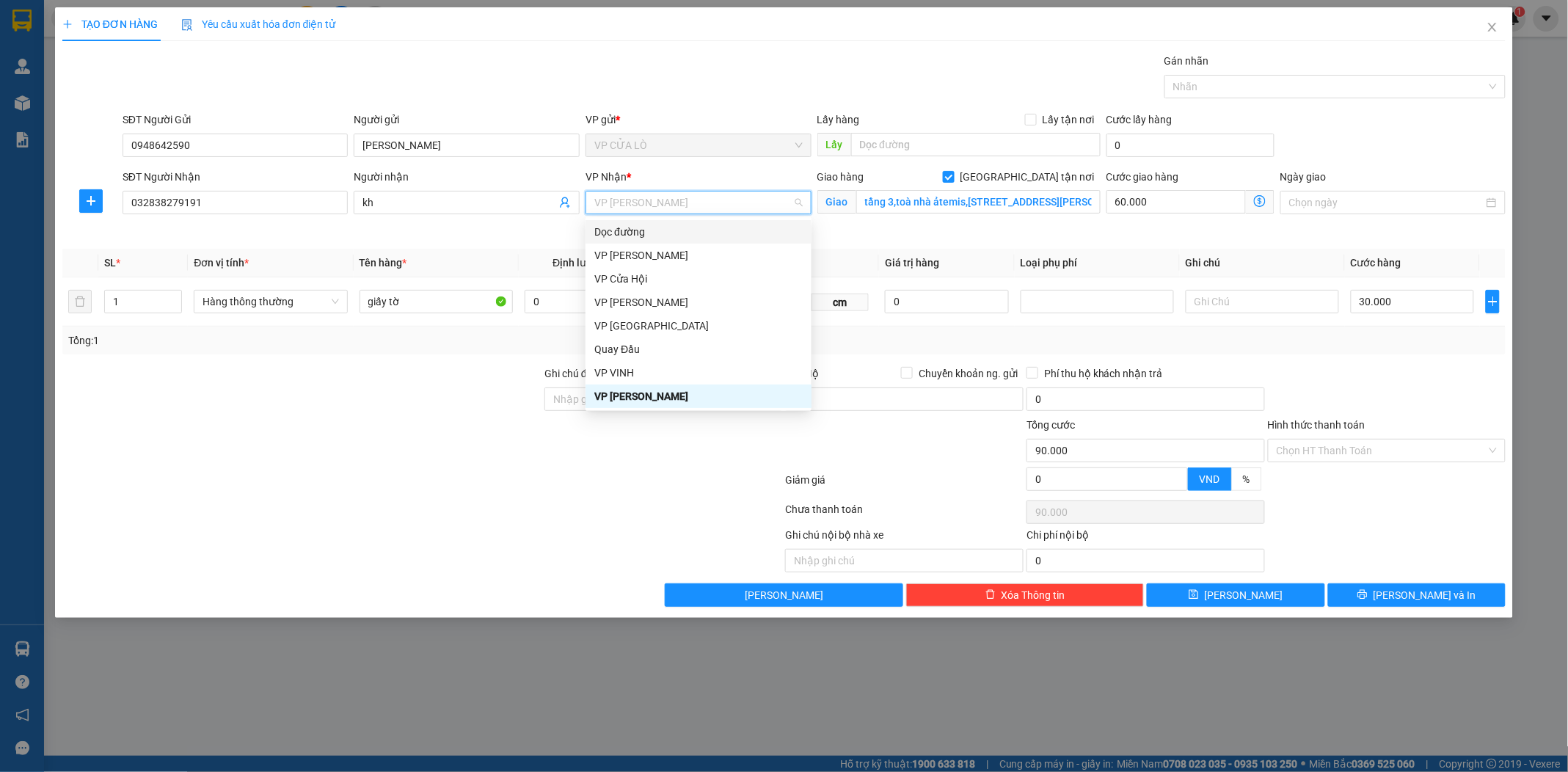
click at [730, 200] on span "VP NGỌC HỒI" at bounding box center [699, 202] width 209 height 22
type input "m"
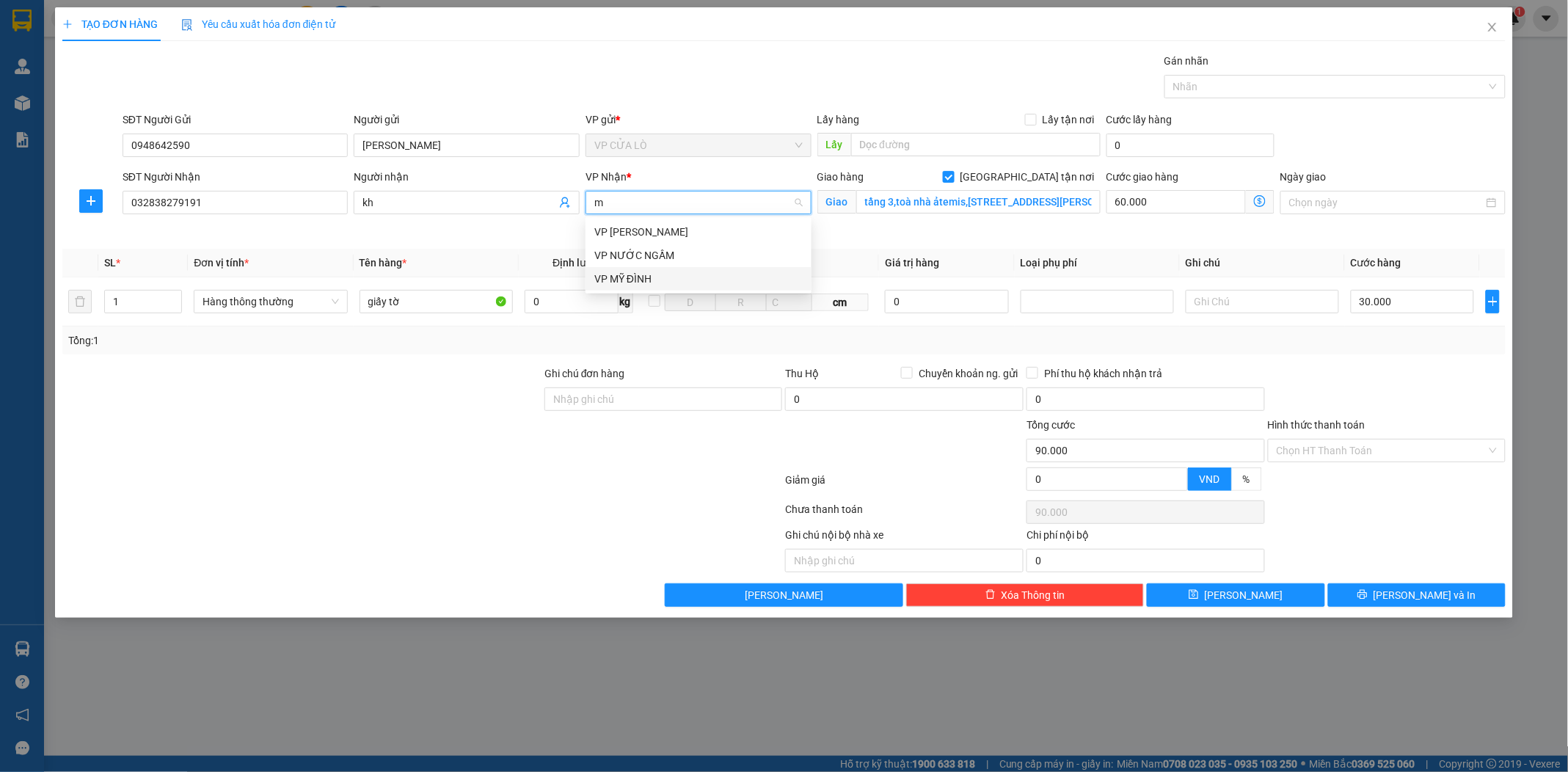
click at [706, 286] on div "VP MỸ ĐÌNH" at bounding box center [699, 278] width 209 height 16
click at [1253, 196] on span "Giao nhận Nội bộ Giao nhận Đối tác Lưu ý: Giá cước chỉ mang tính chất tham khảo…" at bounding box center [1260, 201] width 29 height 23
click at [1257, 200] on icon "dollar-circle" at bounding box center [1260, 201] width 12 height 12
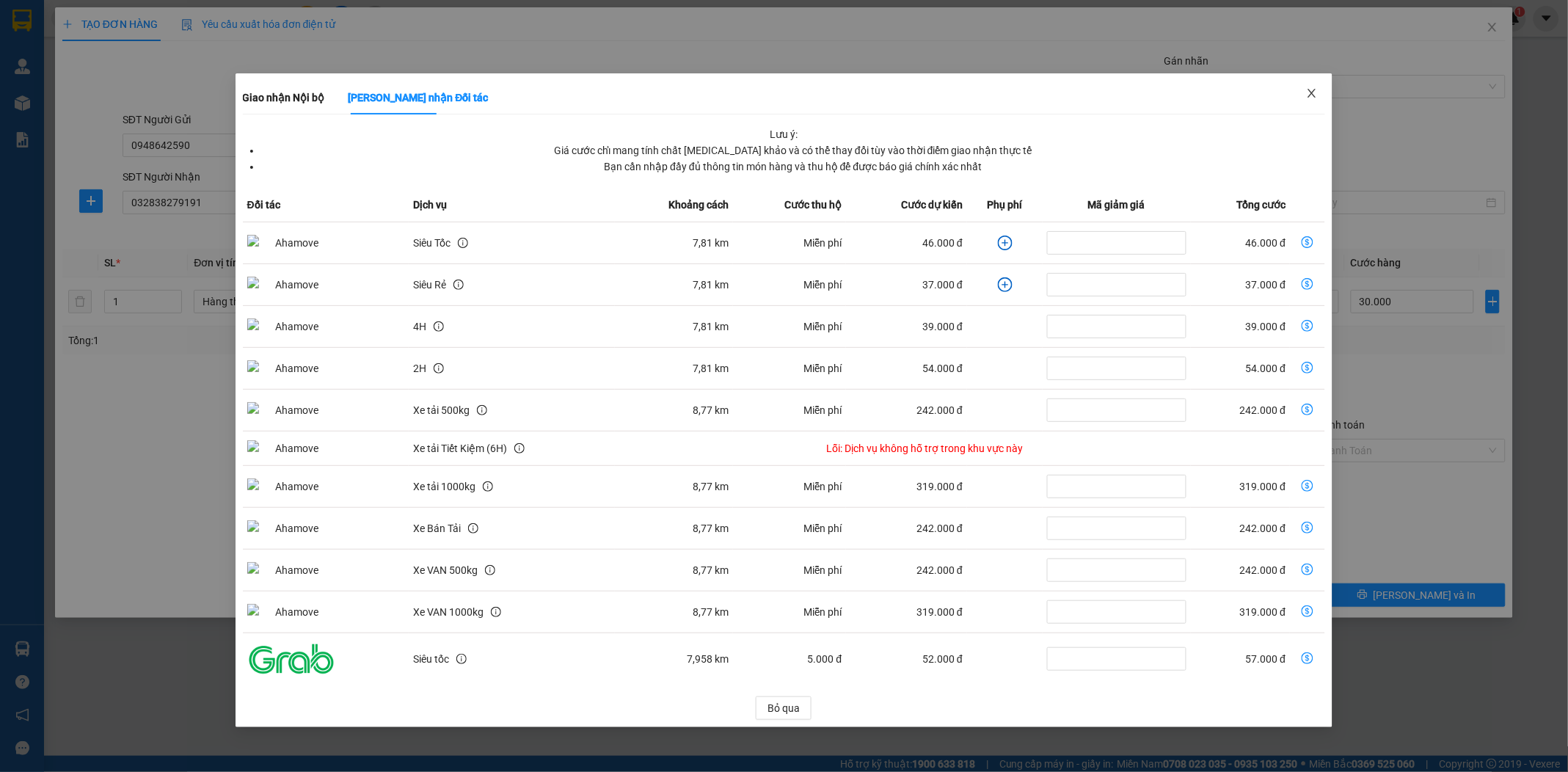
click at [1310, 94] on icon "close" at bounding box center [1312, 93] width 12 height 12
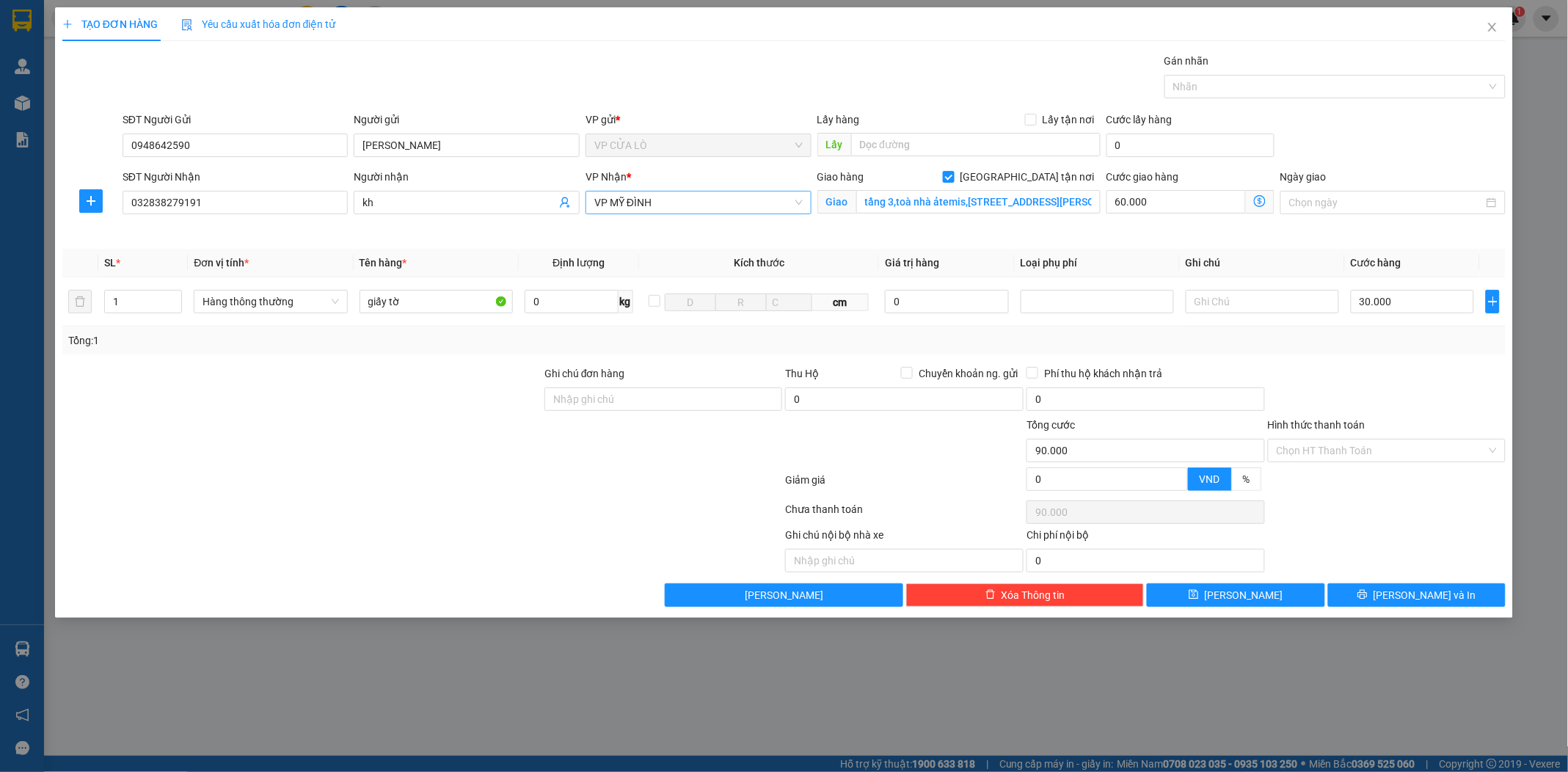
click at [729, 200] on span "VP MỸ ĐÌNH" at bounding box center [699, 202] width 209 height 22
click at [1492, 23] on icon "close" at bounding box center [1492, 27] width 12 height 12
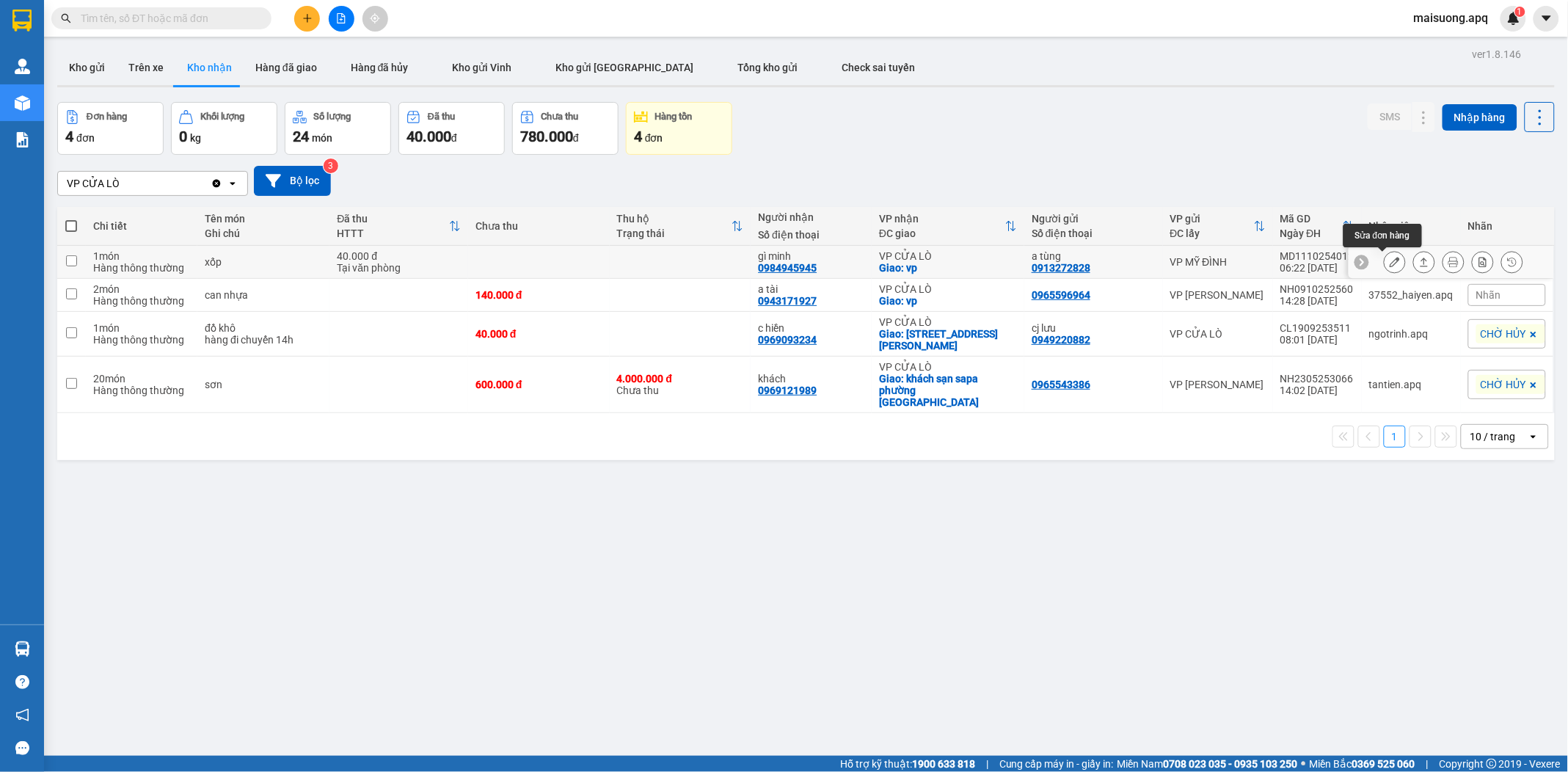
click at [1390, 262] on icon at bounding box center [1395, 262] width 11 height 11
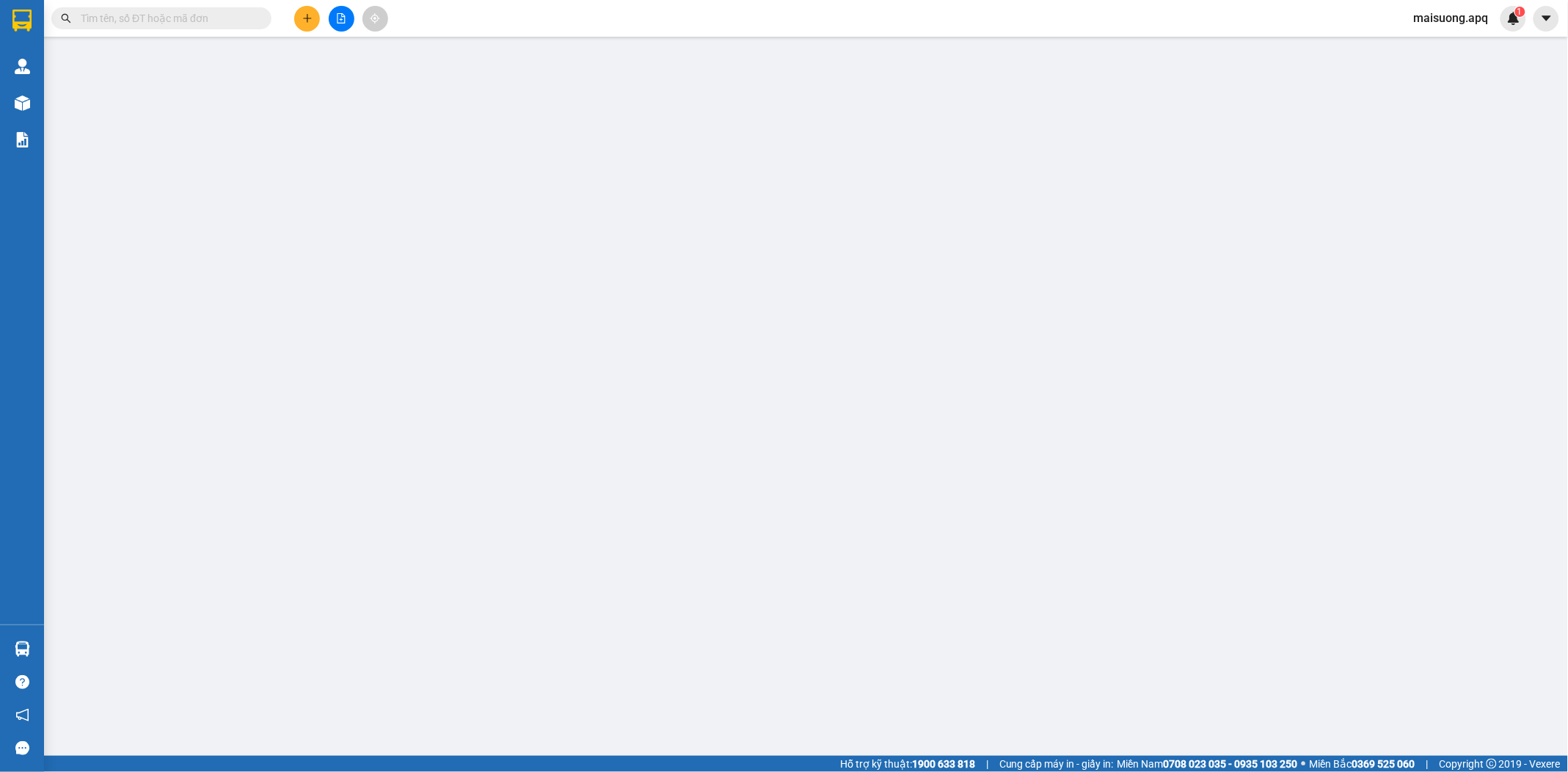
type input "0913272828"
type input "a tùng"
type input "0984945945"
type input "gì minh"
checkbox input "true"
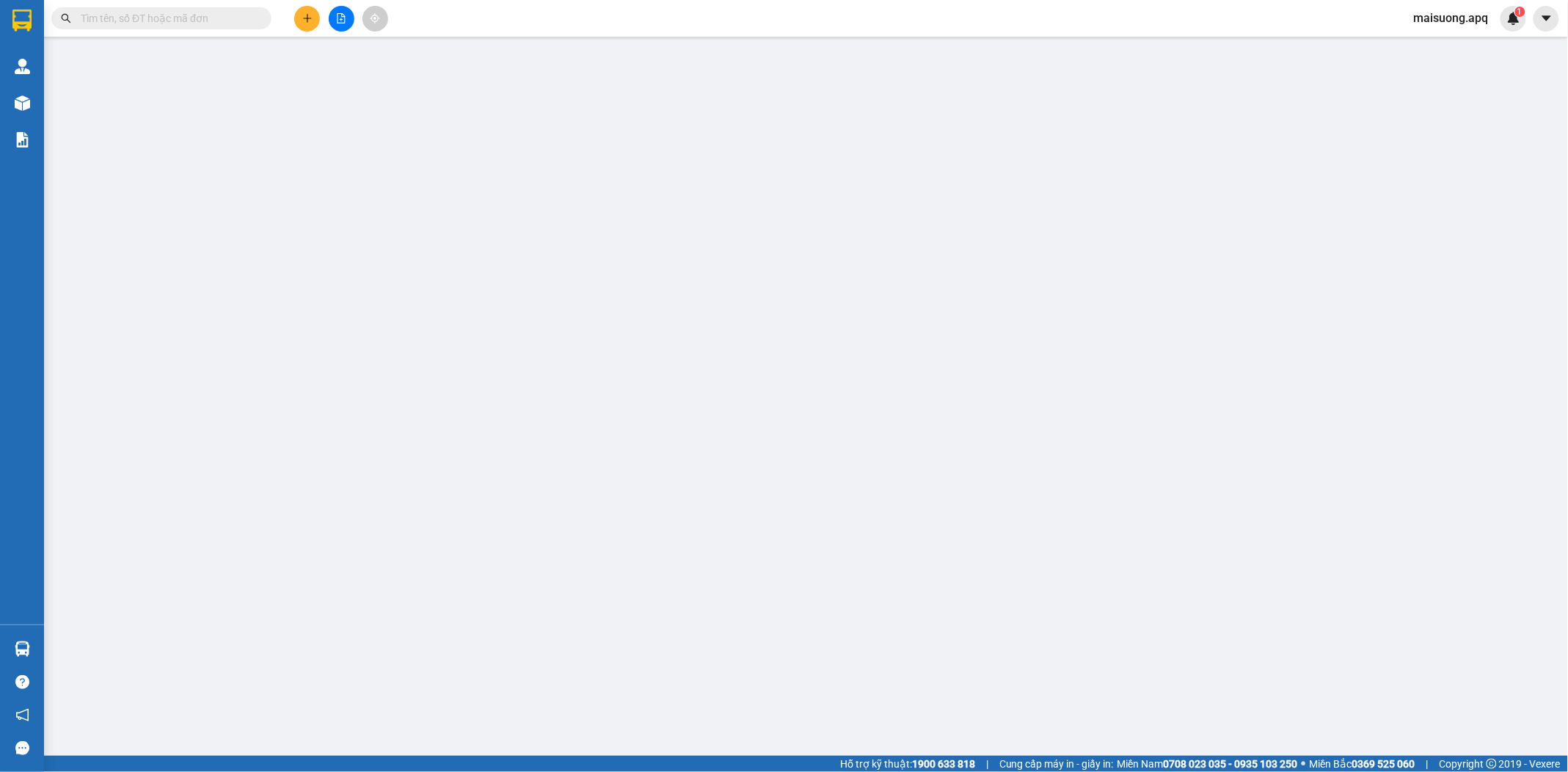
type input "vp"
type input "0"
type input "40.000"
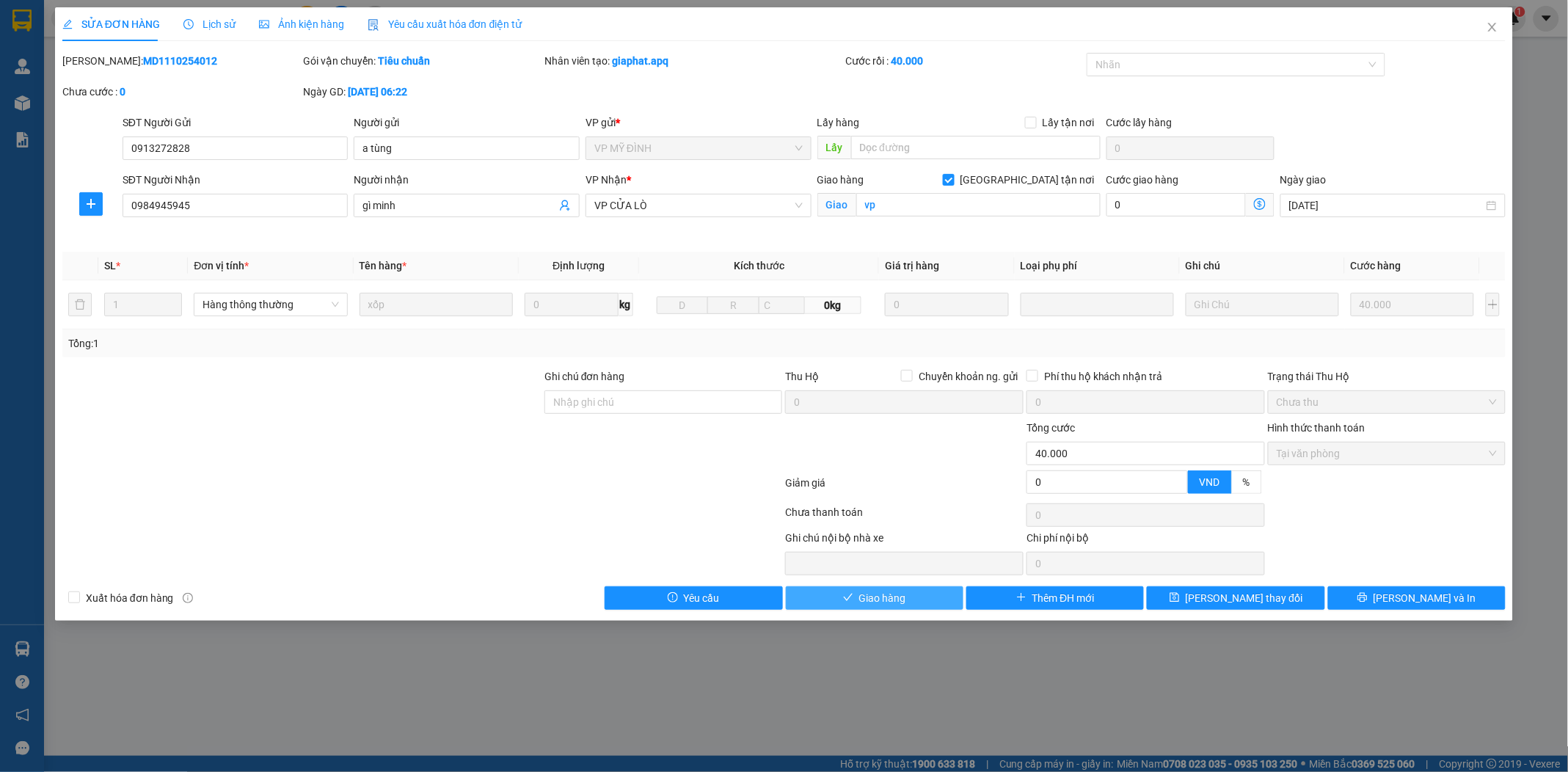
click at [937, 596] on button "Giao hàng" at bounding box center [874, 597] width 178 height 23
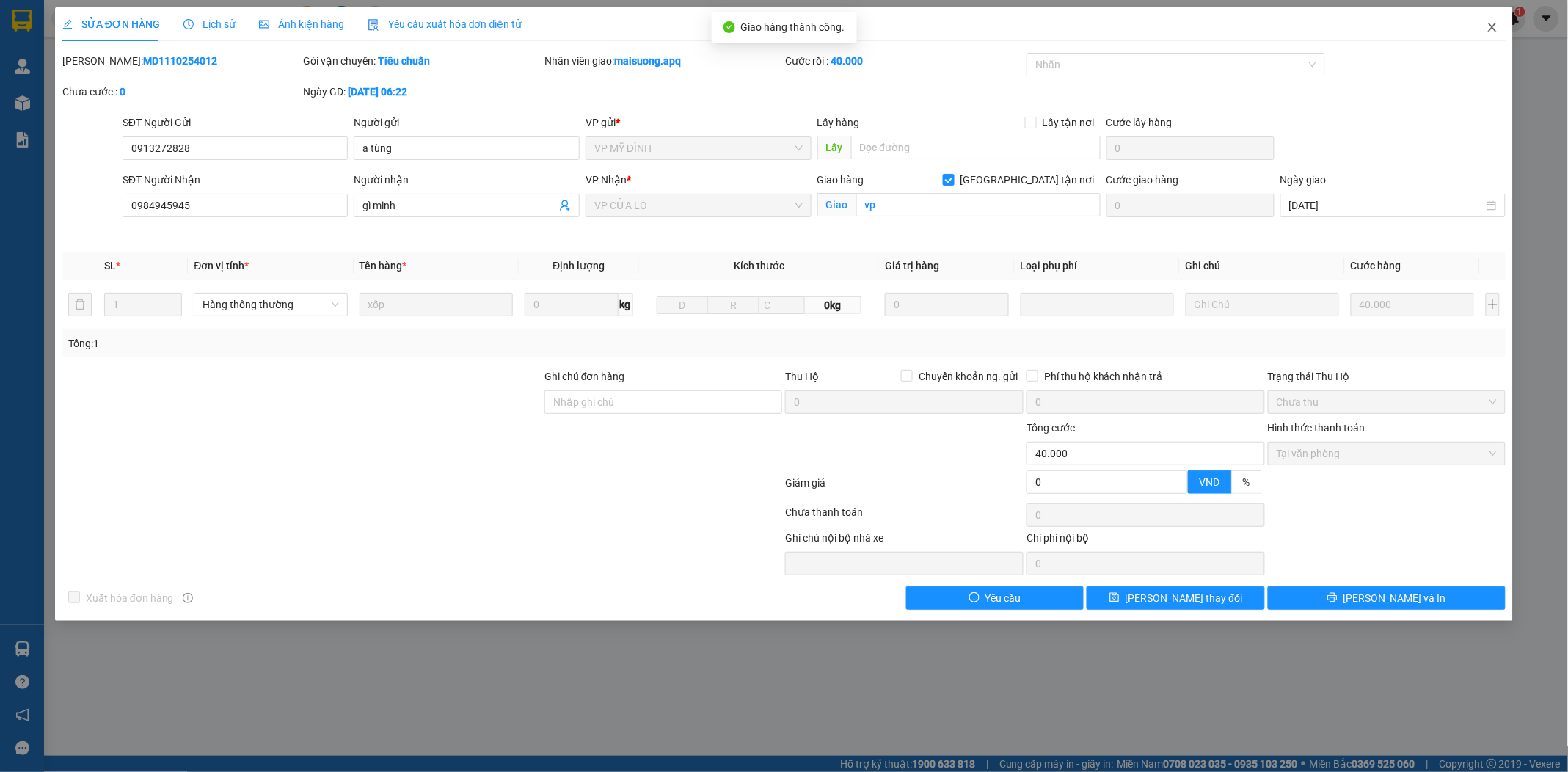
click at [1488, 29] on icon "close" at bounding box center [1492, 27] width 12 height 12
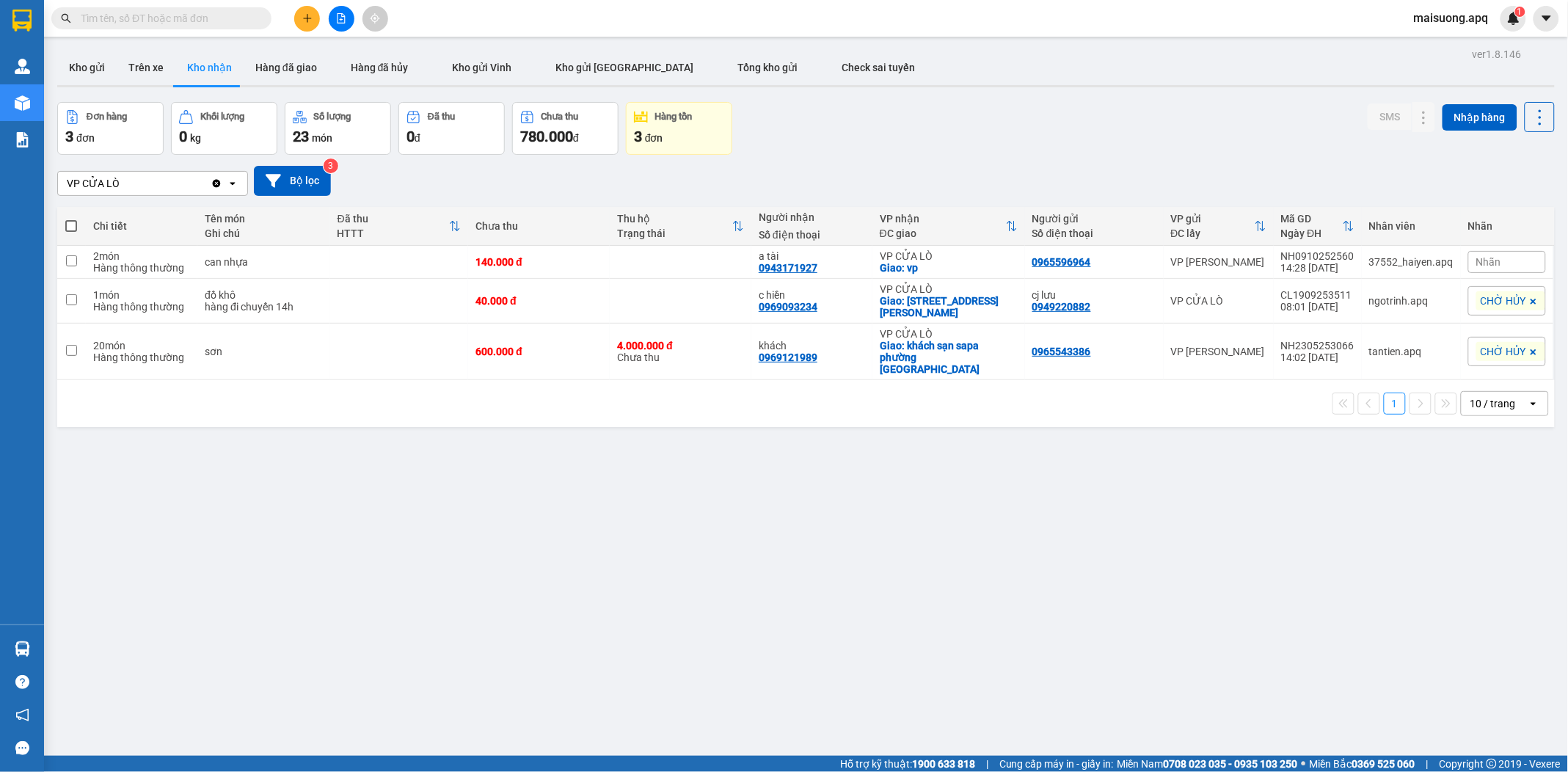
click at [671, 125] on button "Hàng tồn 3 đơn" at bounding box center [679, 129] width 107 height 53
click at [291, 68] on button "Hàng đã giao" at bounding box center [286, 67] width 85 height 36
